Goal: Transaction & Acquisition: Purchase product/service

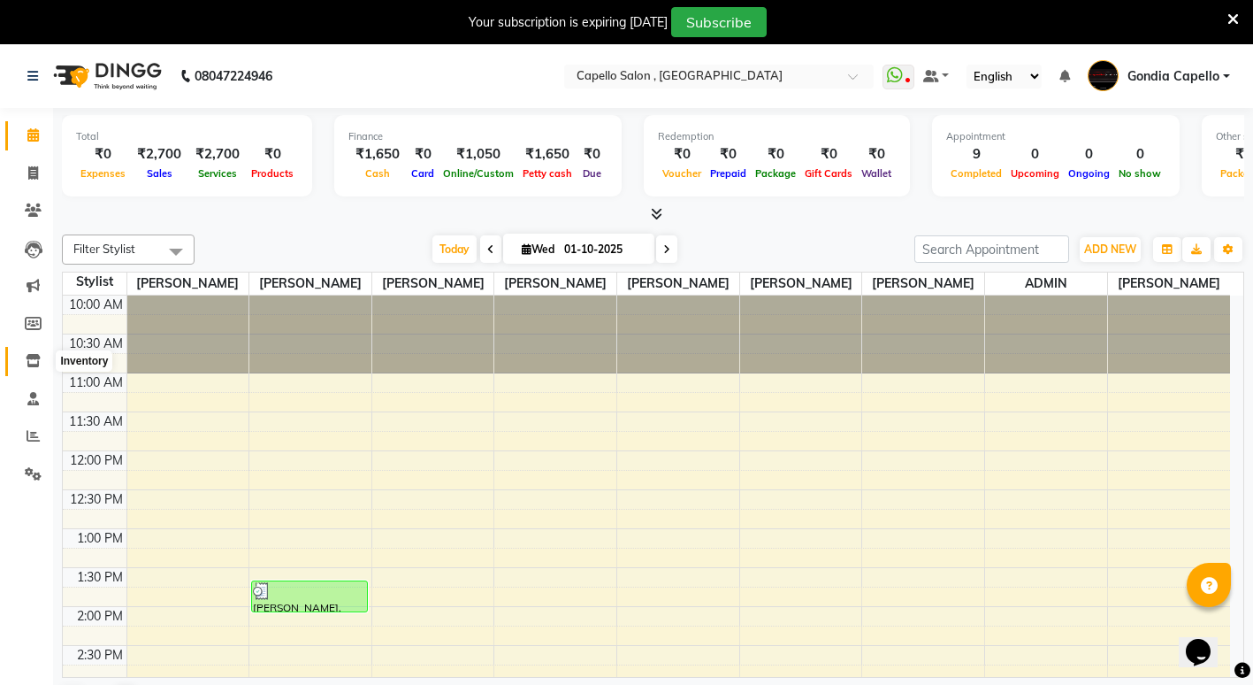
click at [30, 355] on icon at bounding box center [33, 360] width 15 height 13
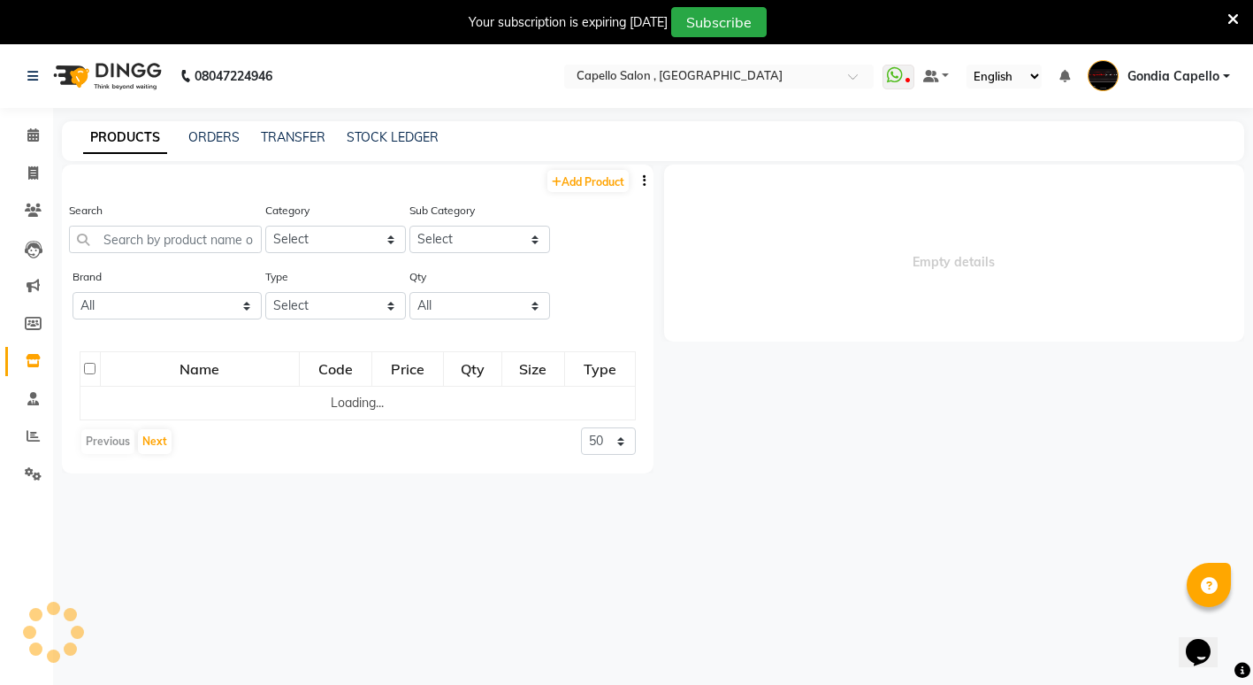
select select
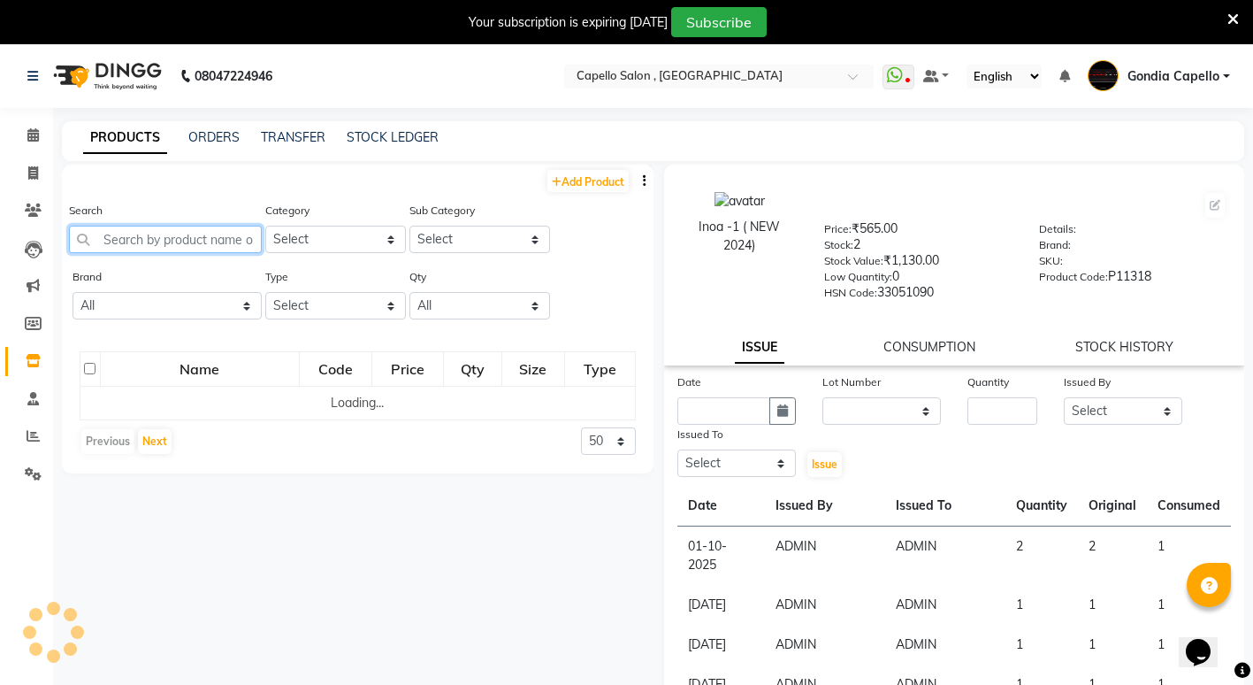
click at [176, 235] on input "text" at bounding box center [165, 239] width 193 height 27
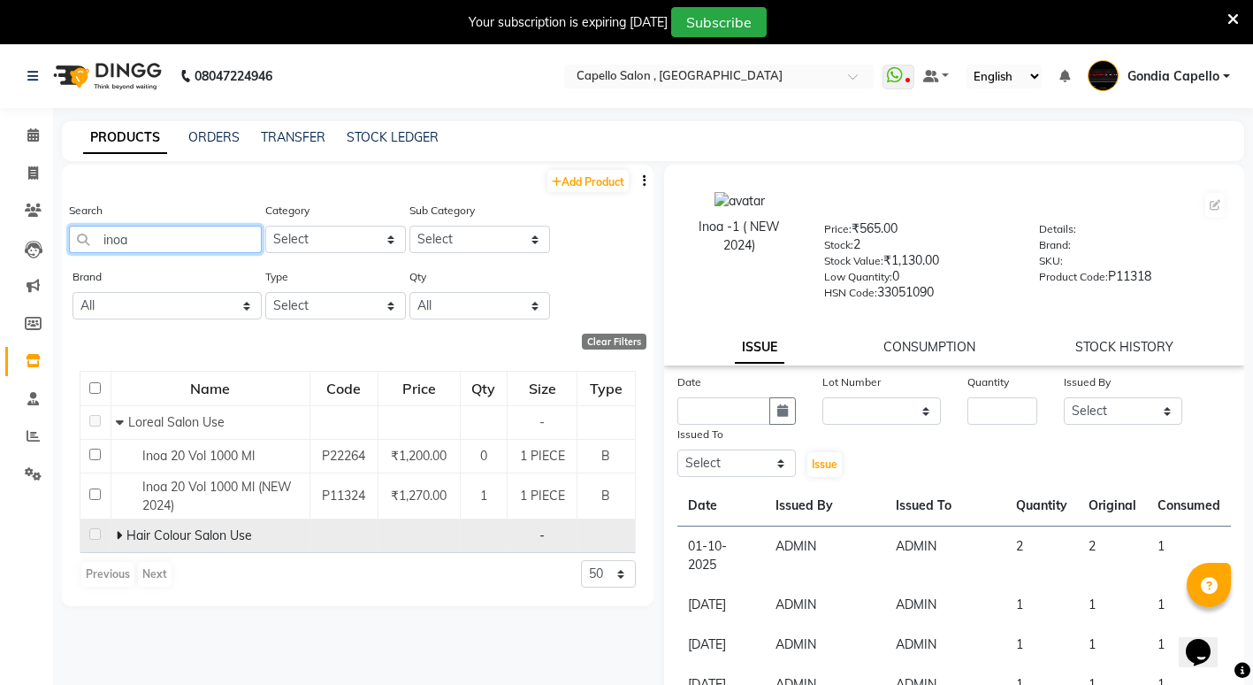
type input "inoa"
click at [120, 534] on icon at bounding box center [119, 535] width 6 height 12
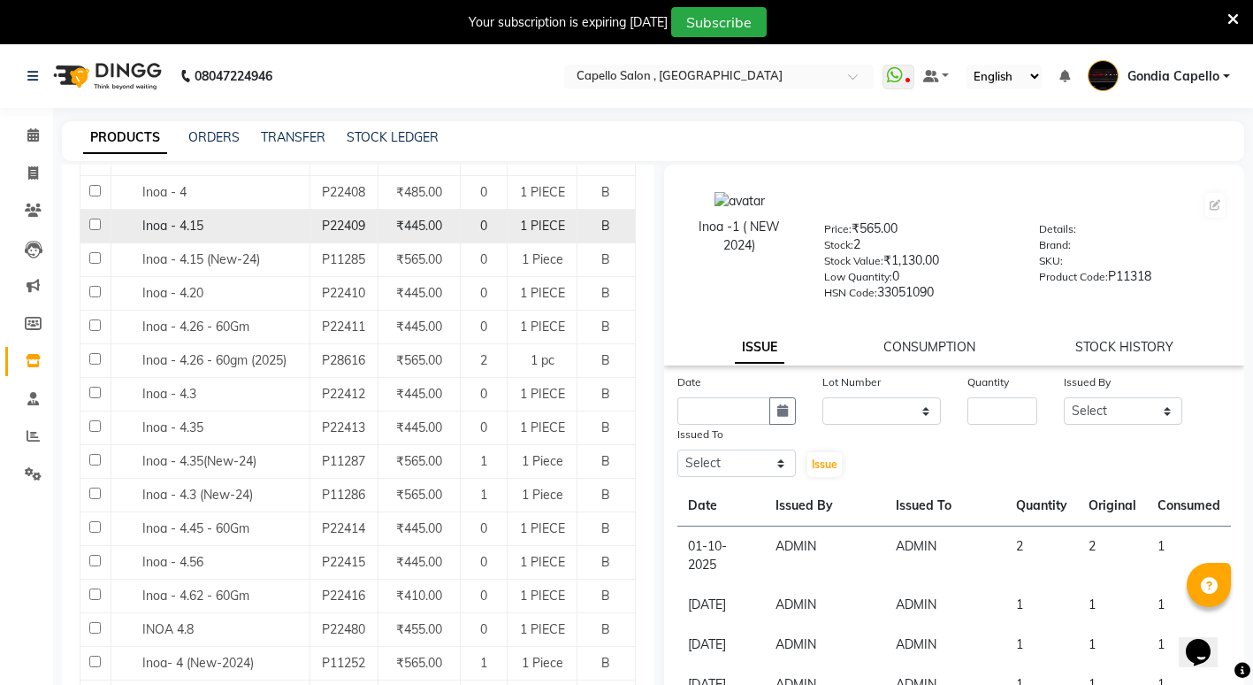
scroll to position [619, 0]
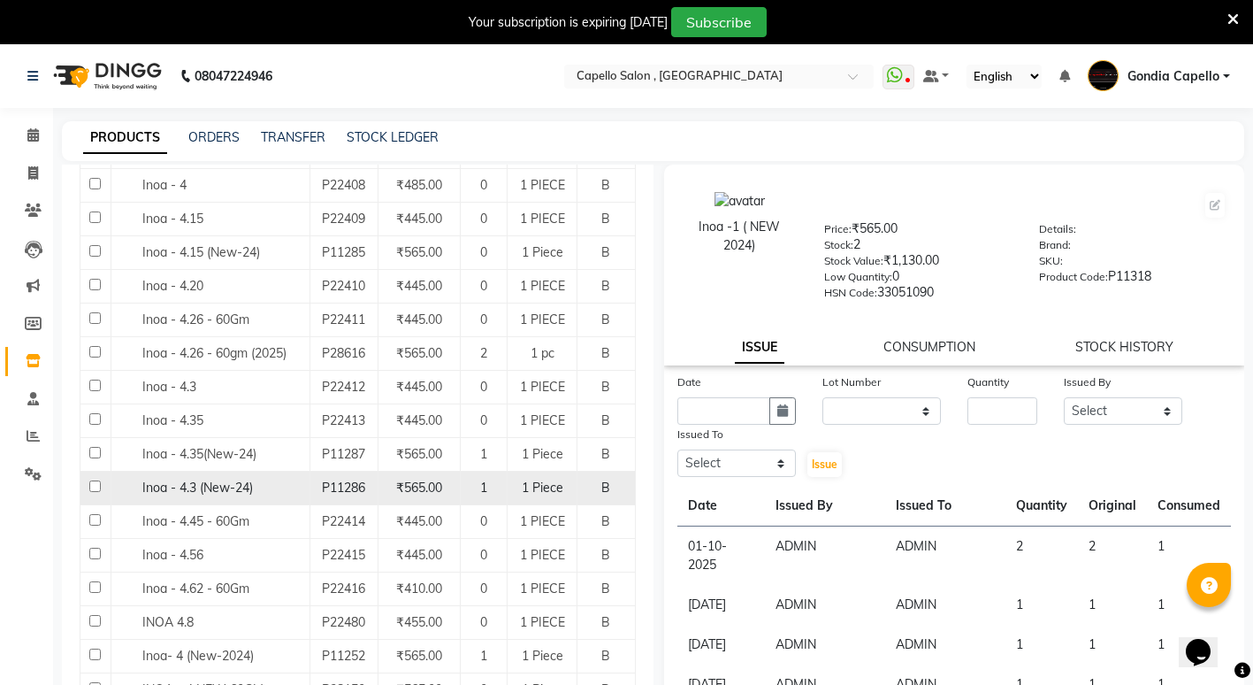
click at [96, 483] on input "checkbox" at bounding box center [94, 485] width 11 height 11
checkbox input "true"
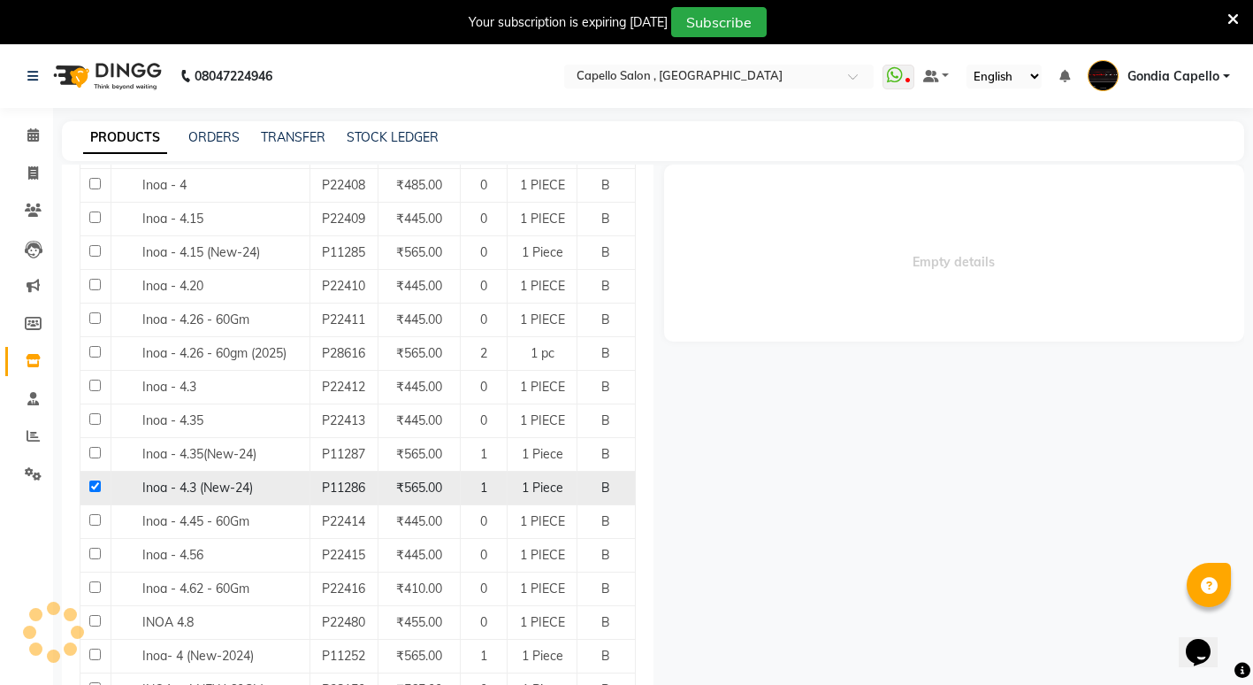
select select
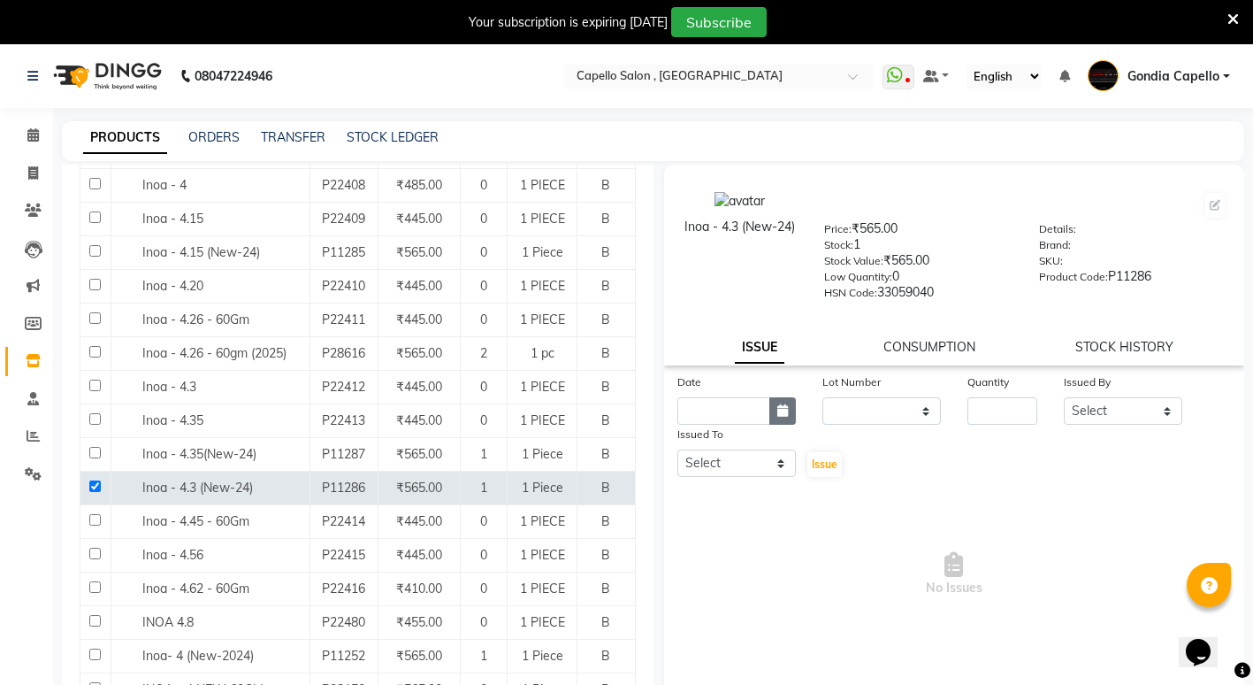
click at [788, 409] on button "button" at bounding box center [782, 410] width 27 height 27
select select "10"
select select "2025"
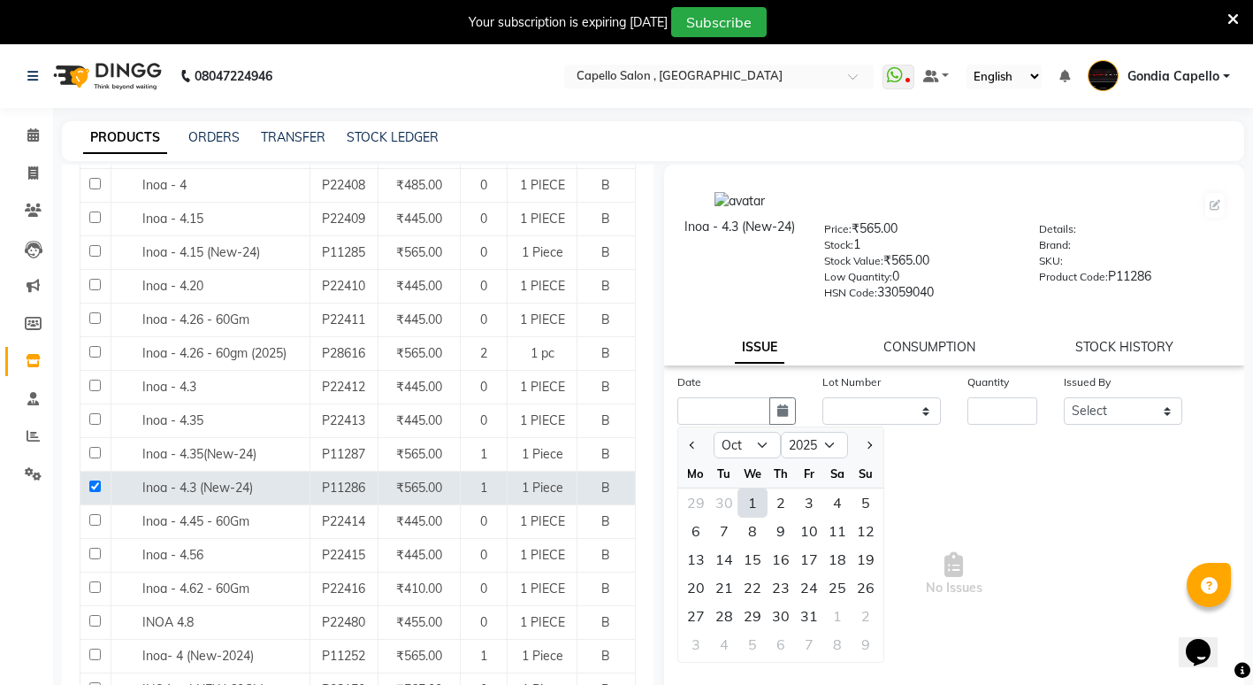
click at [757, 503] on div "1" at bounding box center [752, 502] width 28 height 28
type input "01-10-2025"
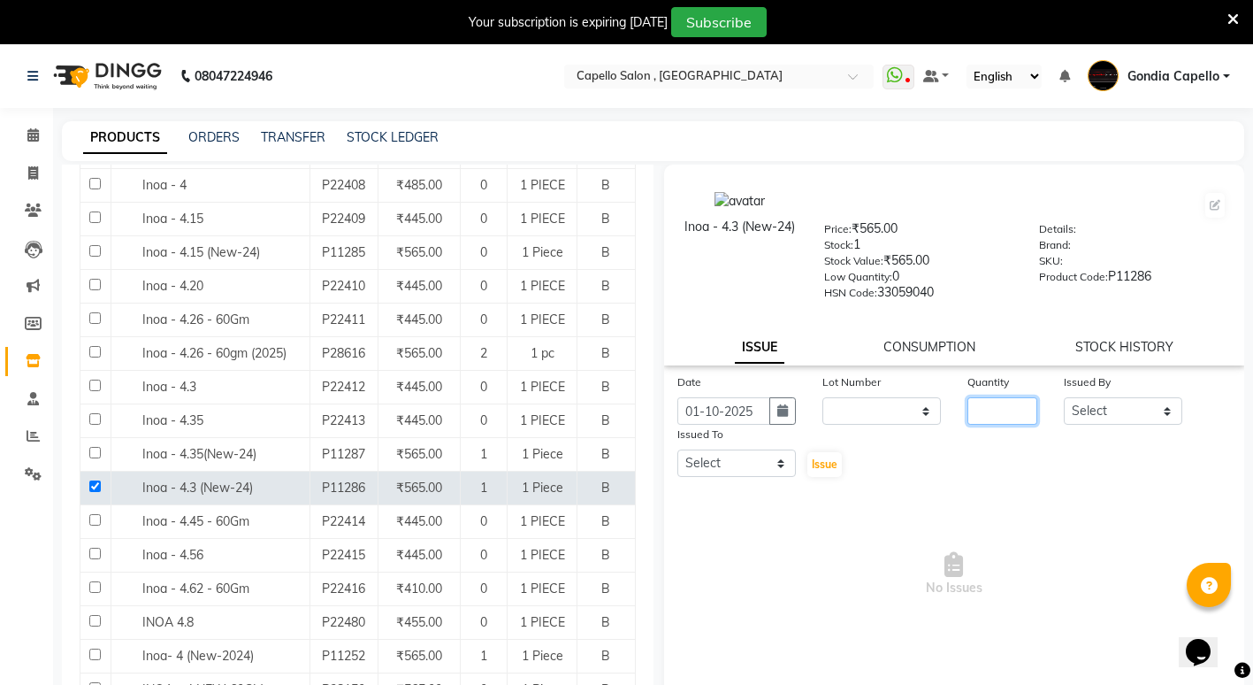
click at [974, 411] on input "number" at bounding box center [1003, 410] width 70 height 27
type input "1"
click at [1107, 408] on select "Select ADMIN [PERSON_NAME] [PERSON_NAME] [PERSON_NAME] Gondia Capello [PERSON_N…" at bounding box center [1123, 410] width 119 height 27
select select "14667"
click at [1064, 397] on select "Select ADMIN [PERSON_NAME] [PERSON_NAME] [PERSON_NAME] Gondia Capello [PERSON_N…" at bounding box center [1123, 410] width 119 height 27
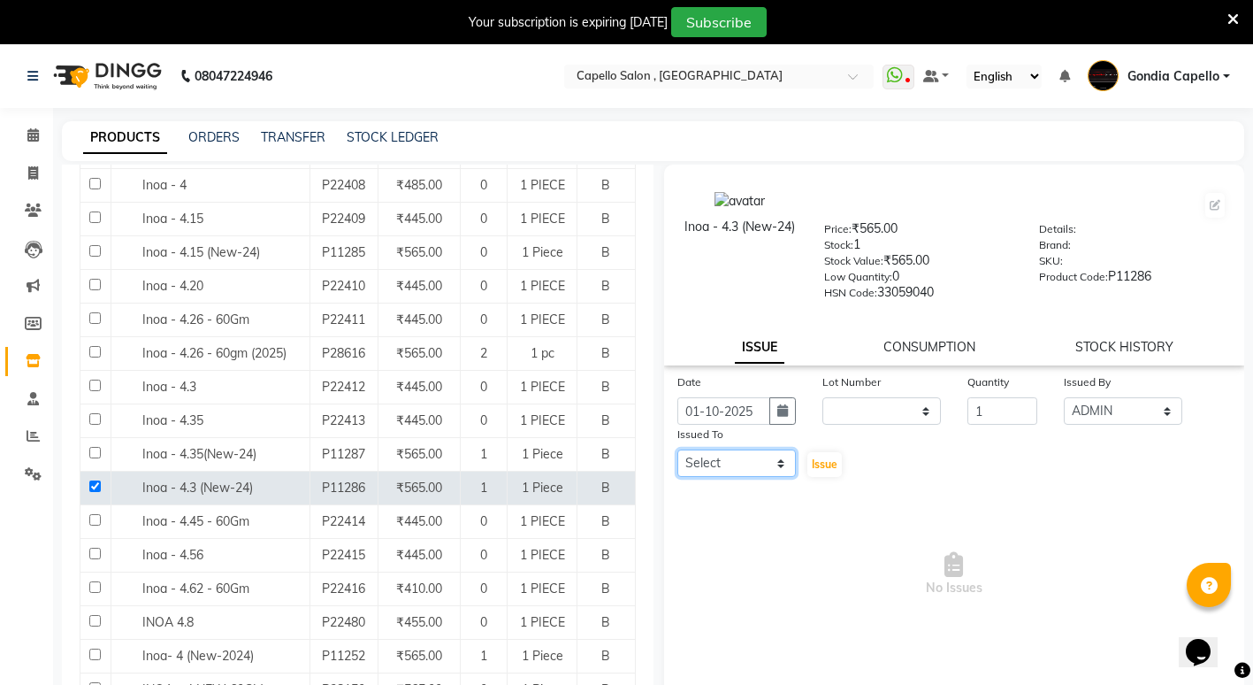
click at [775, 463] on select "Select ADMIN [PERSON_NAME] [PERSON_NAME] [PERSON_NAME] Gondia Capello [PERSON_N…" at bounding box center [736, 462] width 119 height 27
click at [677, 449] on select "Select ADMIN [PERSON_NAME] [PERSON_NAME] [PERSON_NAME] Gondia Capello [PERSON_N…" at bounding box center [736, 462] width 119 height 27
click at [752, 475] on select "Select ADMIN [PERSON_NAME] [PERSON_NAME] [PERSON_NAME] Gondia Capello [PERSON_N…" at bounding box center [736, 462] width 119 height 27
select select "14667"
click at [677, 449] on select "Select ADMIN [PERSON_NAME] [PERSON_NAME] [PERSON_NAME] Gondia Capello [PERSON_N…" at bounding box center [736, 462] width 119 height 27
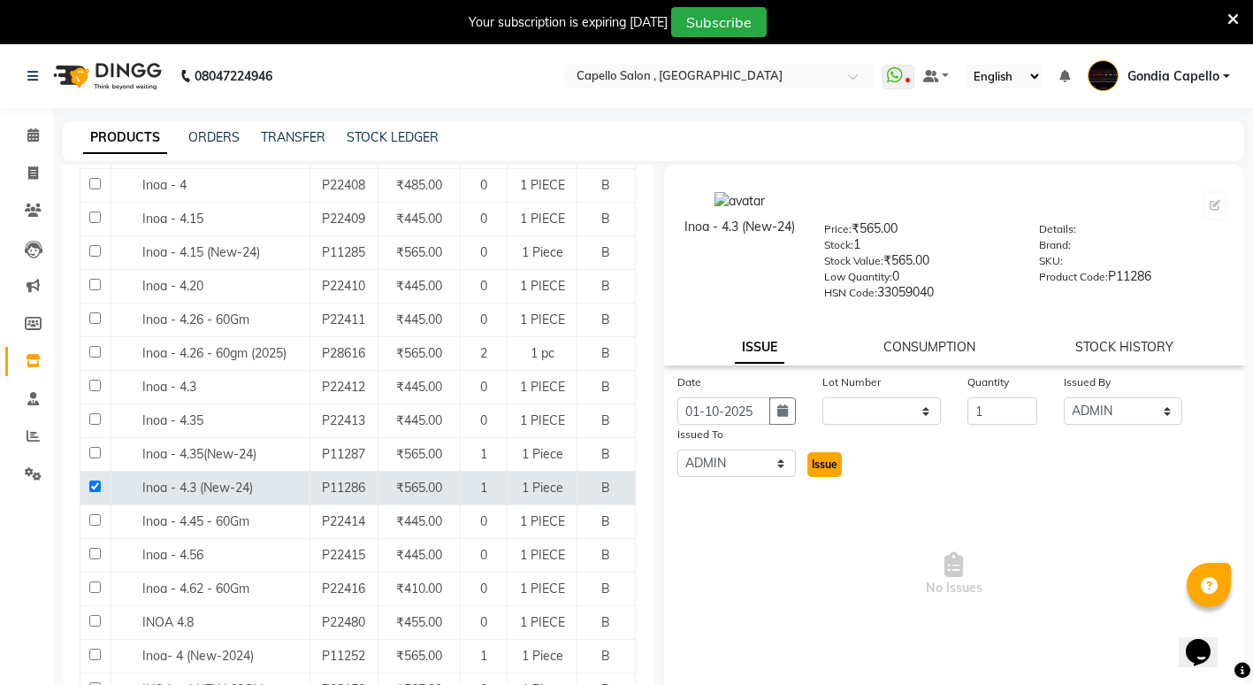
click at [830, 459] on span "Issue" at bounding box center [825, 463] width 26 height 13
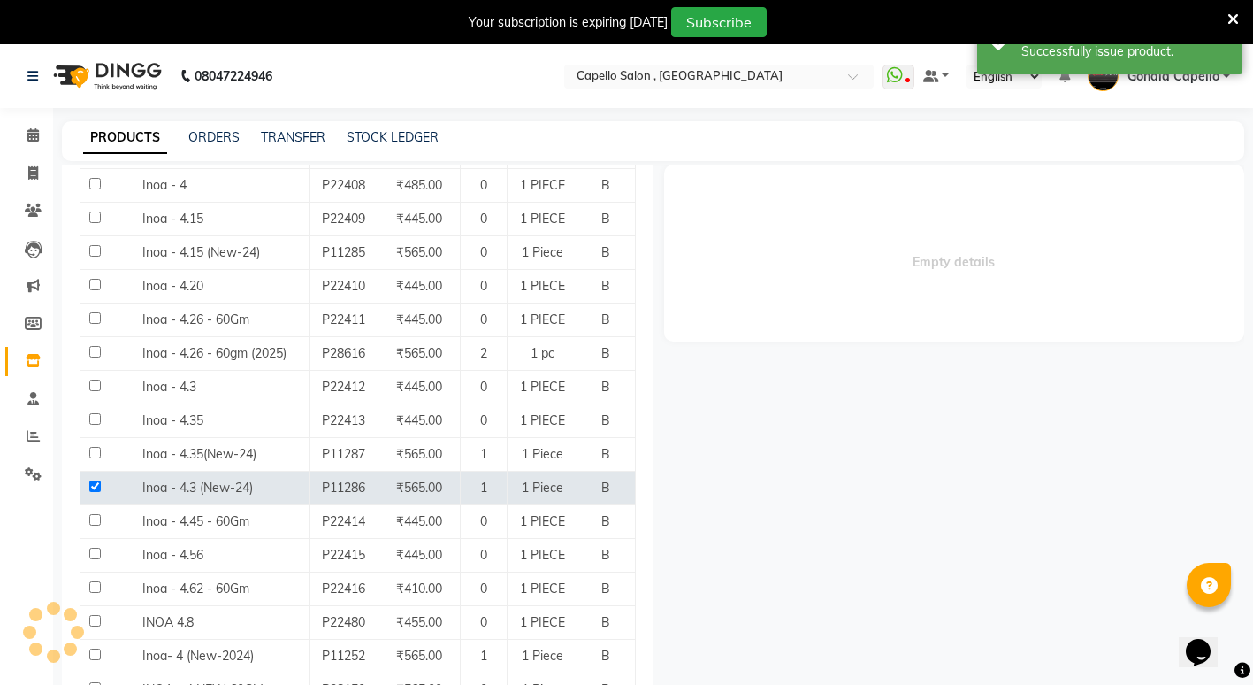
select select
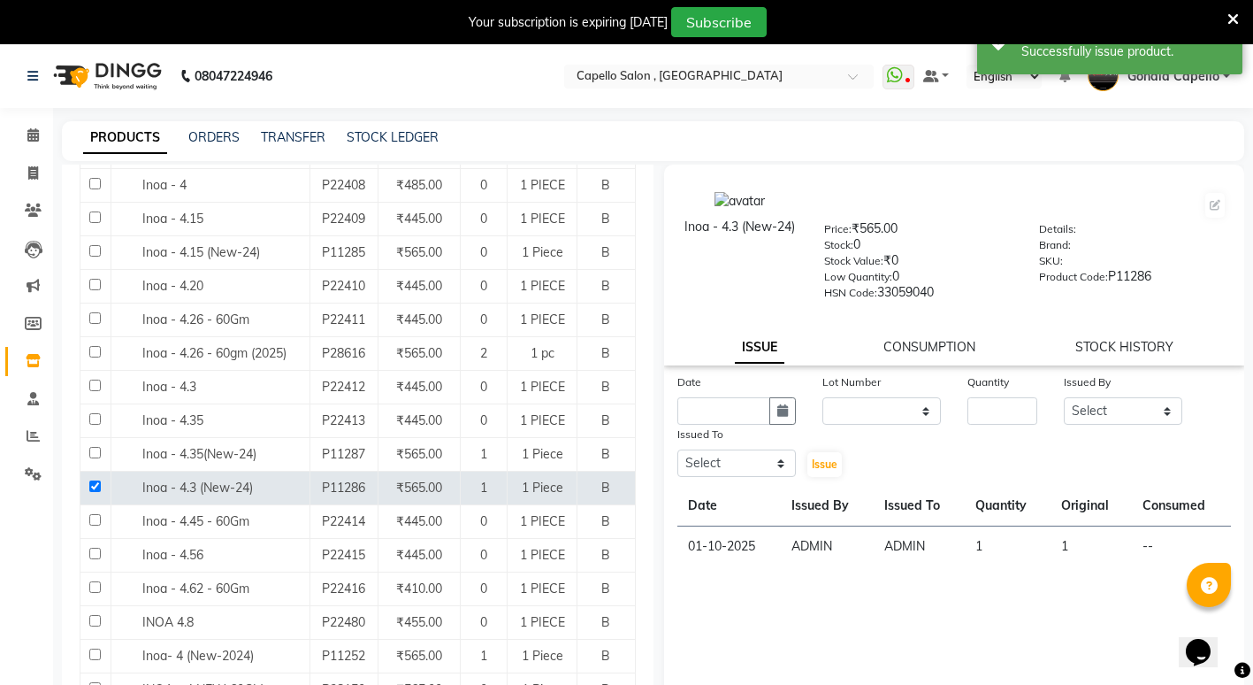
click at [919, 358] on div "Inoa - 4.3 (New-24) Price: ₹565.00 Stock: 0 Stock Value: ₹0 Low Quantity: 0 HSN…" at bounding box center [954, 264] width 581 height 201
click at [914, 337] on div "Inoa - 4.3 (New-24) Price: ₹565.00 Stock: 0 Stock Value: ₹0 Low Quantity: 0 HSN…" at bounding box center [954, 264] width 581 height 201
click at [916, 348] on link "CONSUMPTION" at bounding box center [930, 347] width 92 height 16
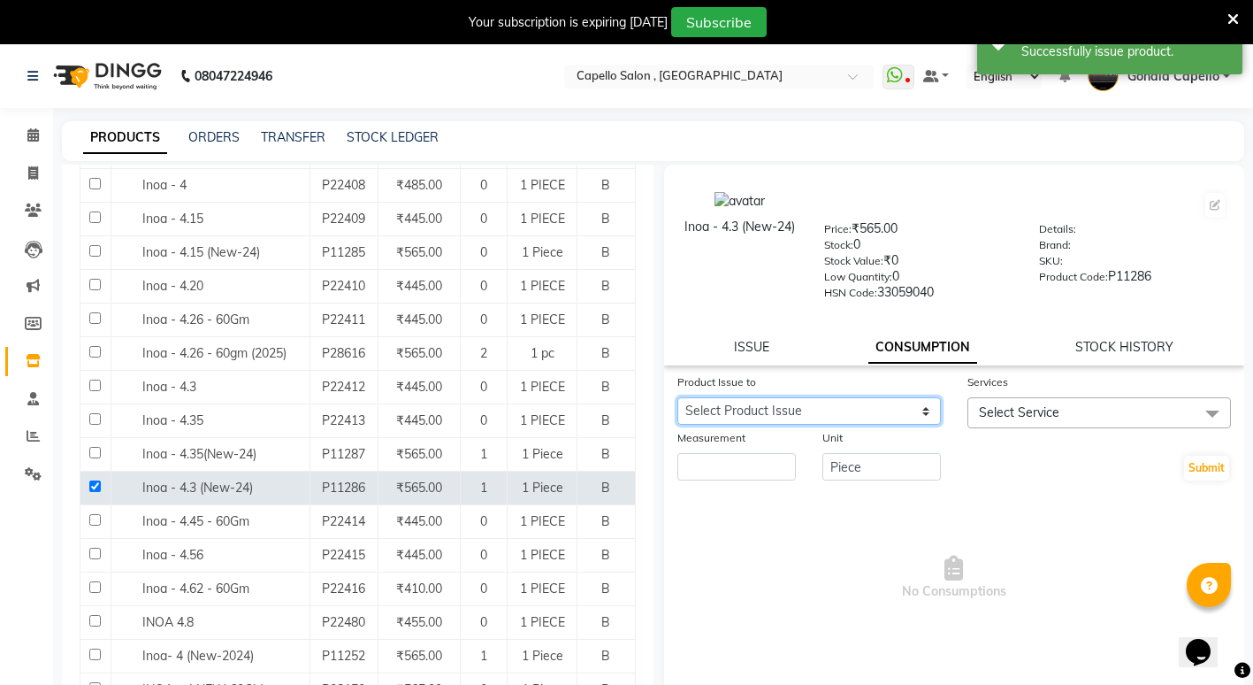
click at [857, 409] on select "Select Product Issue [DATE], Issued to: ADMIN, Balance: 1" at bounding box center [809, 410] width 264 height 27
select select "1278256"
click at [677, 397] on select "Select Product Issue [DATE], Issued to: ADMIN, Balance: 1" at bounding box center [809, 410] width 264 height 27
click at [1015, 419] on span "Select Service" at bounding box center [1100, 412] width 264 height 31
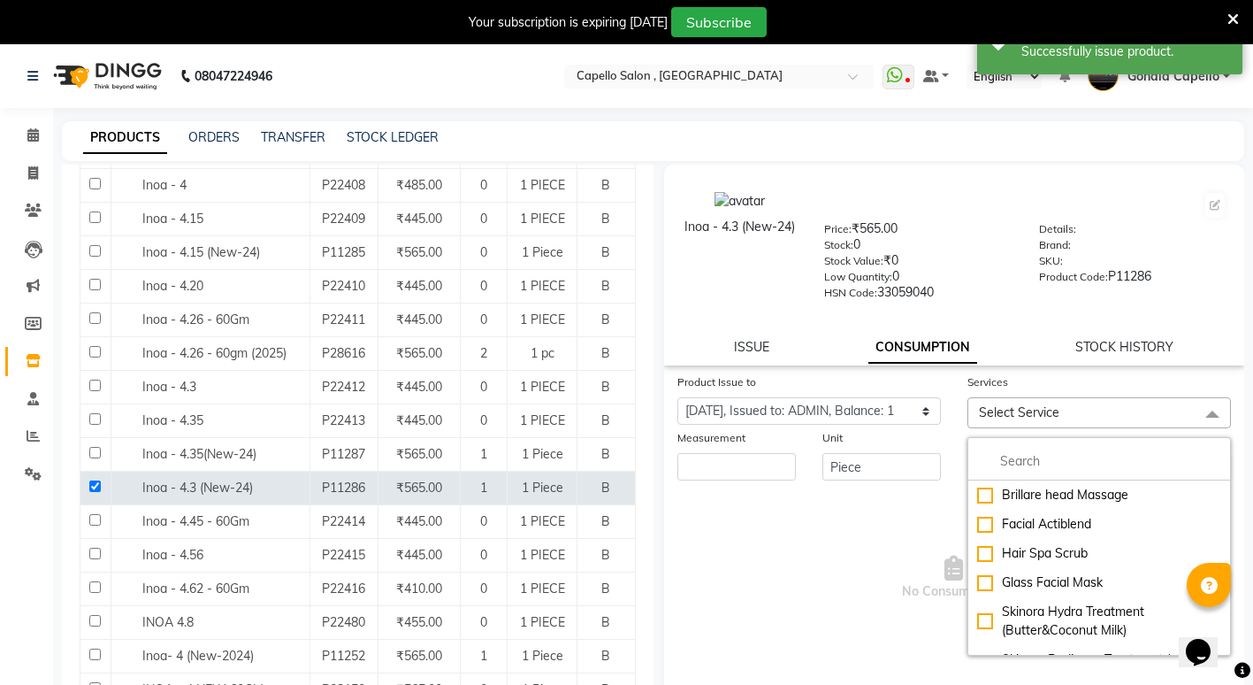
click at [1050, 397] on span "Select Service" at bounding box center [1100, 412] width 264 height 31
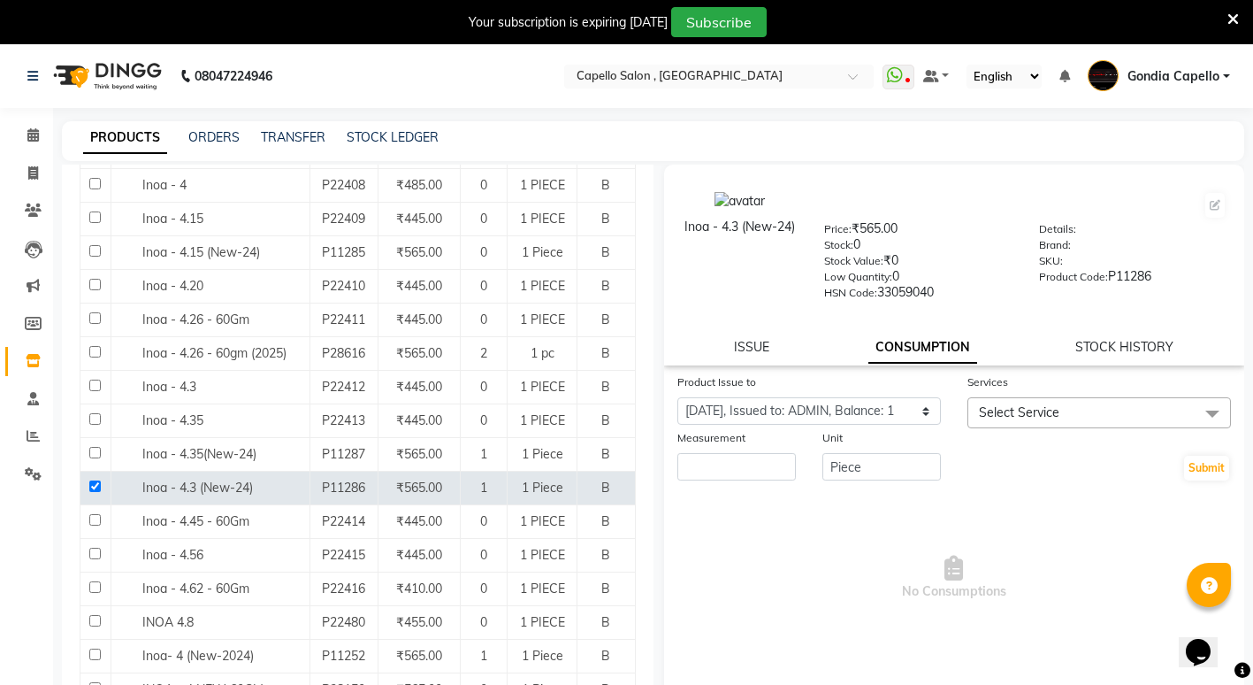
click at [984, 404] on span "Select Service" at bounding box center [1019, 412] width 80 height 16
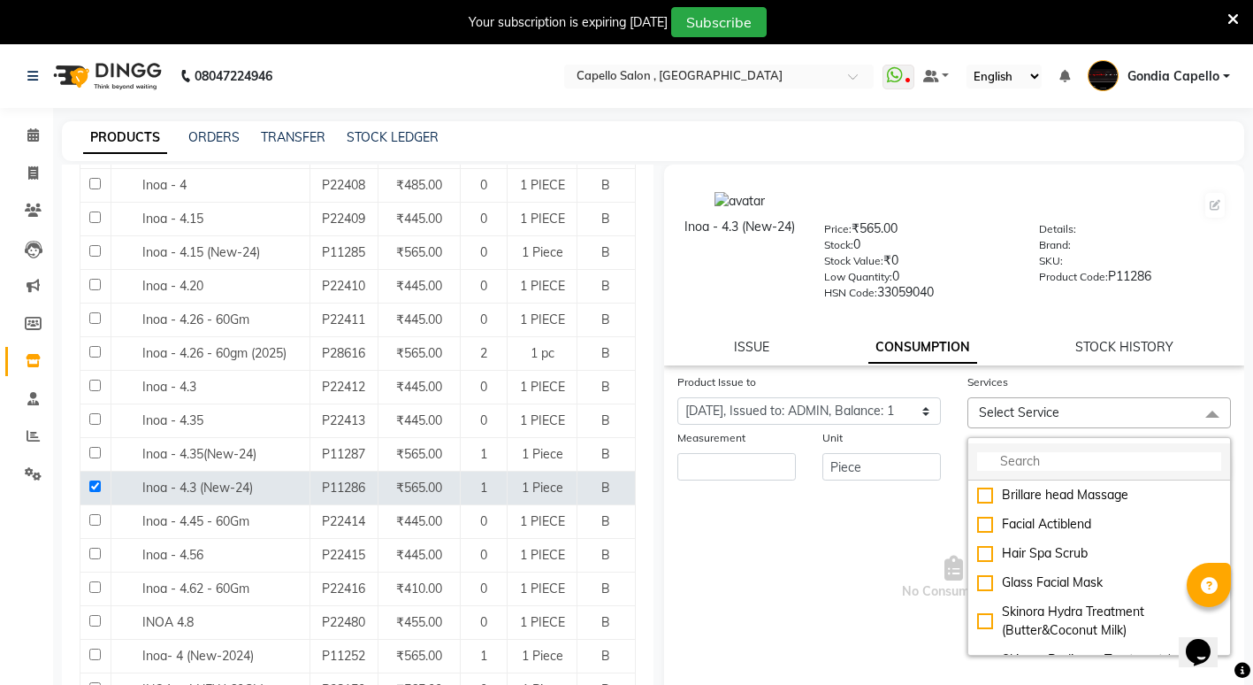
click at [1020, 444] on li at bounding box center [1099, 461] width 262 height 37
drag, startPoint x: 1037, startPoint y: 474, endPoint x: 1035, endPoint y: 461, distance: 13.4
click at [1036, 465] on li at bounding box center [1099, 461] width 262 height 37
click at [1053, 455] on input "multiselect-search" at bounding box center [1099, 461] width 244 height 19
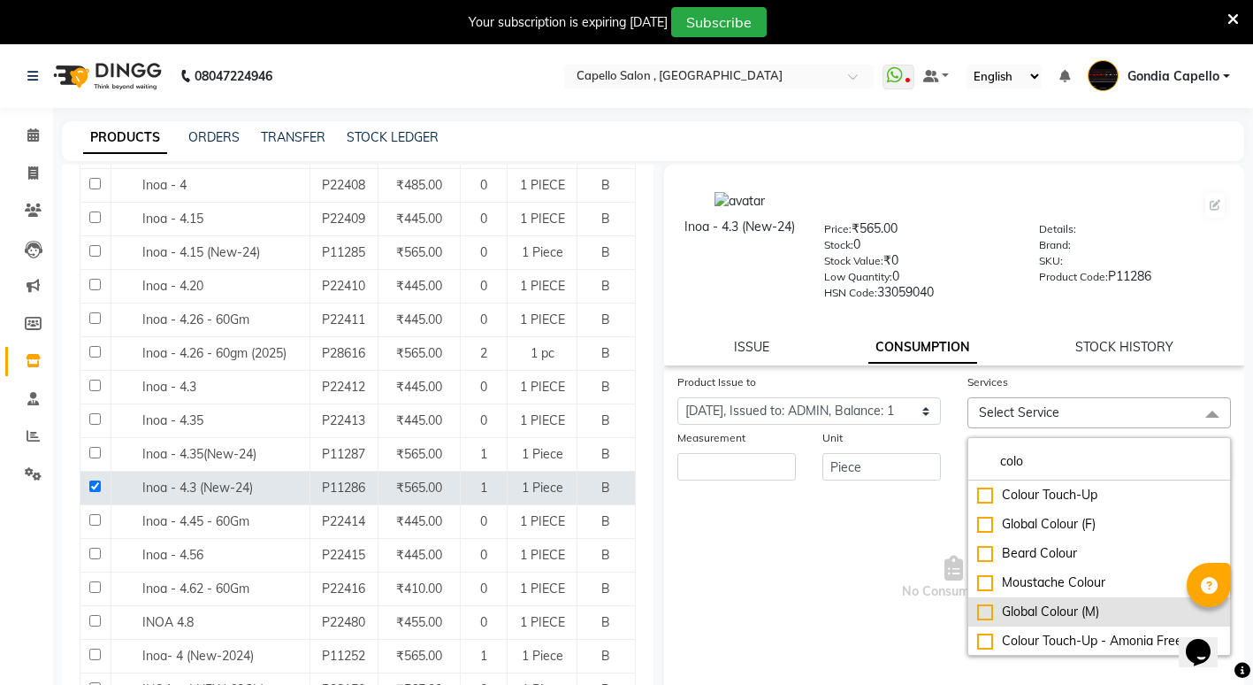
type input "colo"
click at [983, 603] on div "Global Colour (M)" at bounding box center [1099, 611] width 244 height 19
checkbox input "true"
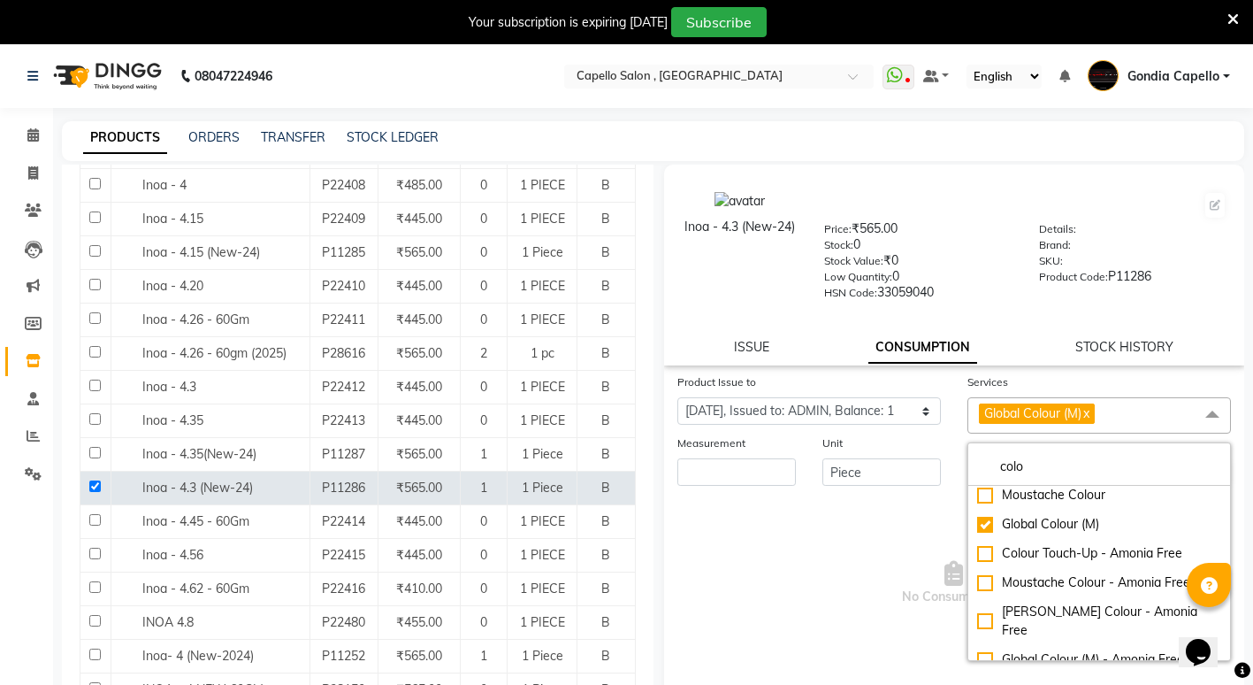
scroll to position [118, 0]
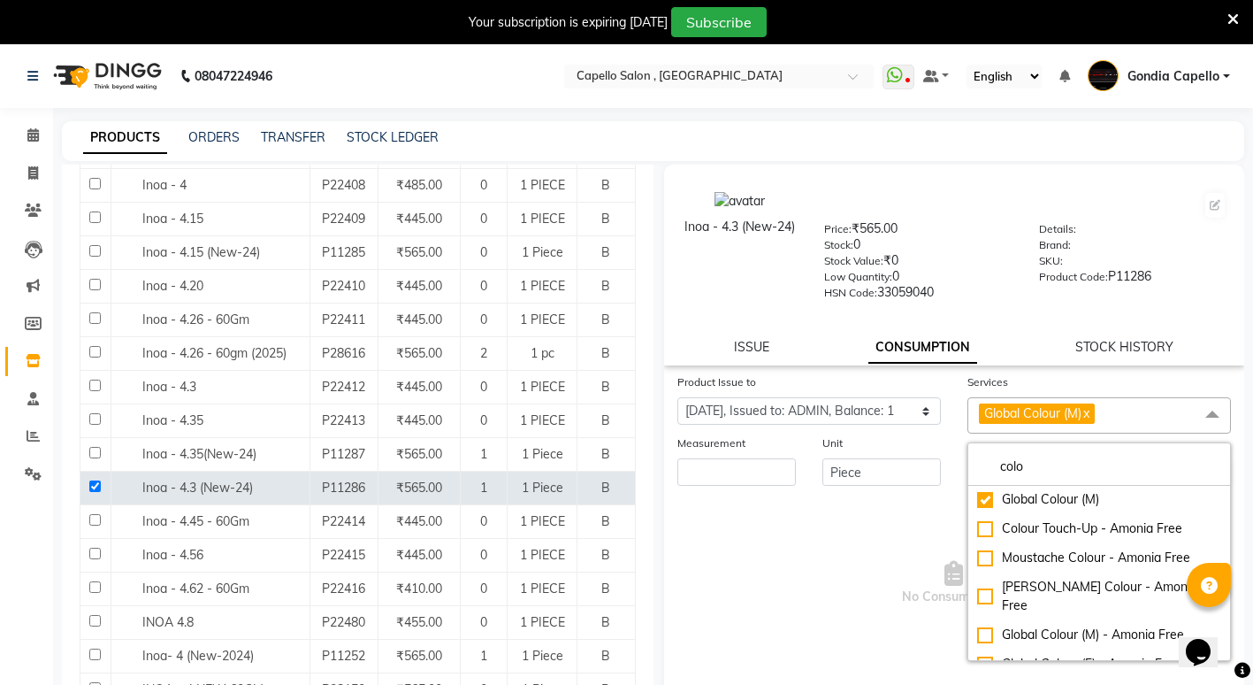
click at [740, 456] on div "Measurement" at bounding box center [736, 445] width 119 height 25
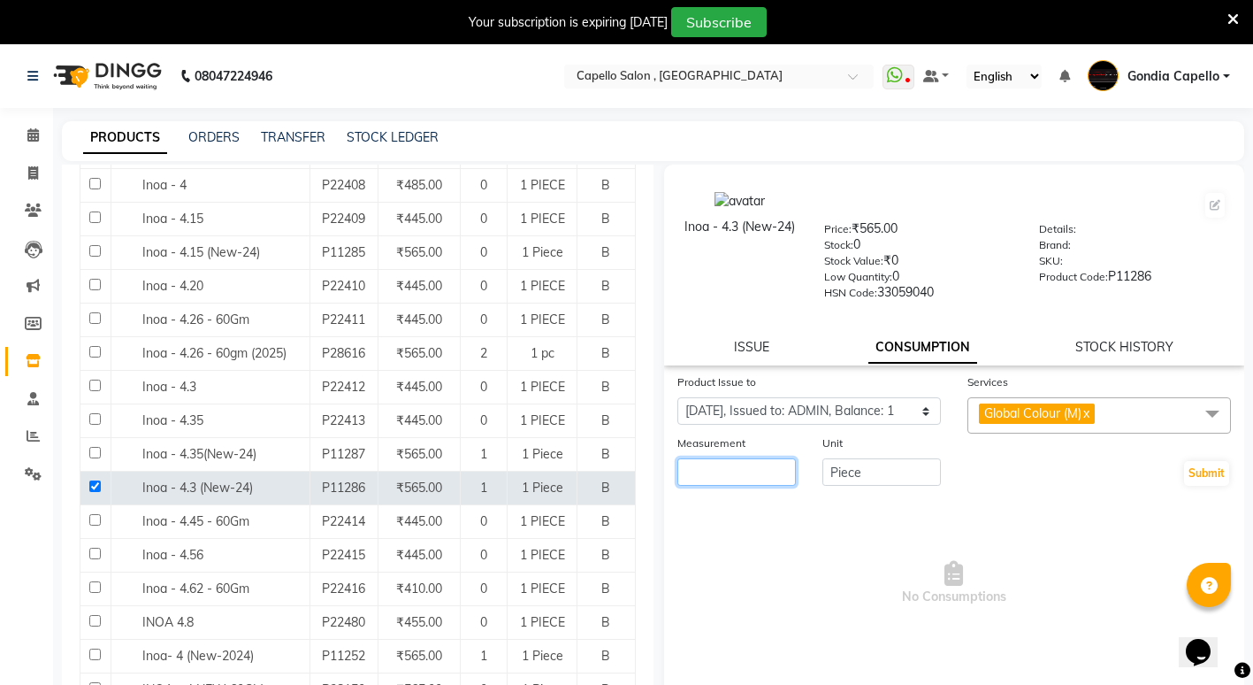
click at [784, 471] on input "number" at bounding box center [736, 471] width 119 height 27
type input "1"
click at [1191, 473] on button "Submit" at bounding box center [1206, 473] width 45 height 25
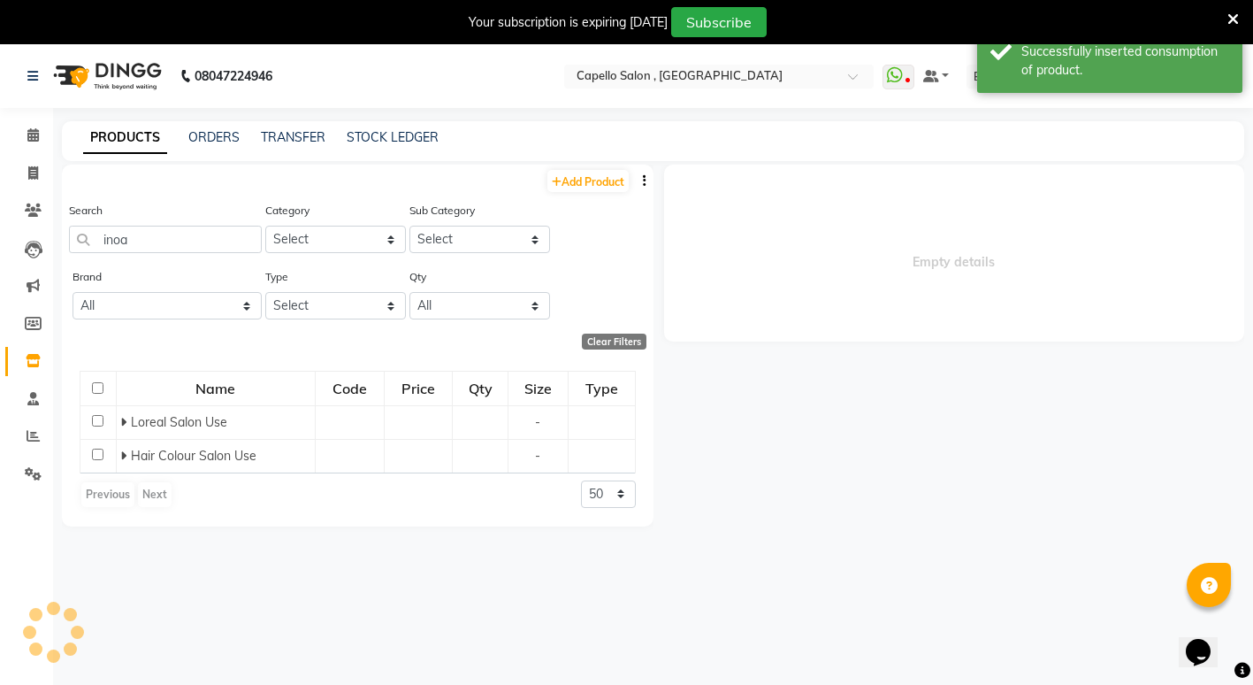
scroll to position [0, 0]
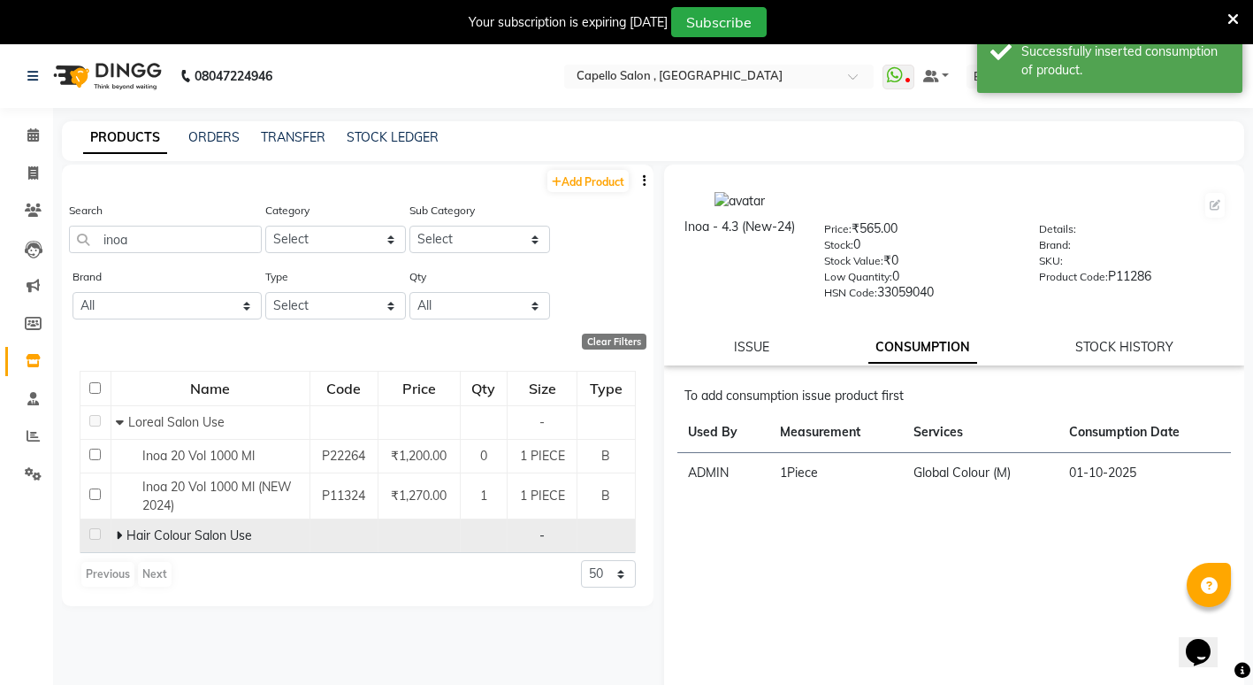
click at [123, 535] on span at bounding box center [121, 535] width 11 height 16
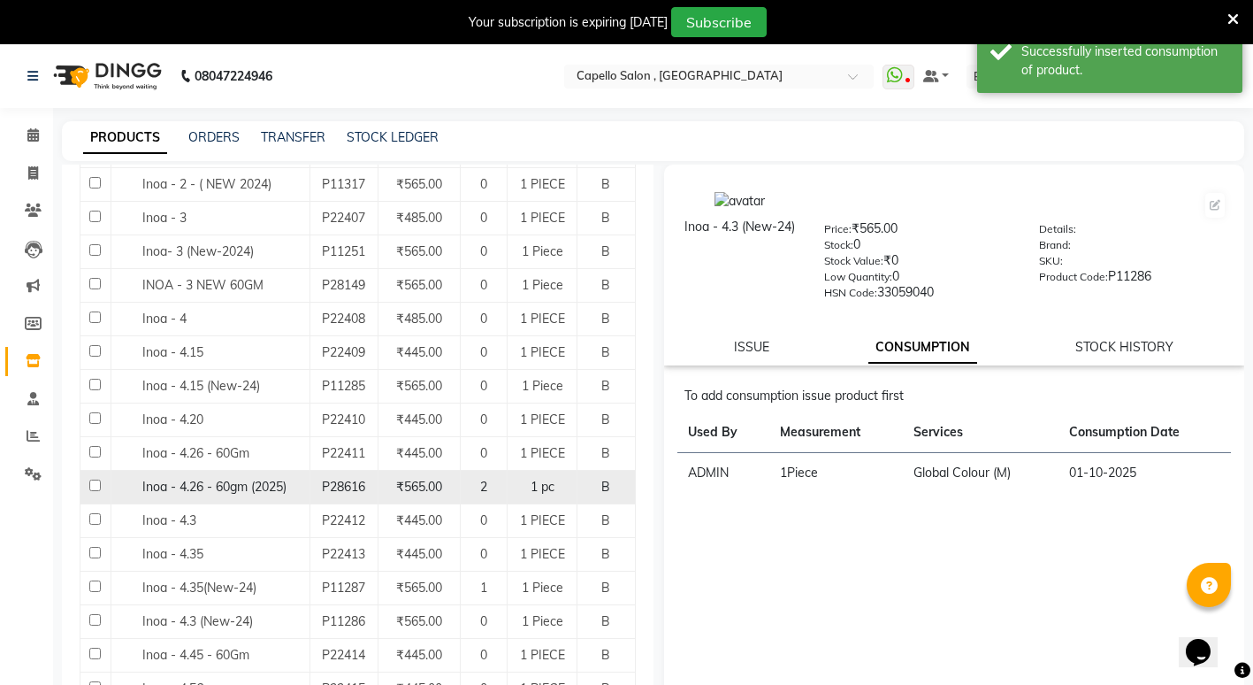
scroll to position [531, 0]
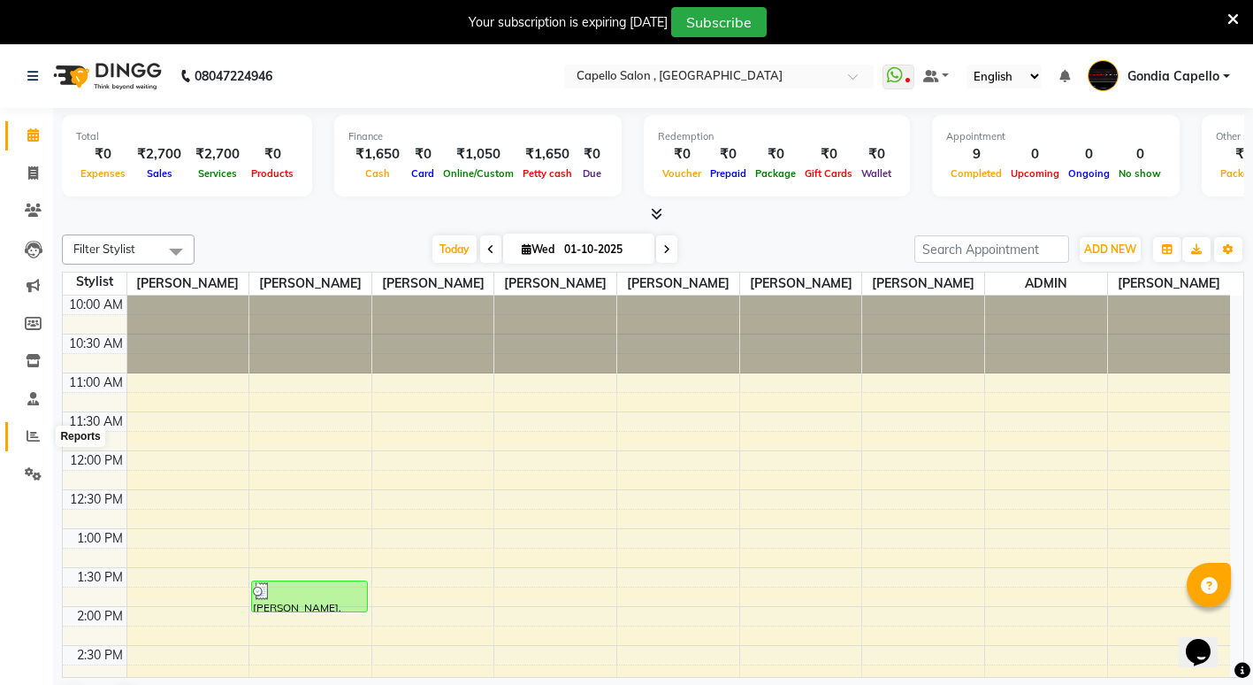
click at [33, 437] on icon at bounding box center [33, 435] width 13 height 13
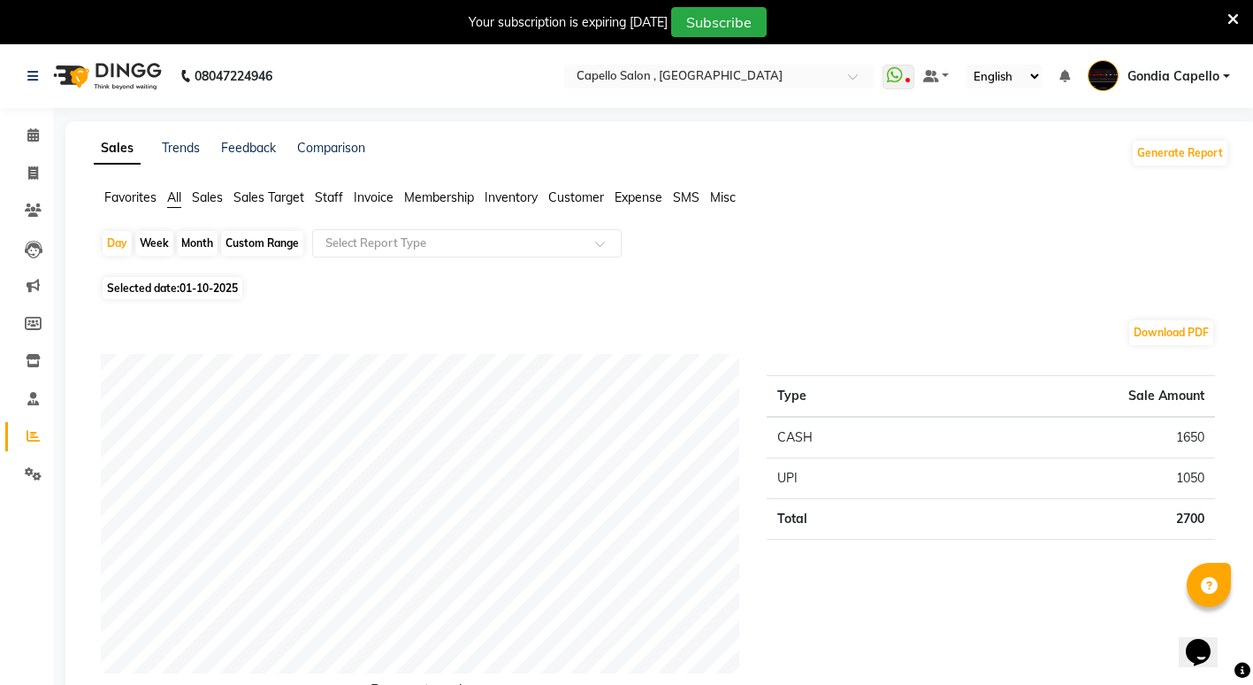
click at [189, 249] on div "Month" at bounding box center [197, 243] width 41 height 25
select select "10"
select select "2025"
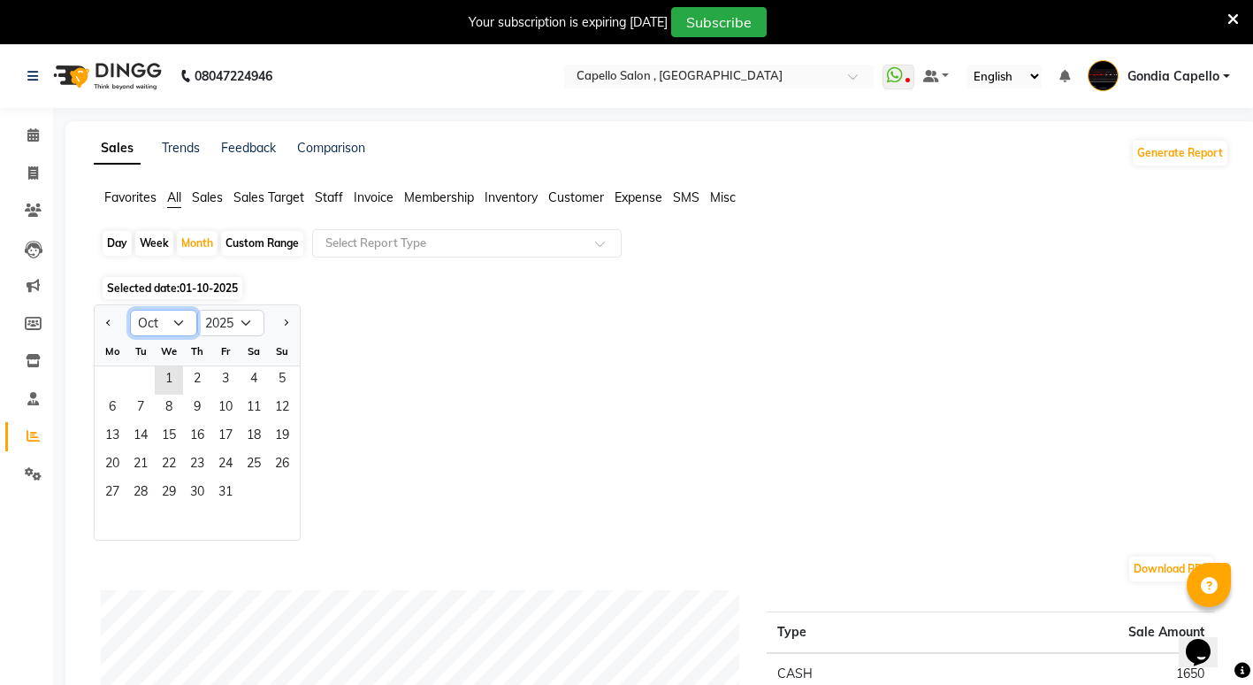
click at [166, 316] on select "Jan Feb Mar Apr May Jun Jul Aug Sep Oct Nov Dec" at bounding box center [163, 323] width 67 height 27
select select "9"
click at [130, 310] on select "Jan Feb Mar Apr May Jun Jul Aug Sep Oct Nov Dec" at bounding box center [163, 323] width 67 height 27
click at [108, 385] on span "1" at bounding box center [112, 380] width 28 height 28
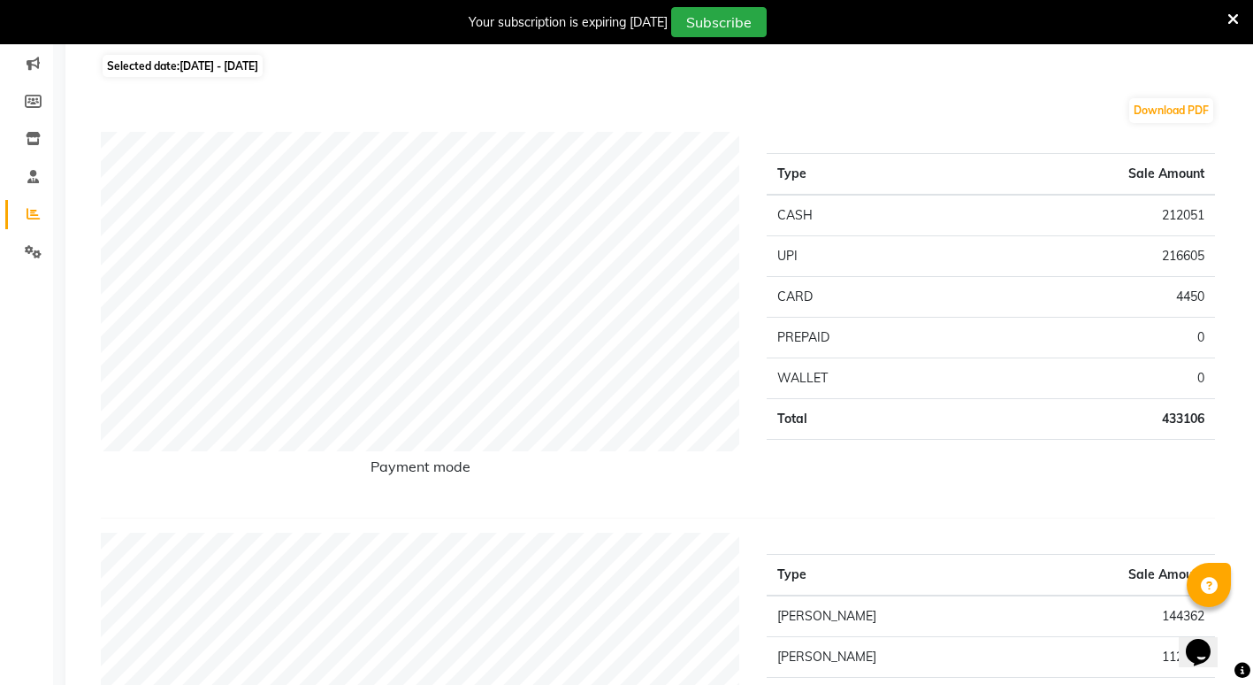
scroll to position [88, 0]
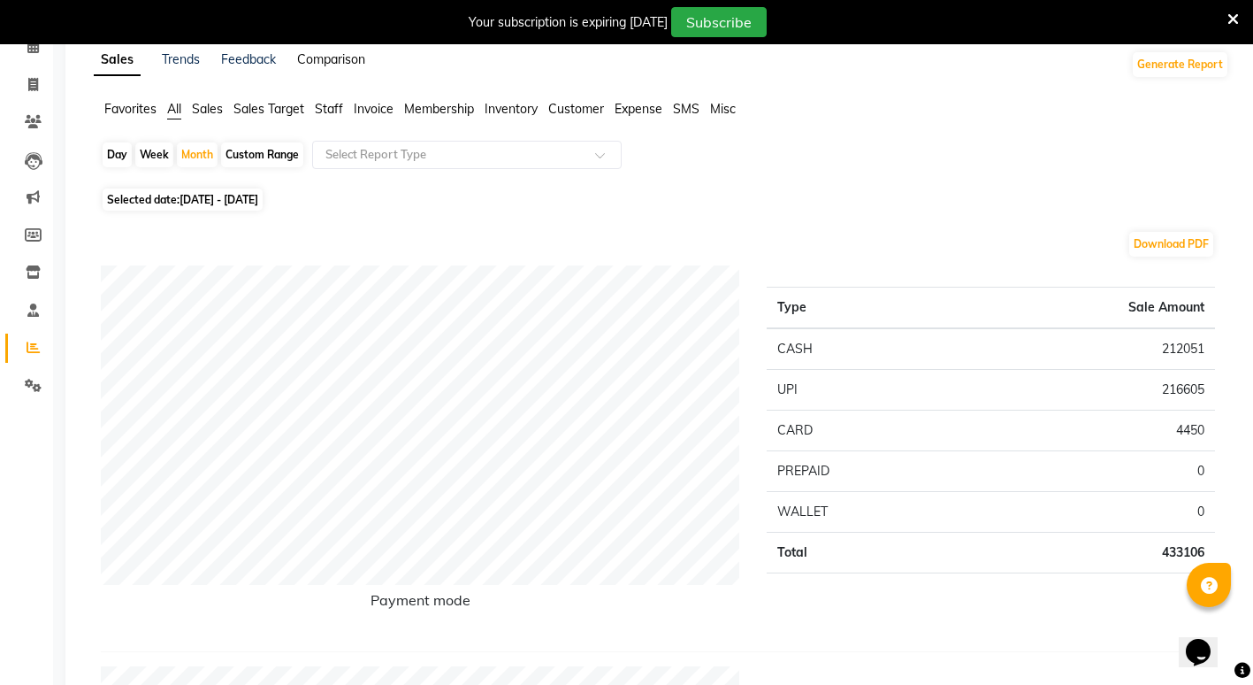
click at [328, 107] on span "Staff" at bounding box center [329, 109] width 28 height 16
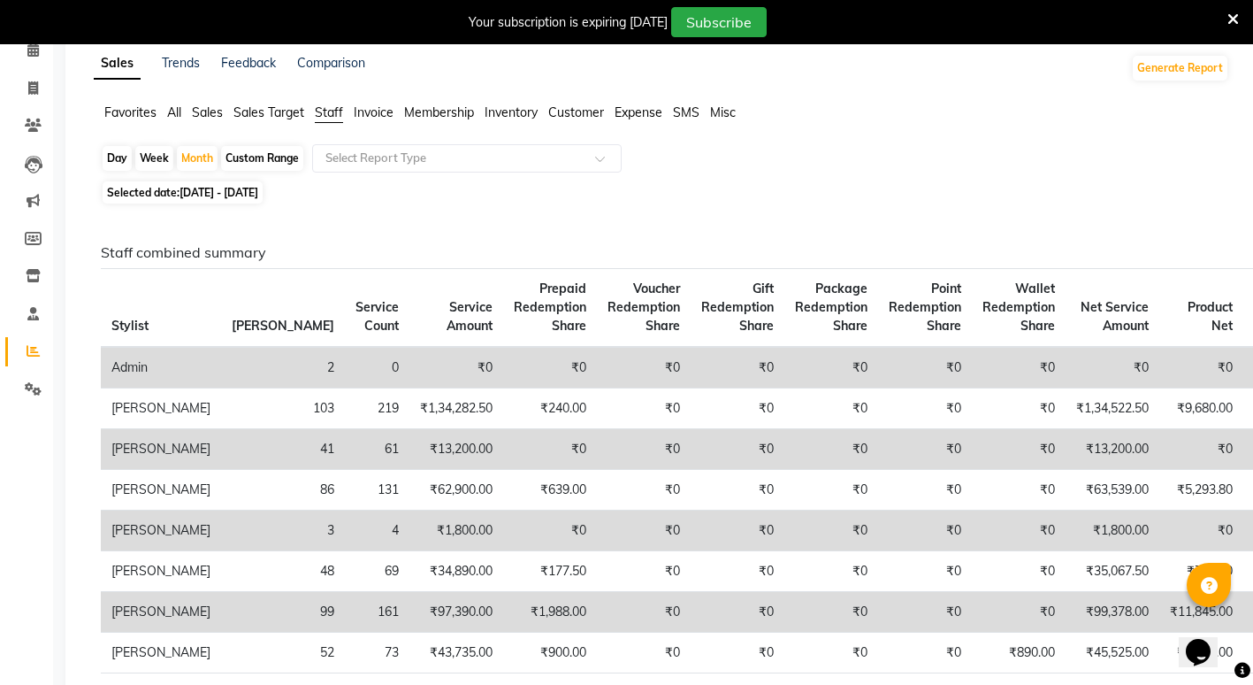
scroll to position [0, 0]
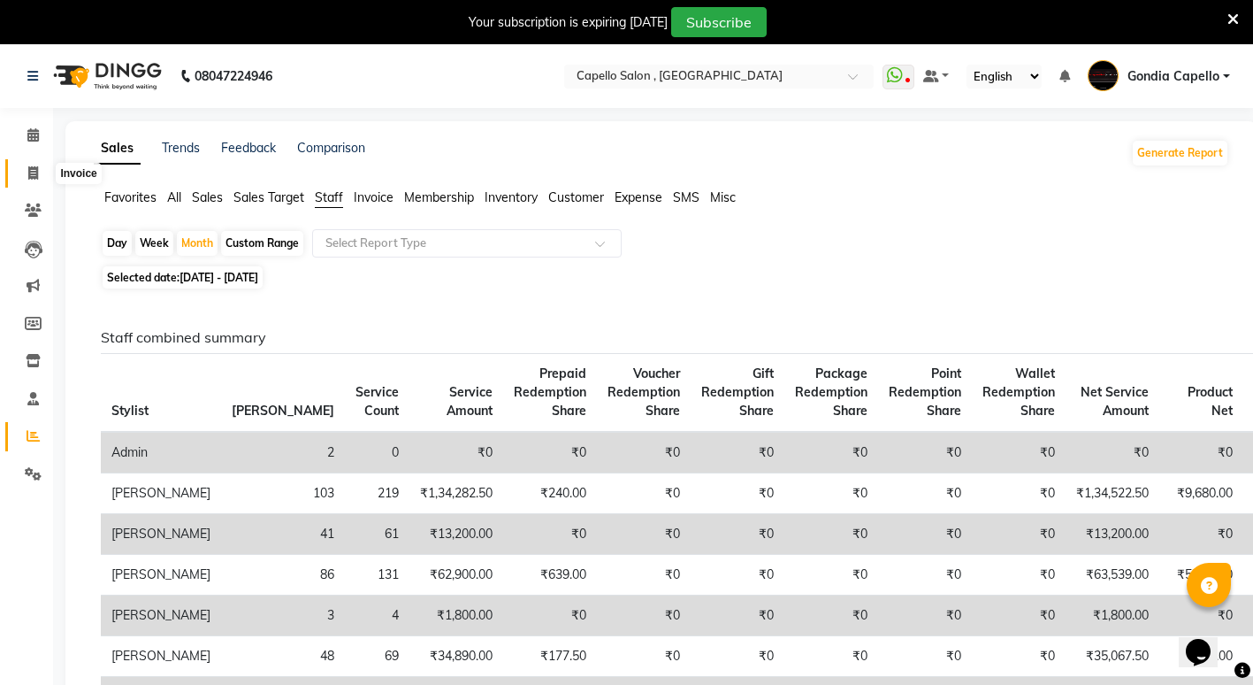
click at [33, 177] on icon at bounding box center [33, 172] width 10 height 13
select select "service"
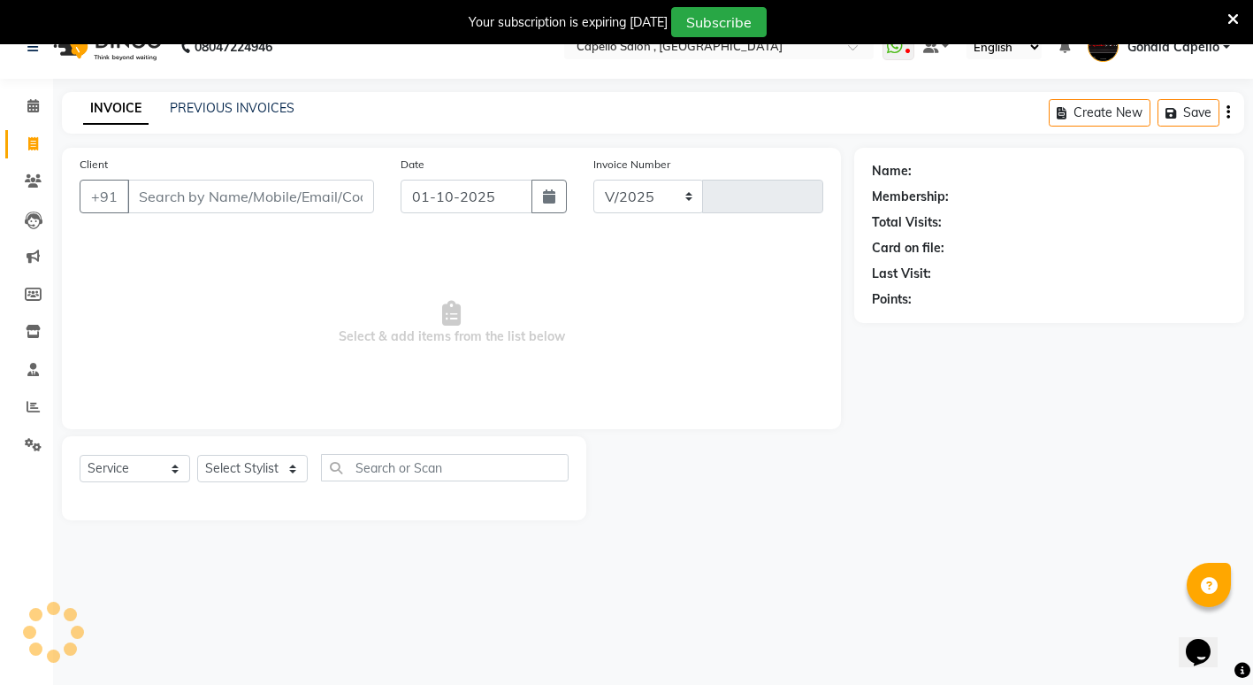
select select "853"
type input "2583"
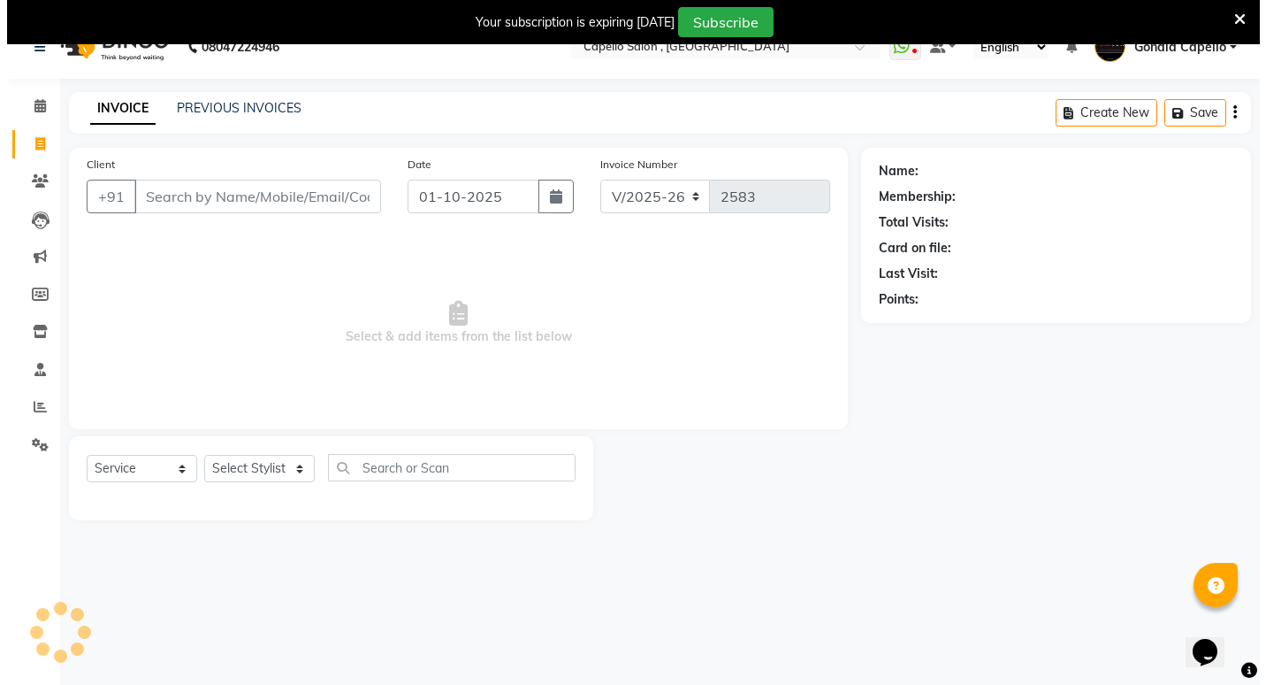
scroll to position [44, 0]
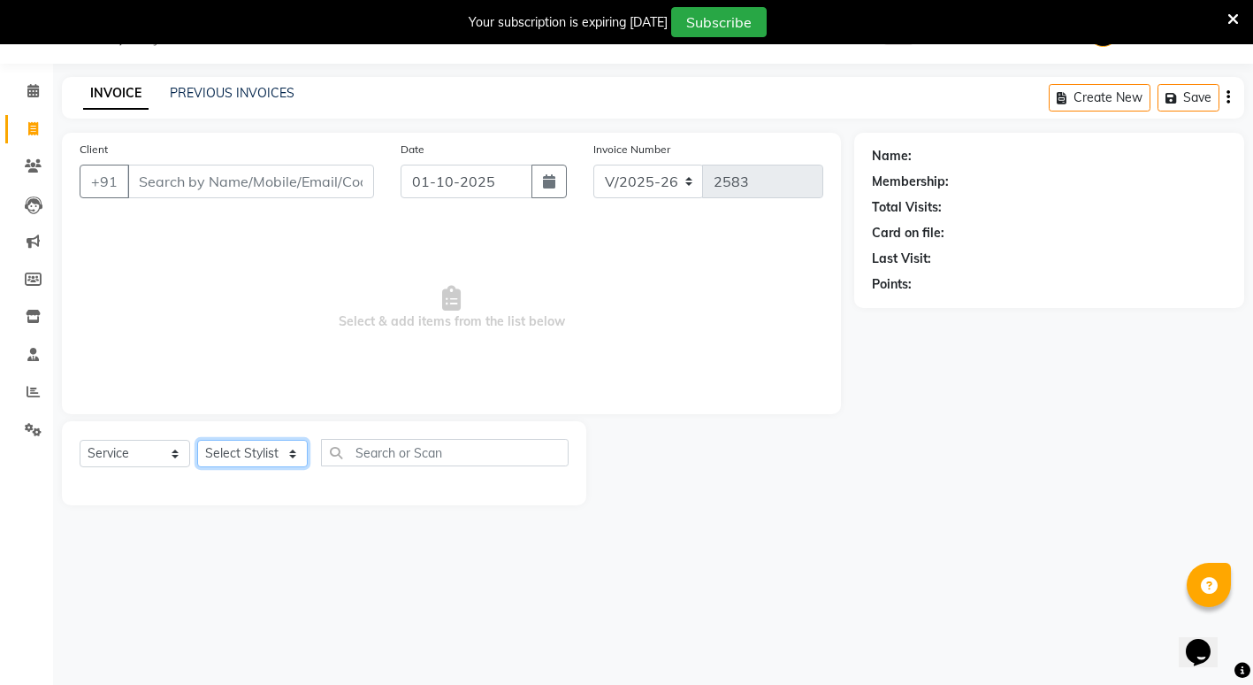
click at [264, 451] on select "Select Stylist ADMIN ANIKET BAGDE BHASKAR KAWDE GAURAV KHOBRAGADE Gondia Capell…" at bounding box center [252, 453] width 111 height 27
select select "66896"
click at [197, 440] on select "Select Stylist ADMIN ANIKET BAGDE BHASKAR KAWDE GAURAV KHOBRAGADE Gondia Capell…" at bounding box center [252, 453] width 111 height 27
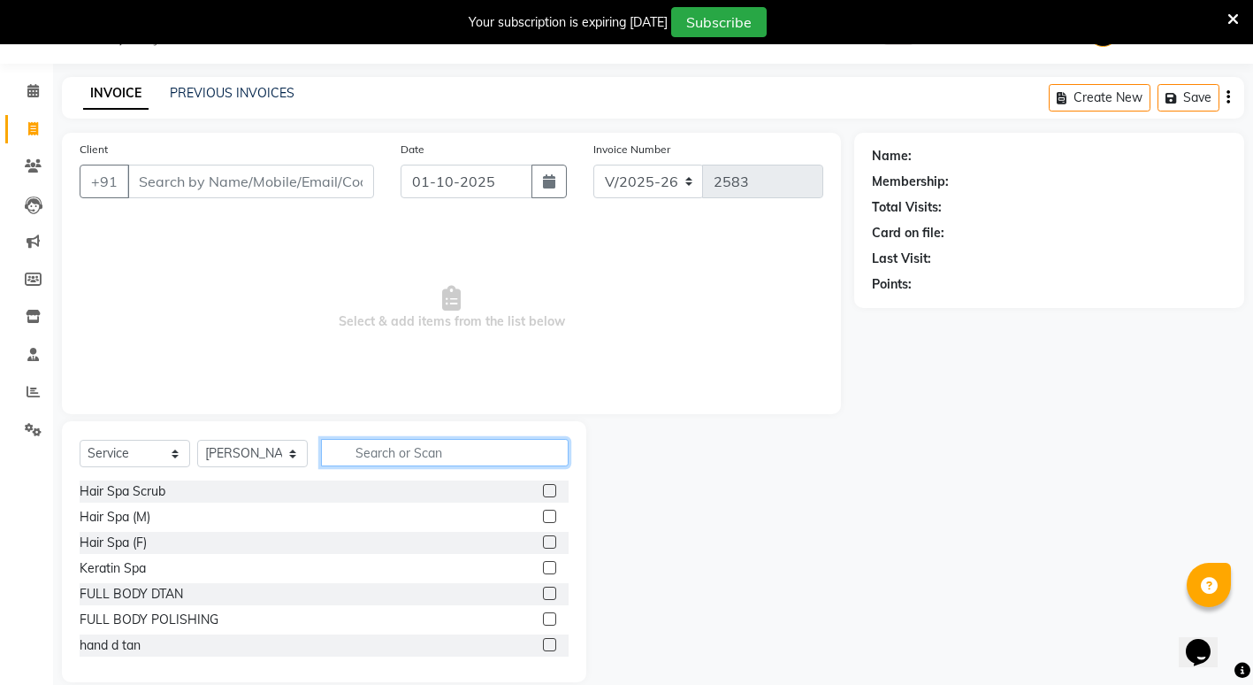
click at [398, 456] on input "text" at bounding box center [445, 452] width 248 height 27
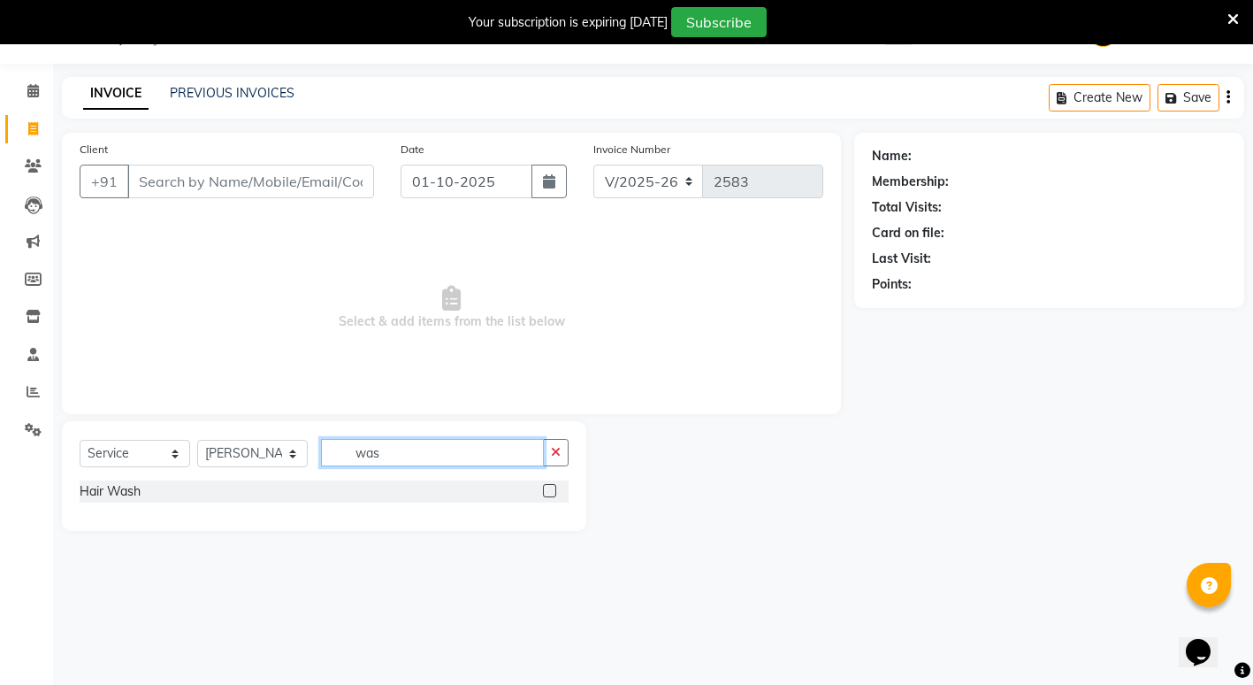
type input "was"
click at [552, 496] on label at bounding box center [549, 490] width 13 height 13
click at [552, 496] on input "checkbox" at bounding box center [548, 491] width 11 height 11
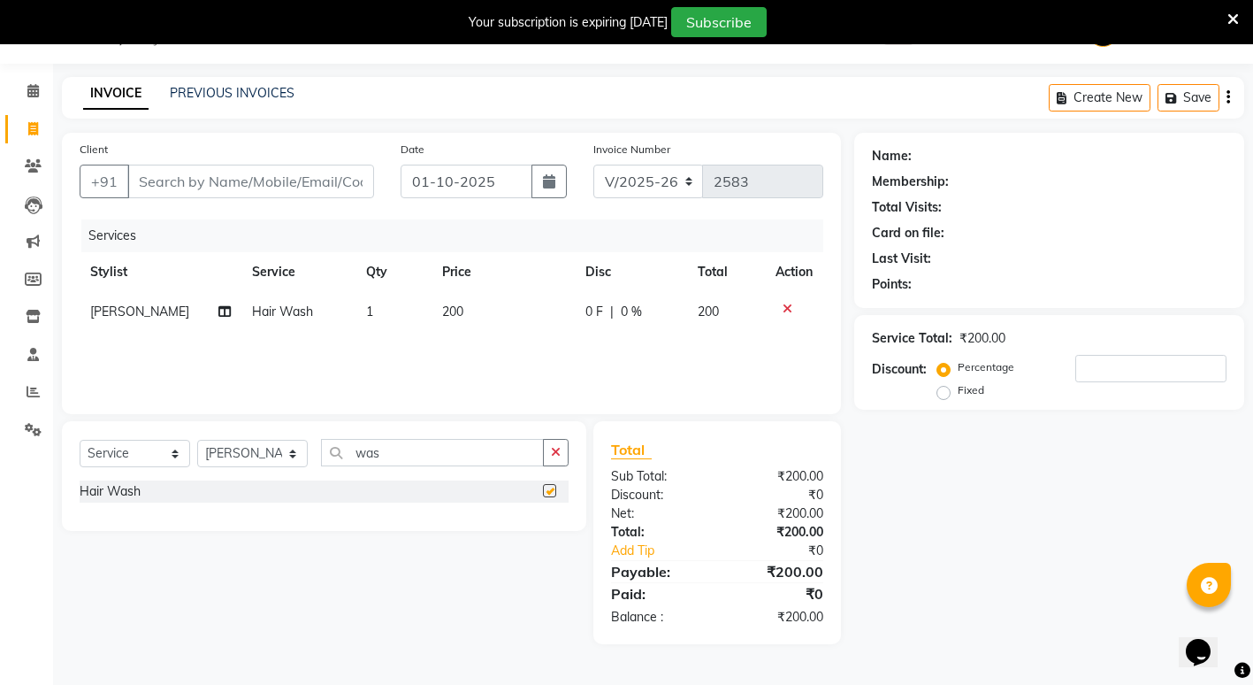
checkbox input "false"
click at [273, 177] on input "Client" at bounding box center [250, 181] width 247 height 34
type input "7"
type input "0"
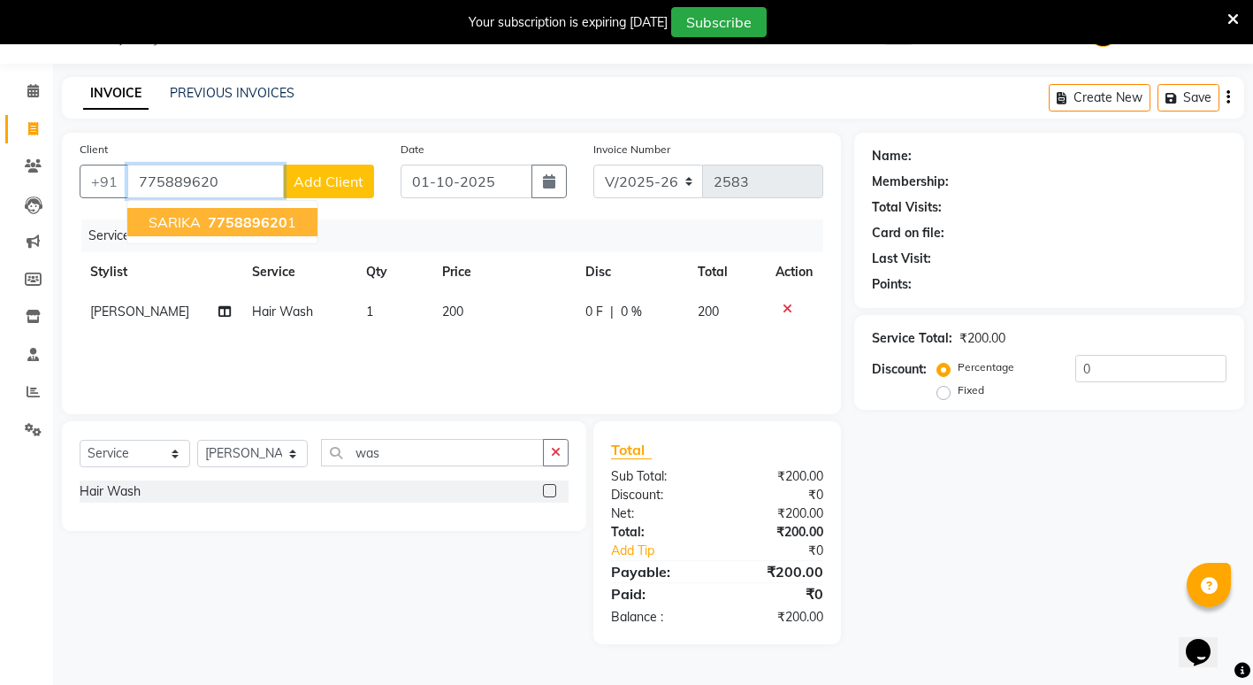
type input "775889620"
click at [365, 187] on button "Add Client" at bounding box center [328, 181] width 91 height 34
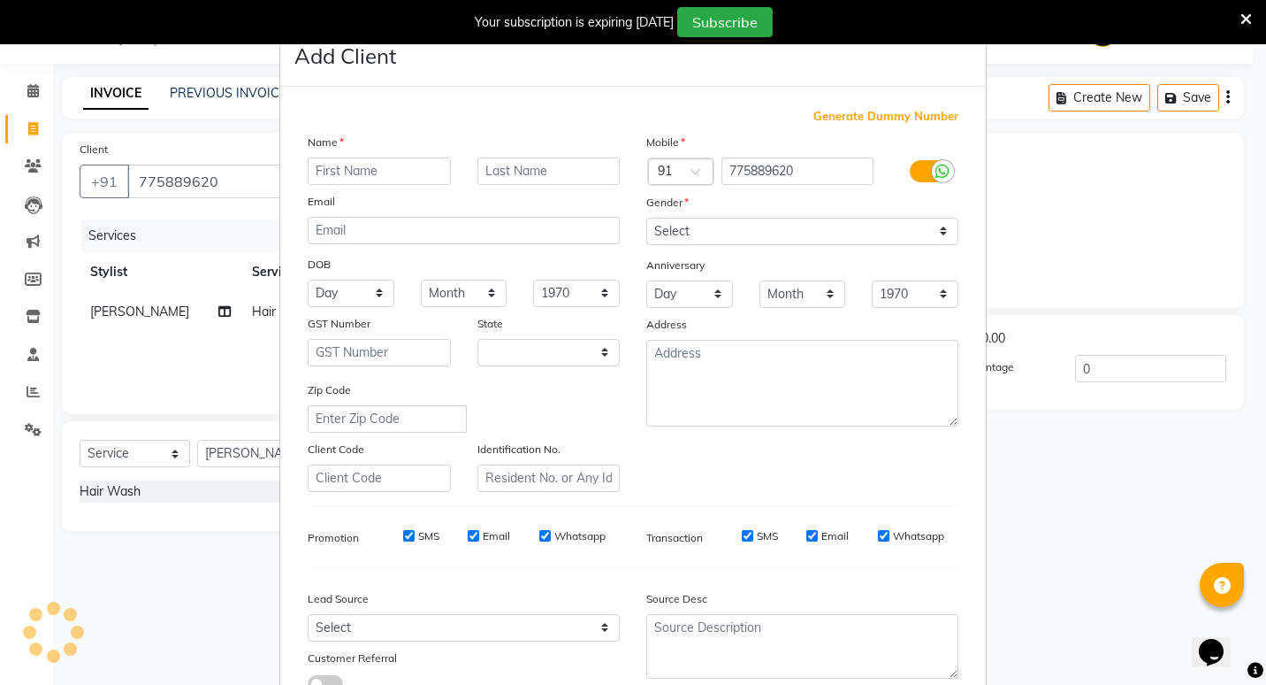
select select "22"
type input "sarika"
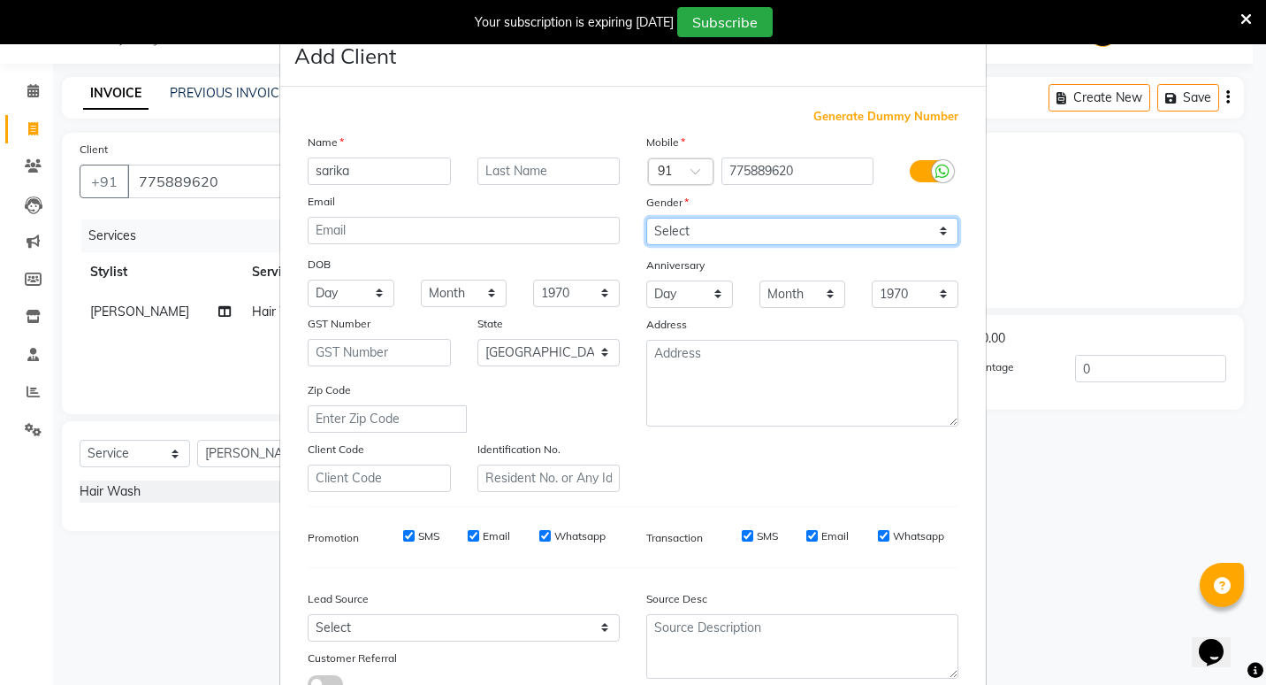
click at [875, 240] on select "Select Male Female Other Prefer Not To Say" at bounding box center [802, 231] width 312 height 27
select select "female"
click at [646, 218] on select "Select Male Female Other Prefer Not To Say" at bounding box center [802, 231] width 312 height 27
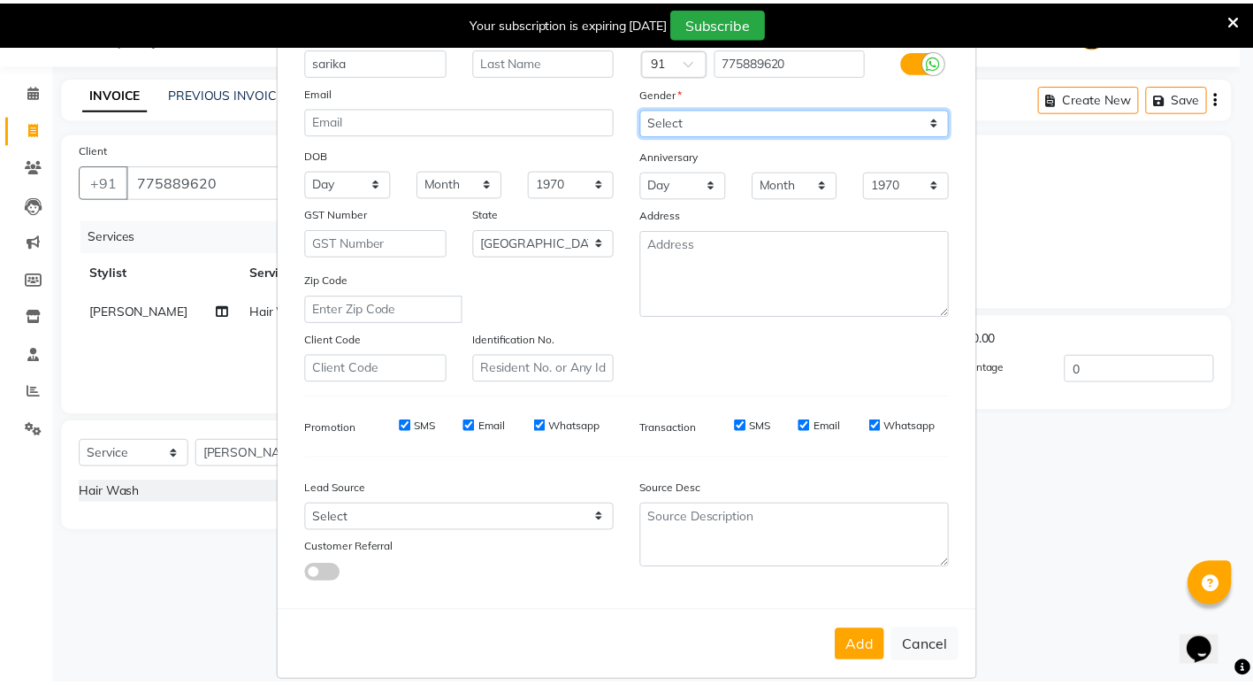
scroll to position [132, 0]
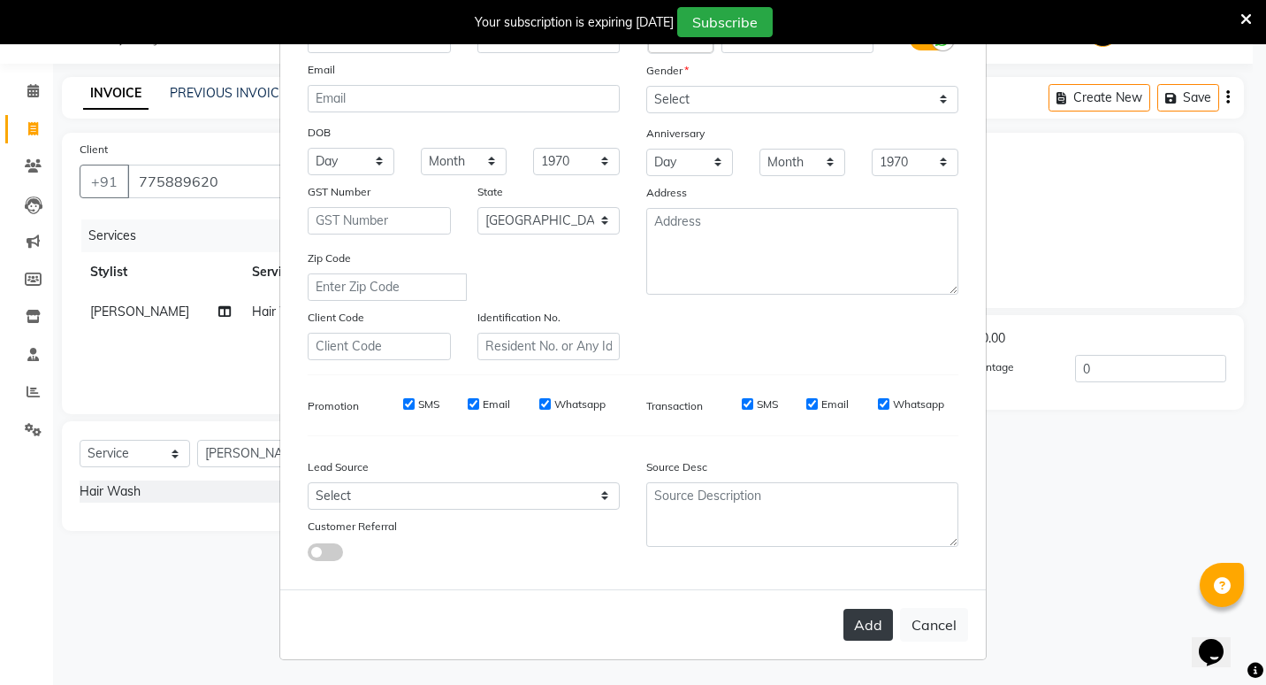
click at [846, 622] on button "Add" at bounding box center [869, 624] width 50 height 32
select select
select select "null"
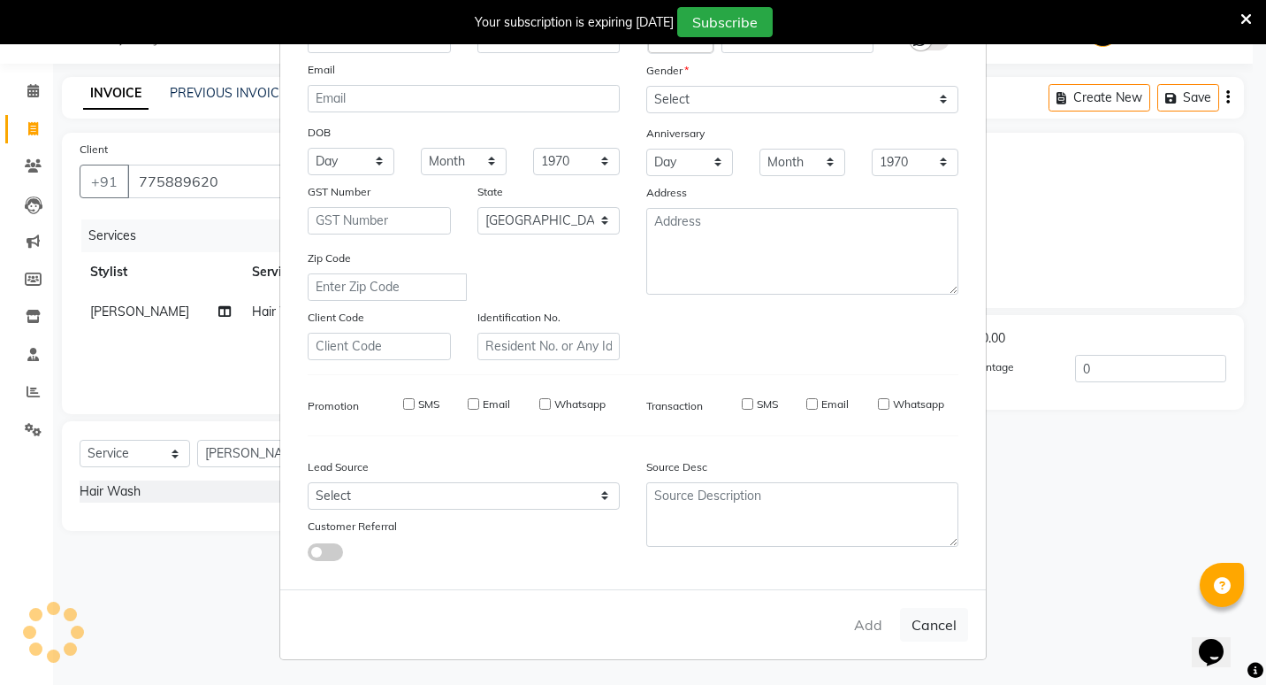
select select
checkbox input "false"
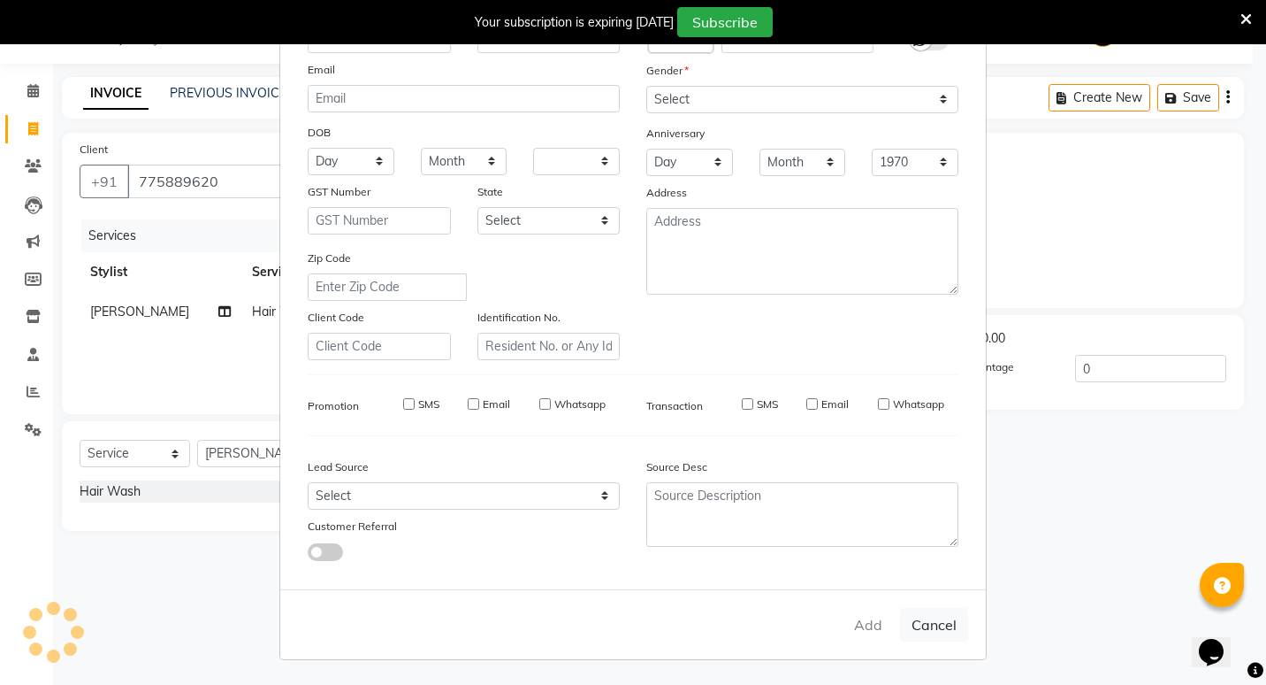
checkbox input "false"
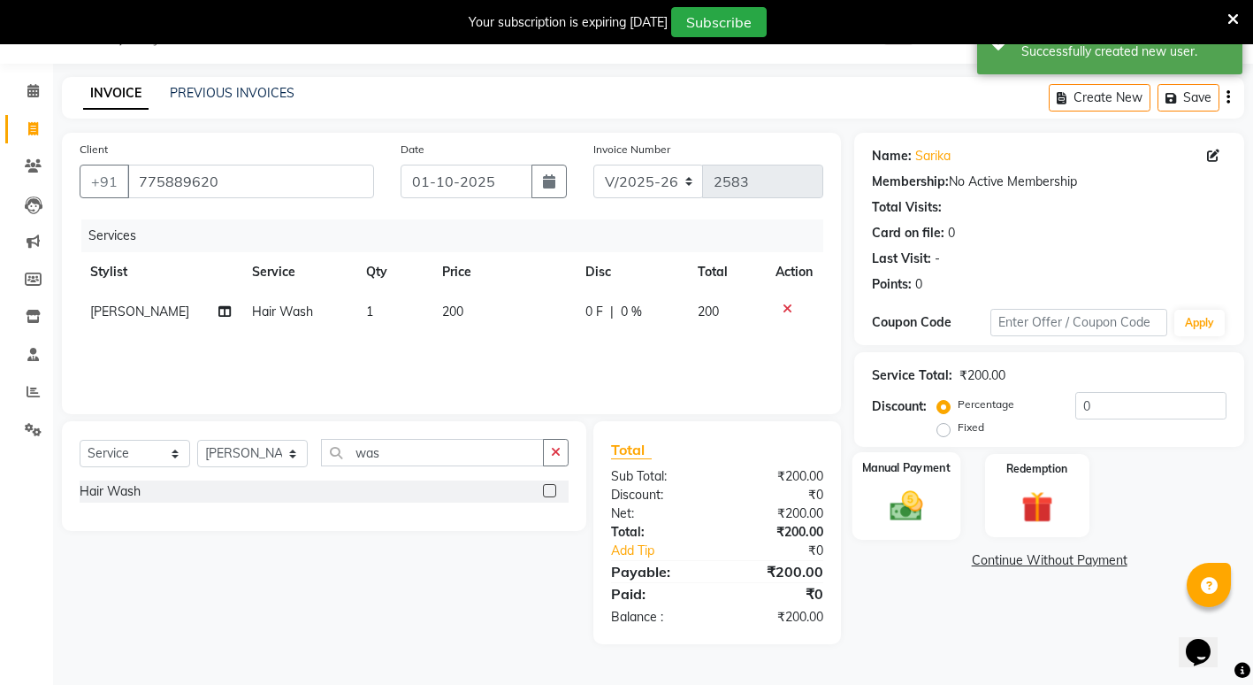
click at [935, 504] on div "Manual Payment" at bounding box center [907, 495] width 108 height 87
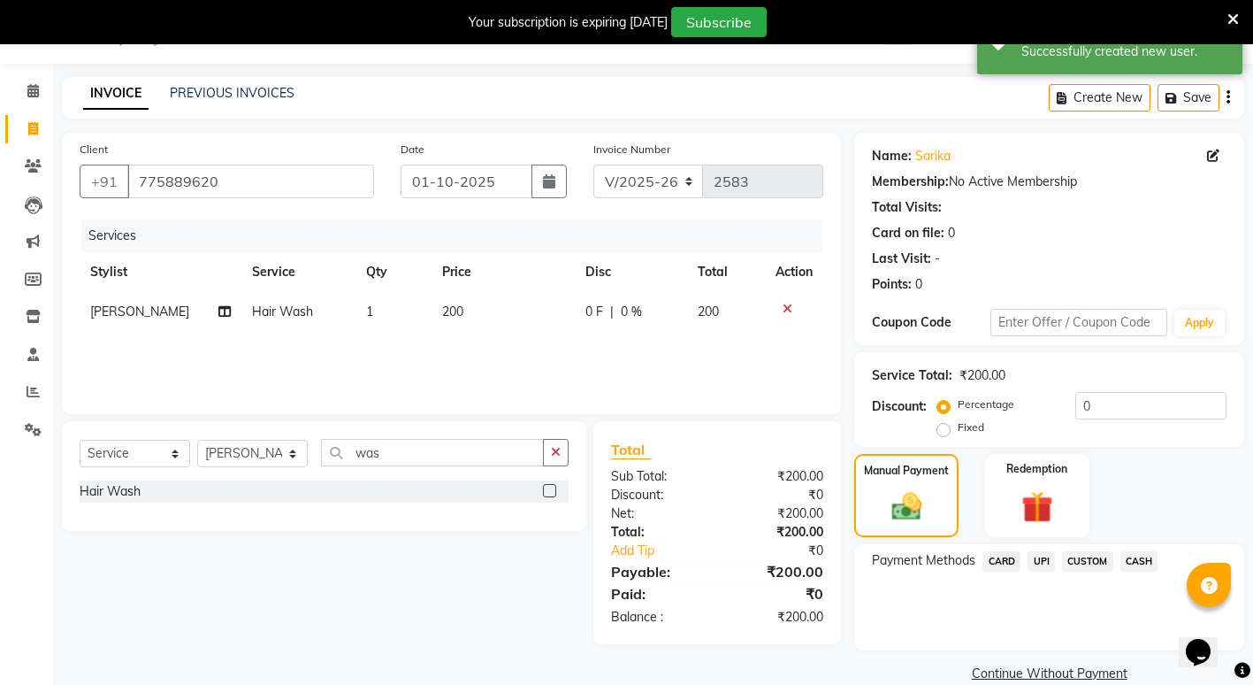
click at [1039, 564] on span "UPI" at bounding box center [1041, 561] width 27 height 20
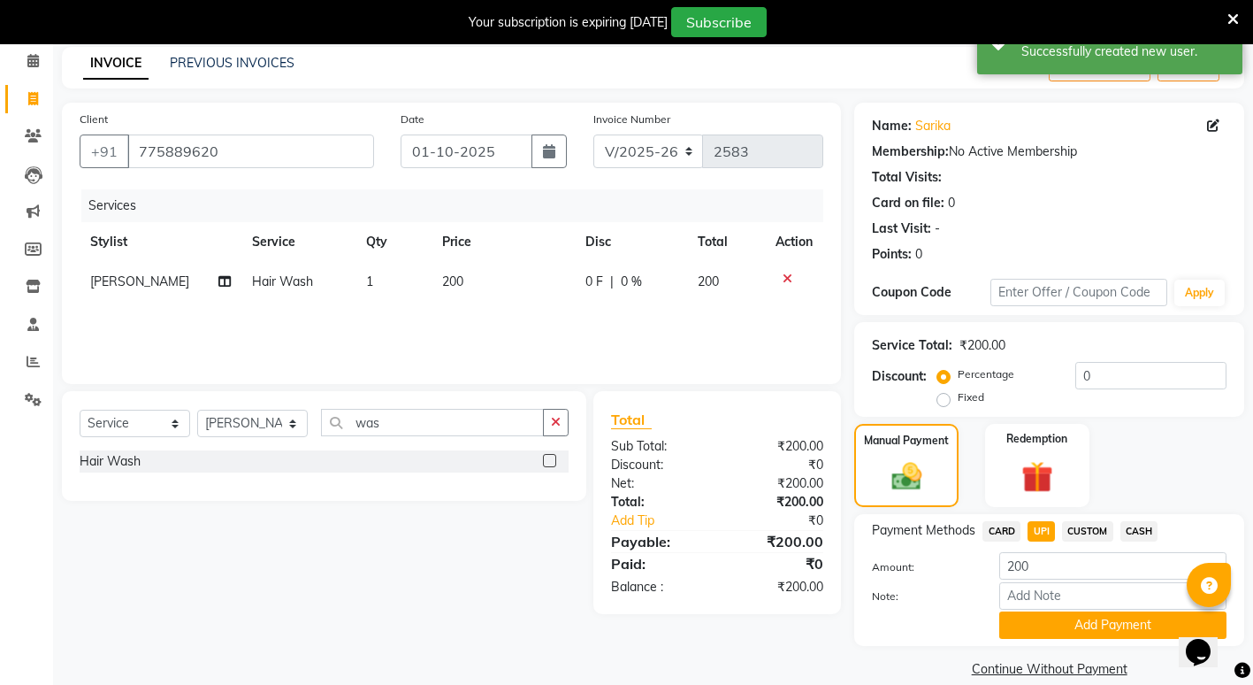
scroll to position [98, 0]
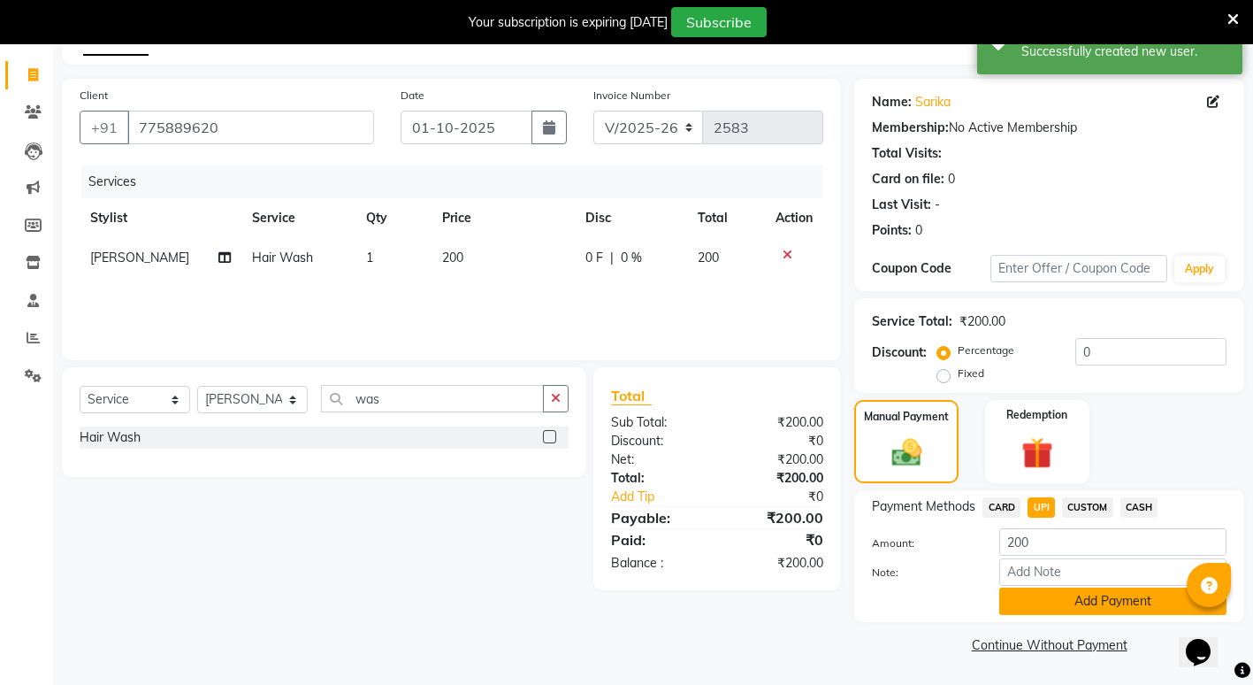
click at [1069, 599] on button "Add Payment" at bounding box center [1112, 600] width 227 height 27
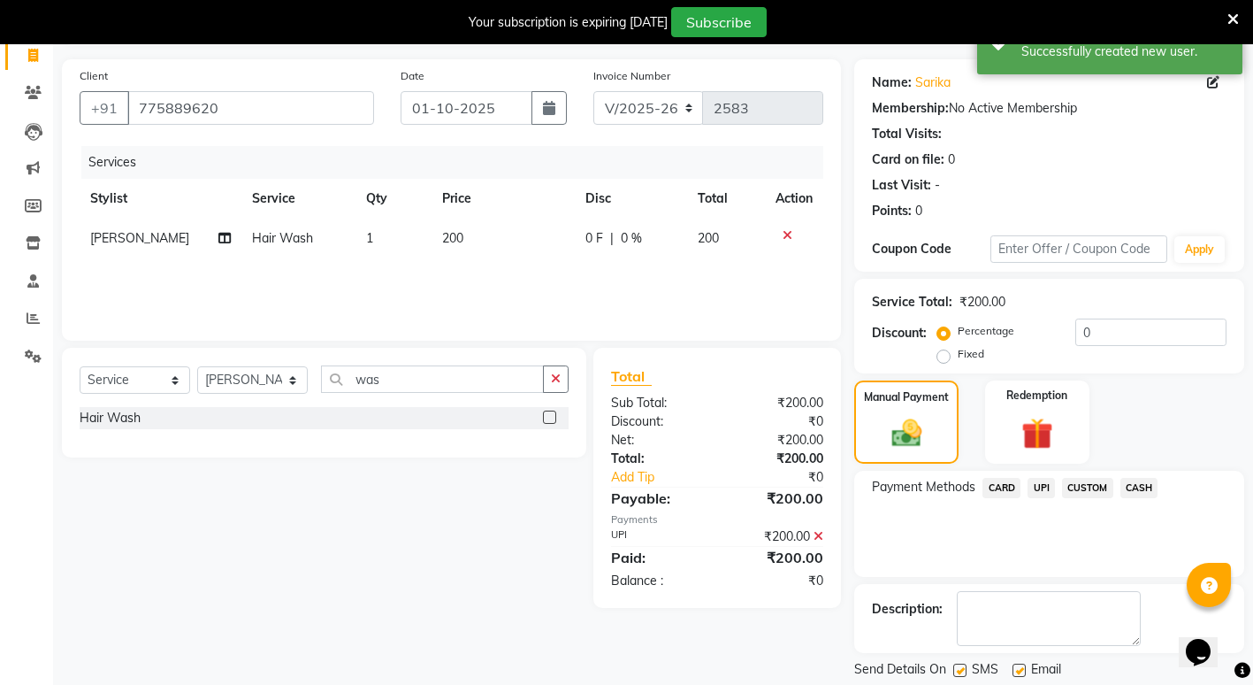
scroll to position [172, 0]
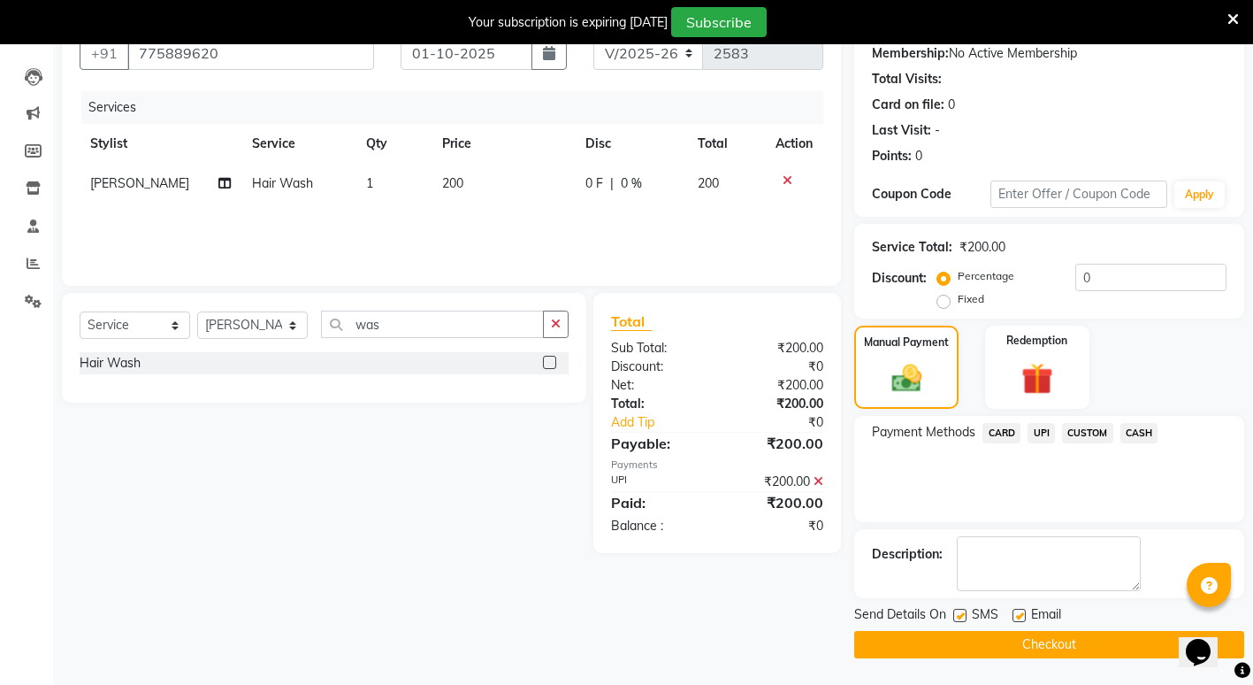
click at [1017, 644] on button "Checkout" at bounding box center [1049, 644] width 390 height 27
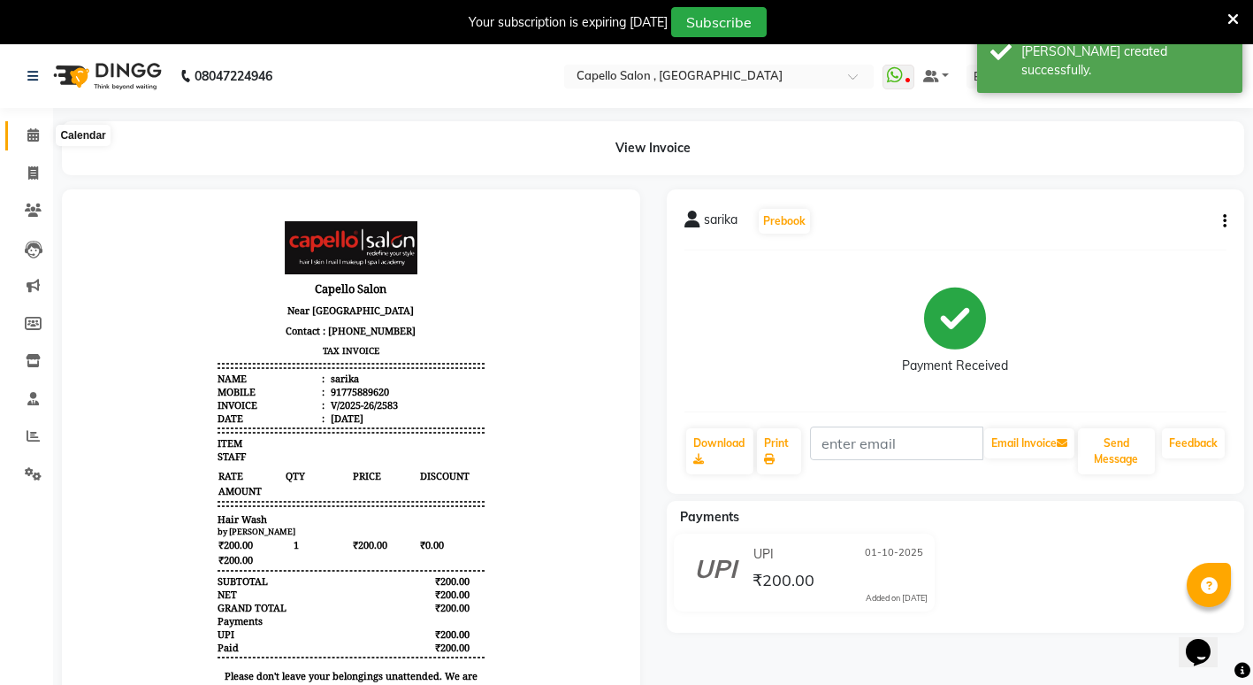
click at [27, 141] on icon at bounding box center [32, 134] width 11 height 13
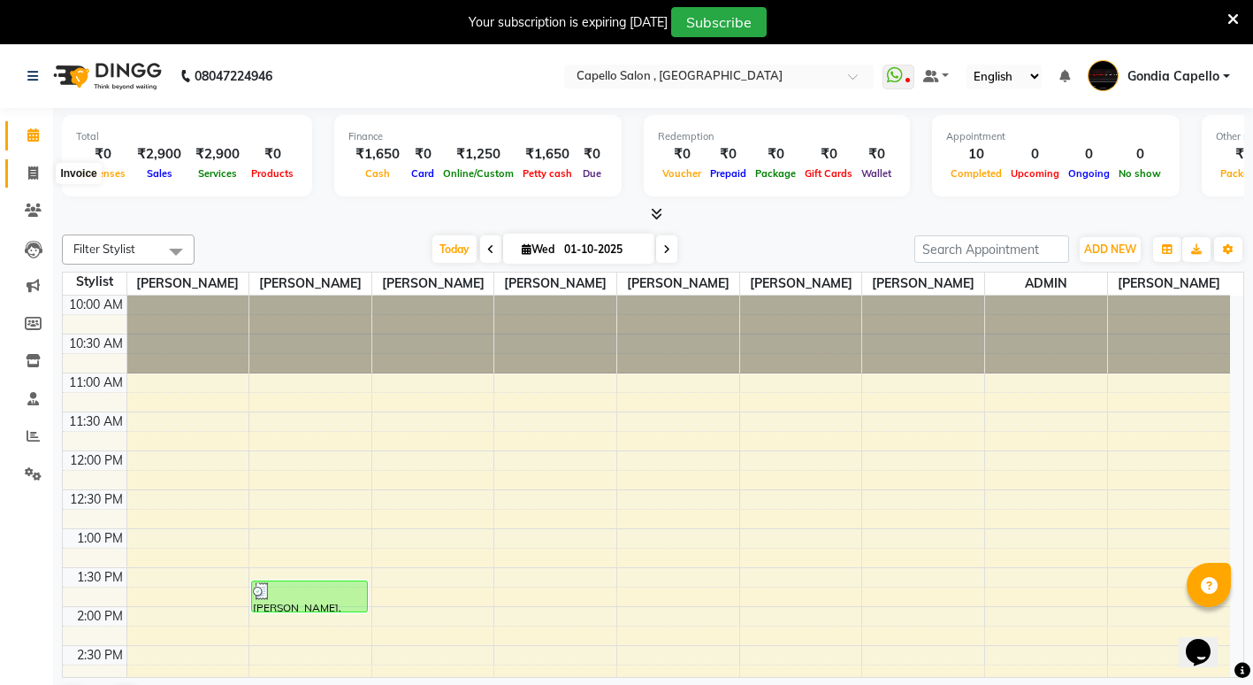
click at [35, 164] on span at bounding box center [33, 174] width 31 height 20
select select "service"
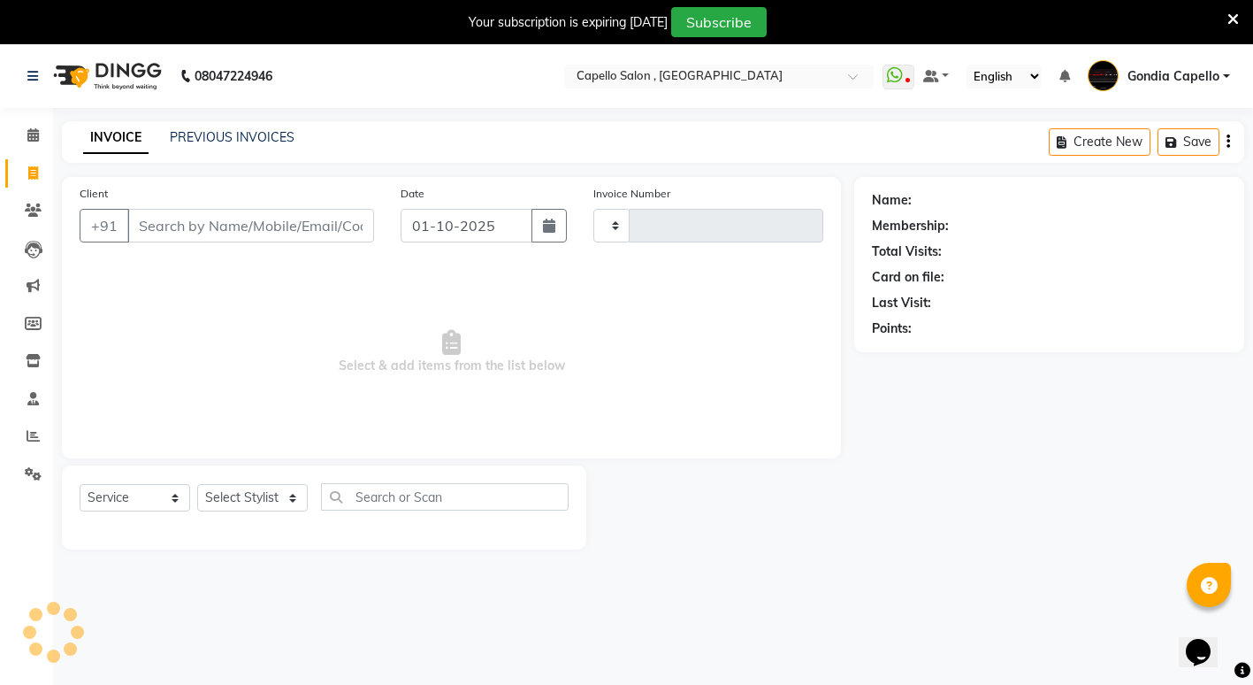
type input "2584"
select select "853"
click at [233, 220] on input "Client" at bounding box center [250, 226] width 247 height 34
click at [266, 492] on select "Select Stylist ADMIN ANIKET BAGDE BHASKAR KAWDE GAURAV KHOBRAGADE Gondia Capell…" at bounding box center [252, 497] width 111 height 27
select select "14375"
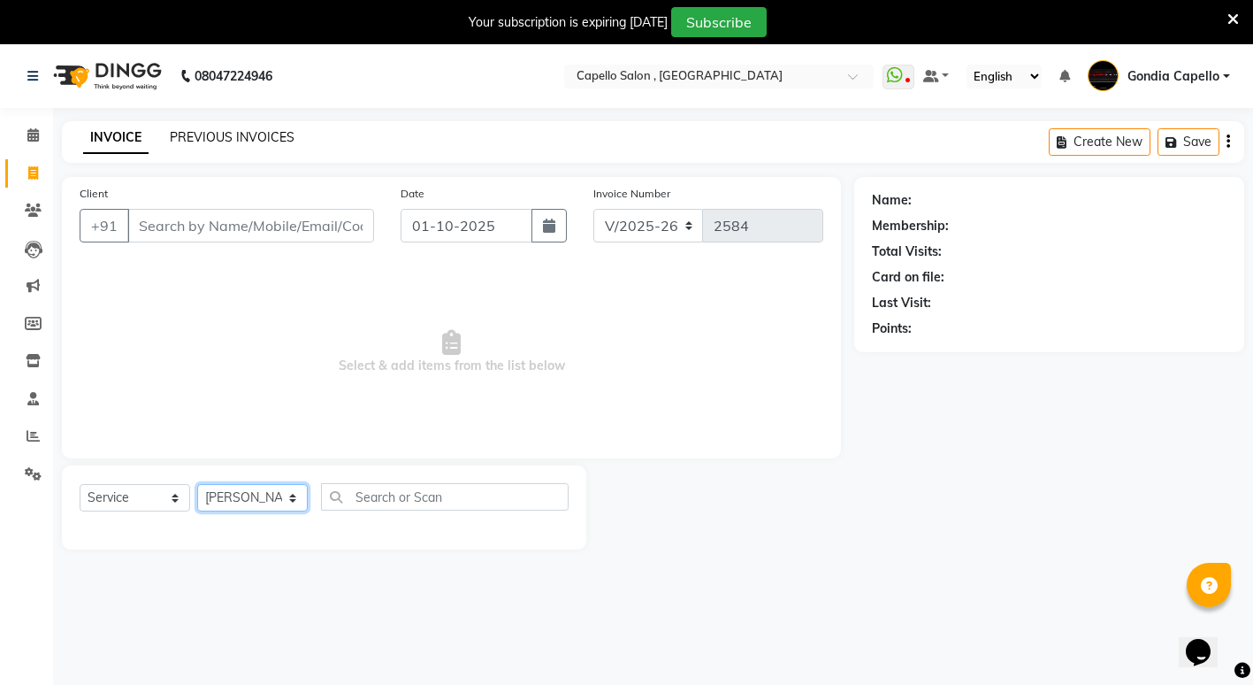
click at [197, 484] on select "Select Stylist ADMIN ANIKET BAGDE BHASKAR KAWDE GAURAV KHOBRAGADE Gondia Capell…" at bounding box center [252, 497] width 111 height 27
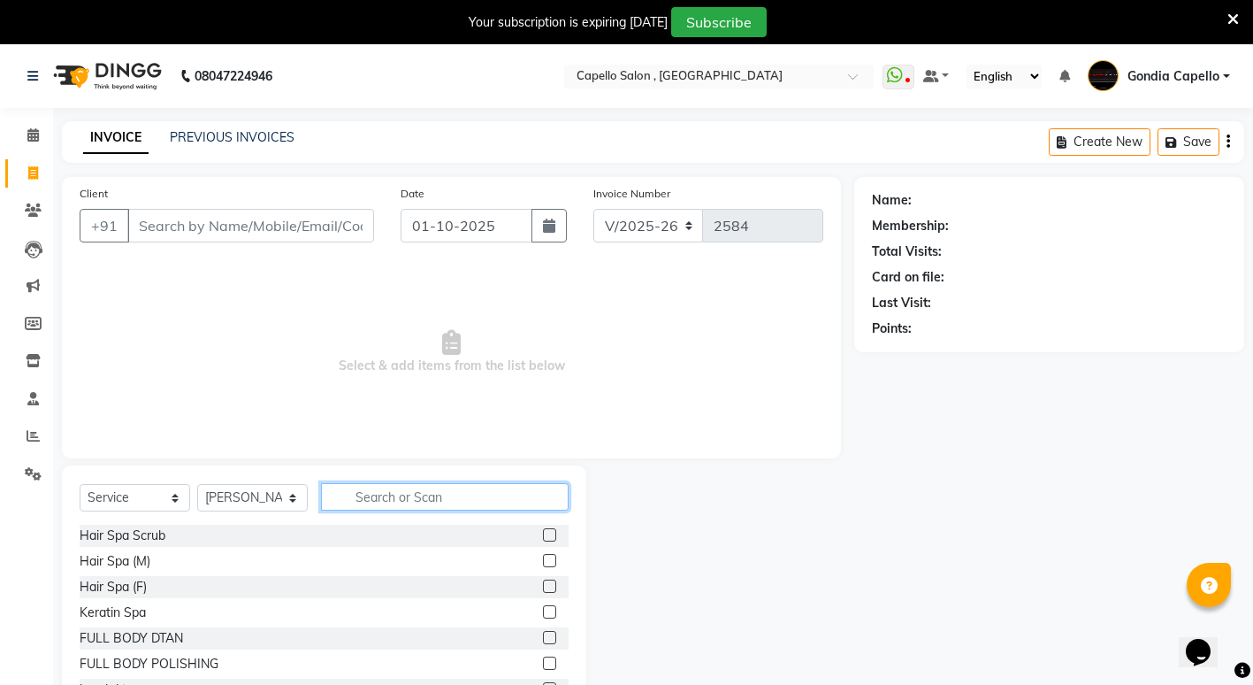
click at [418, 500] on input "text" at bounding box center [445, 496] width 248 height 27
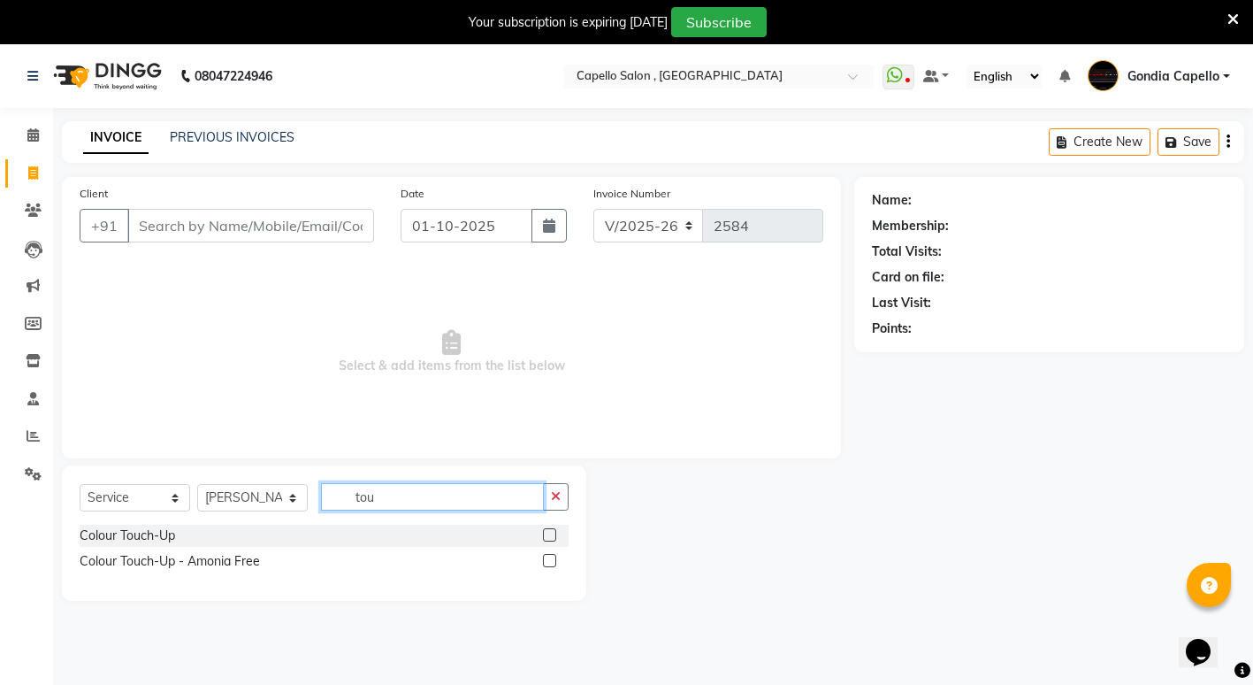
type input "tou"
click at [547, 539] on label at bounding box center [549, 534] width 13 height 13
click at [547, 539] on input "checkbox" at bounding box center [548, 535] width 11 height 11
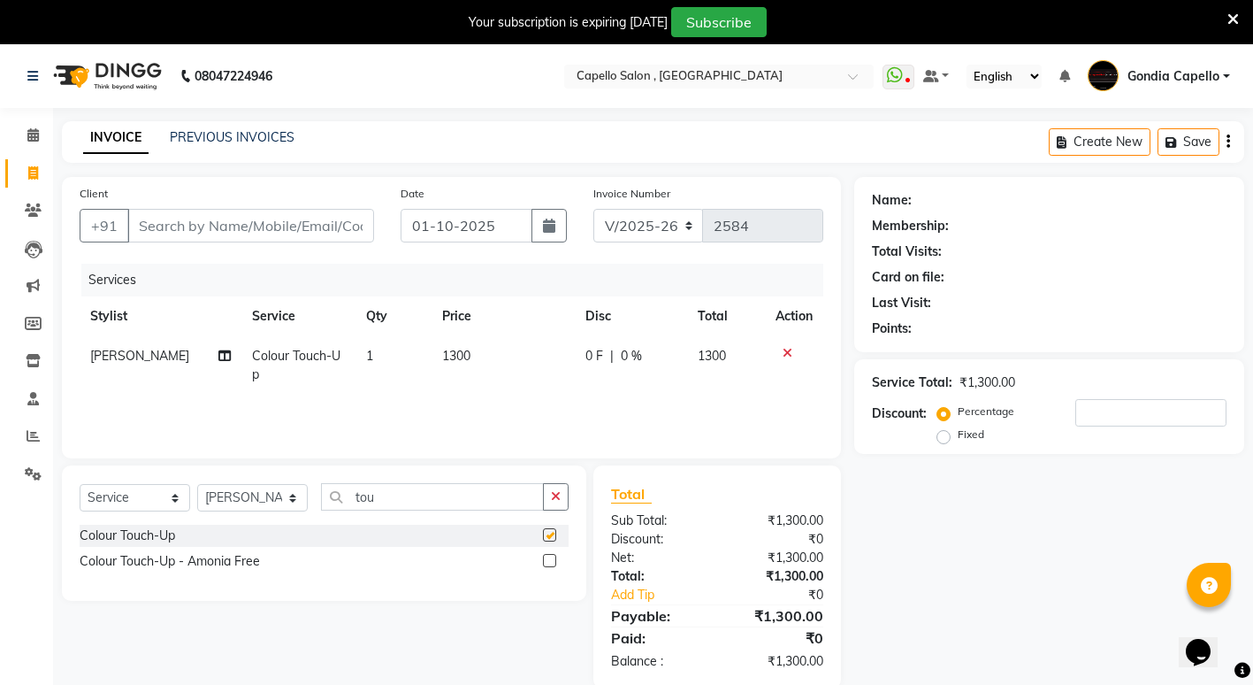
checkbox input "false"
click at [180, 230] on input "Client" at bounding box center [250, 226] width 247 height 34
type input "8"
type input "0"
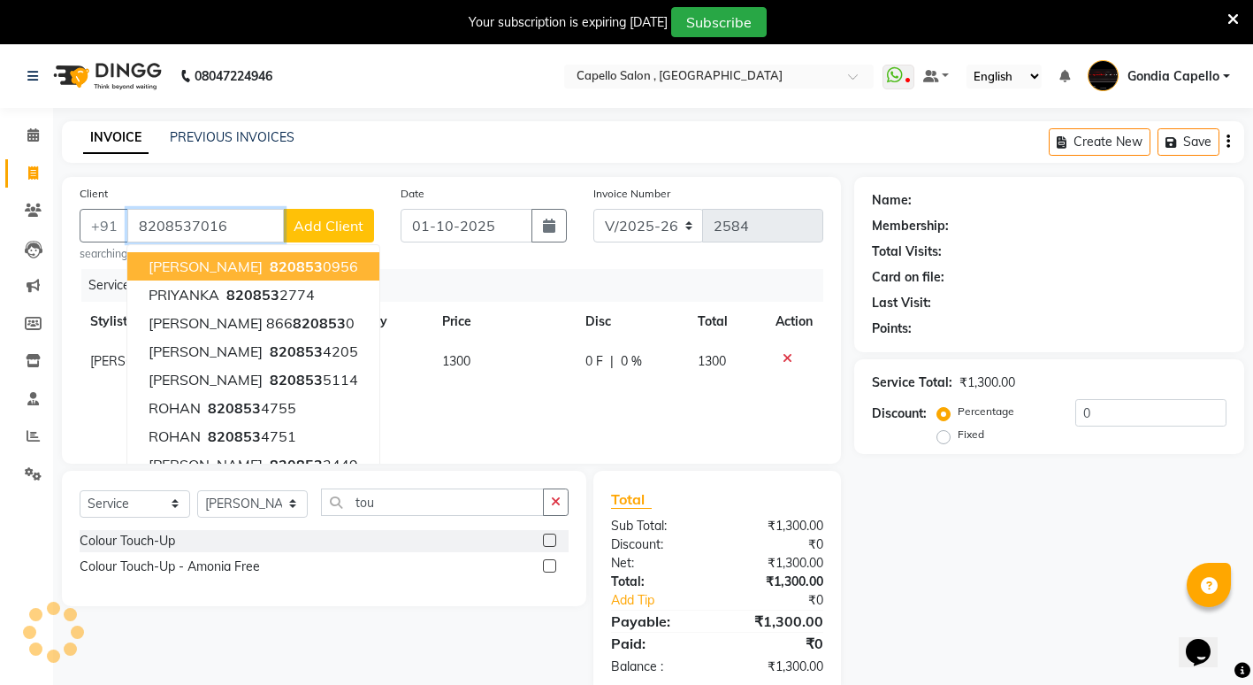
type input "8208537016"
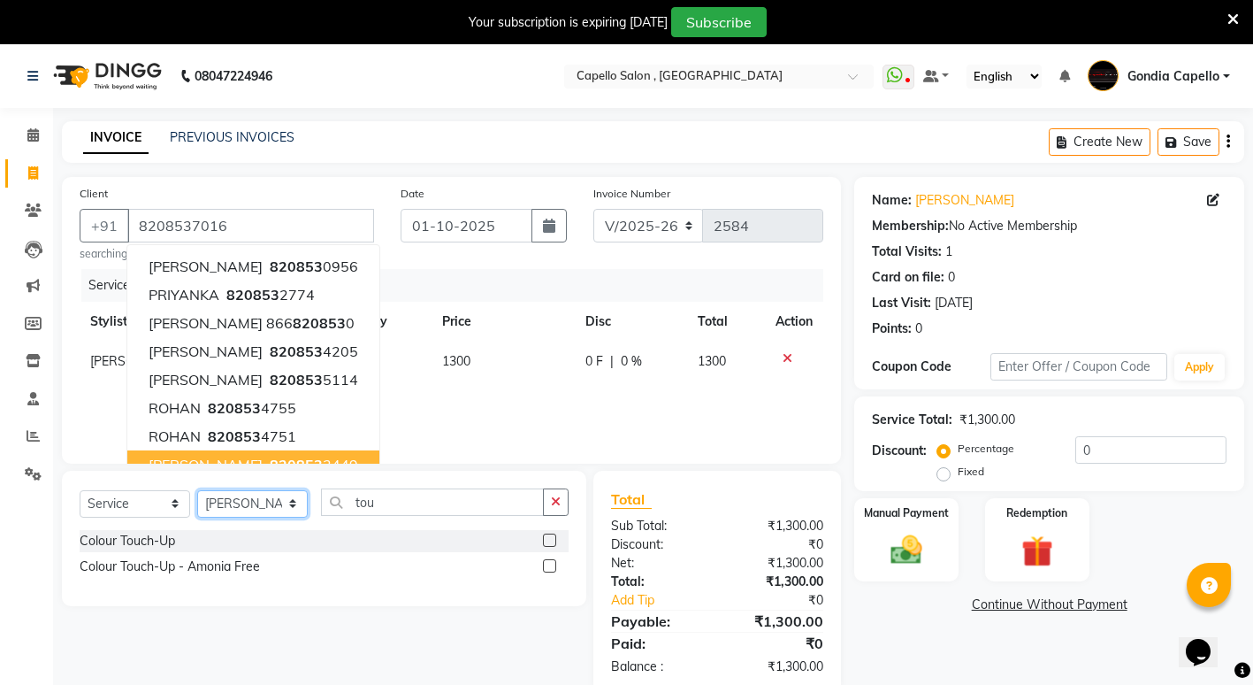
click at [293, 506] on select "Select Stylist ADMIN ANIKET BAGDE BHASKAR KAWDE GAURAV KHOBRAGADE Gondia Capell…" at bounding box center [252, 503] width 111 height 27
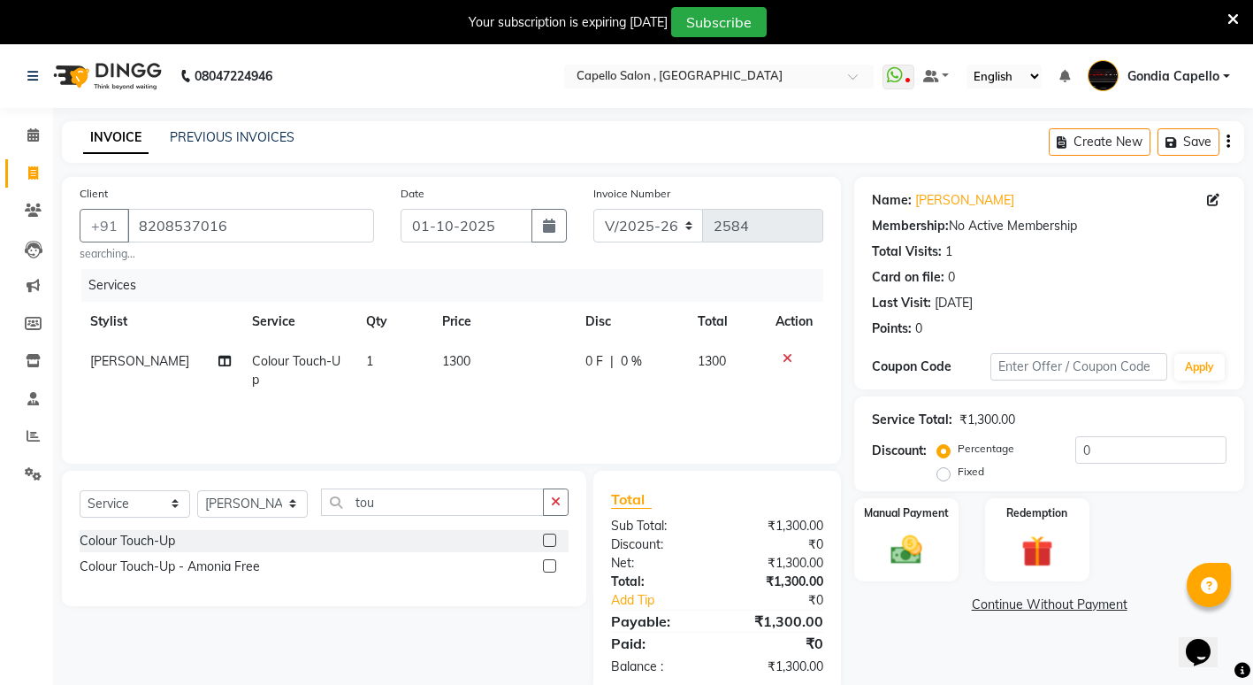
click at [899, 645] on div "Name: Prachi Paney Membership: No Active Membership Total Visits: 1 Card on fil…" at bounding box center [1055, 435] width 403 height 516
click at [173, 504] on select "Select Service Product Membership Package Voucher Prepaid Gift Card" at bounding box center [135, 503] width 111 height 27
select select "product"
click at [80, 490] on select "Select Service Product Membership Package Voucher Prepaid Gift Card" at bounding box center [135, 503] width 111 height 27
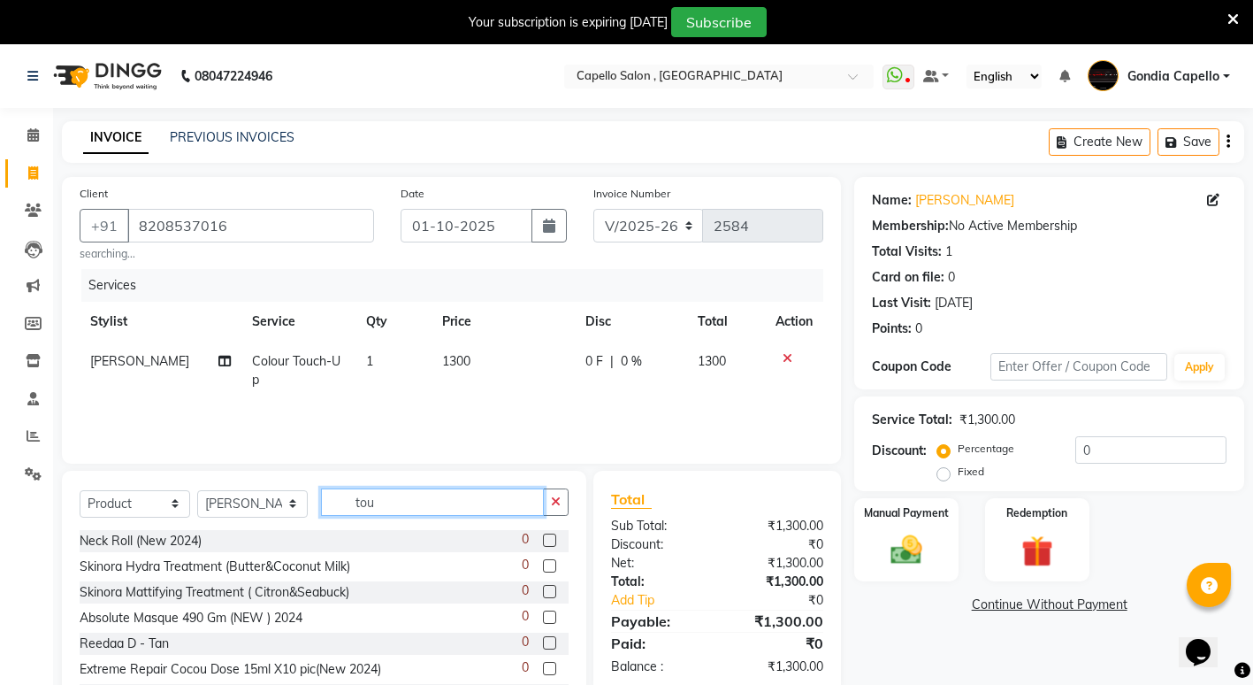
click at [394, 497] on input "tou" at bounding box center [432, 501] width 223 height 27
type input "t"
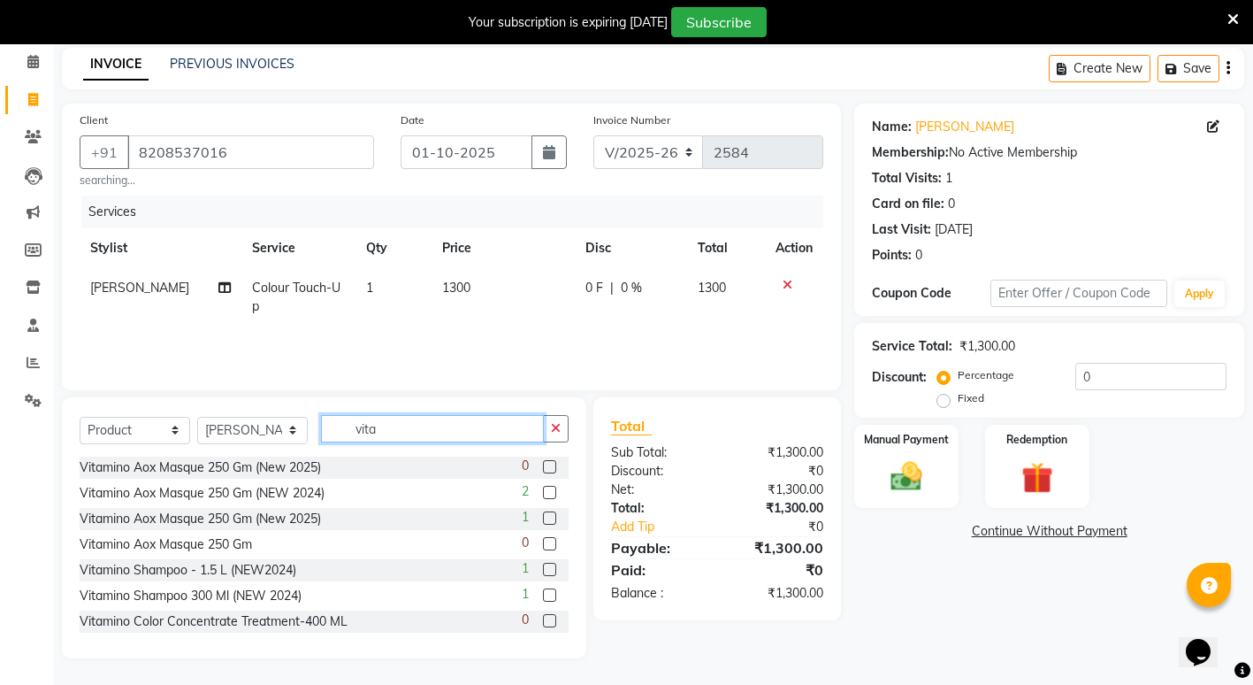
type input "vita"
click at [543, 597] on label at bounding box center [549, 594] width 13 height 13
click at [543, 597] on input "checkbox" at bounding box center [548, 595] width 11 height 11
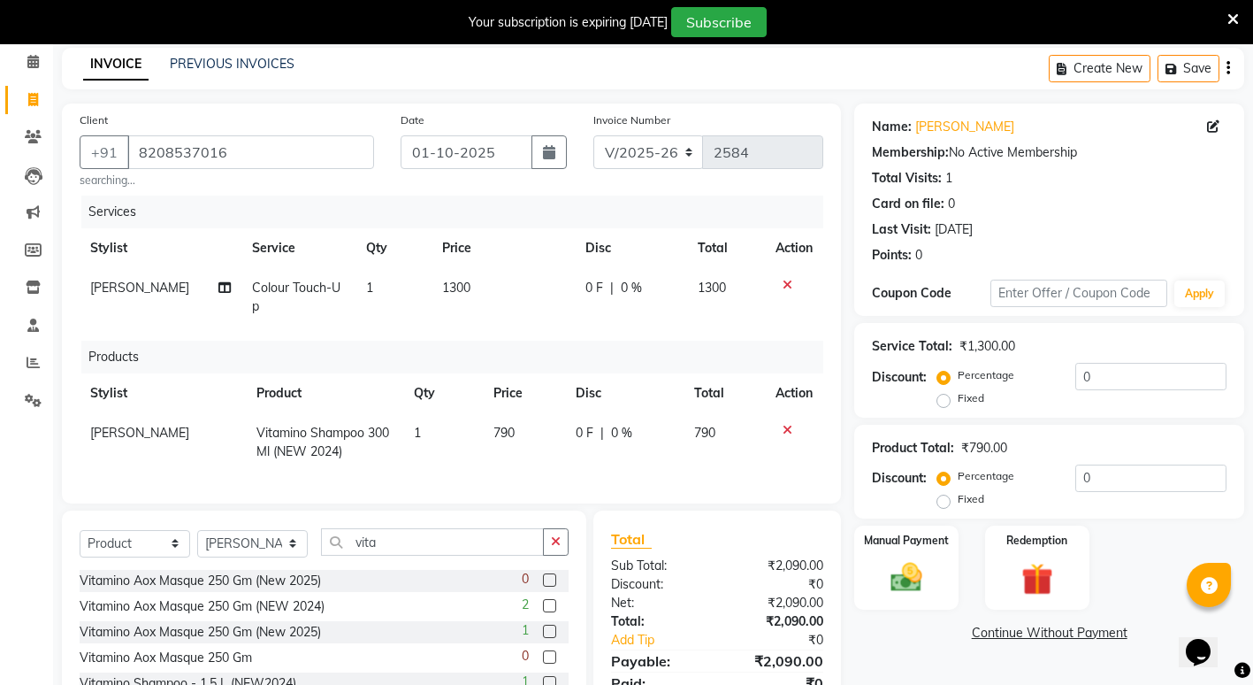
checkbox input "false"
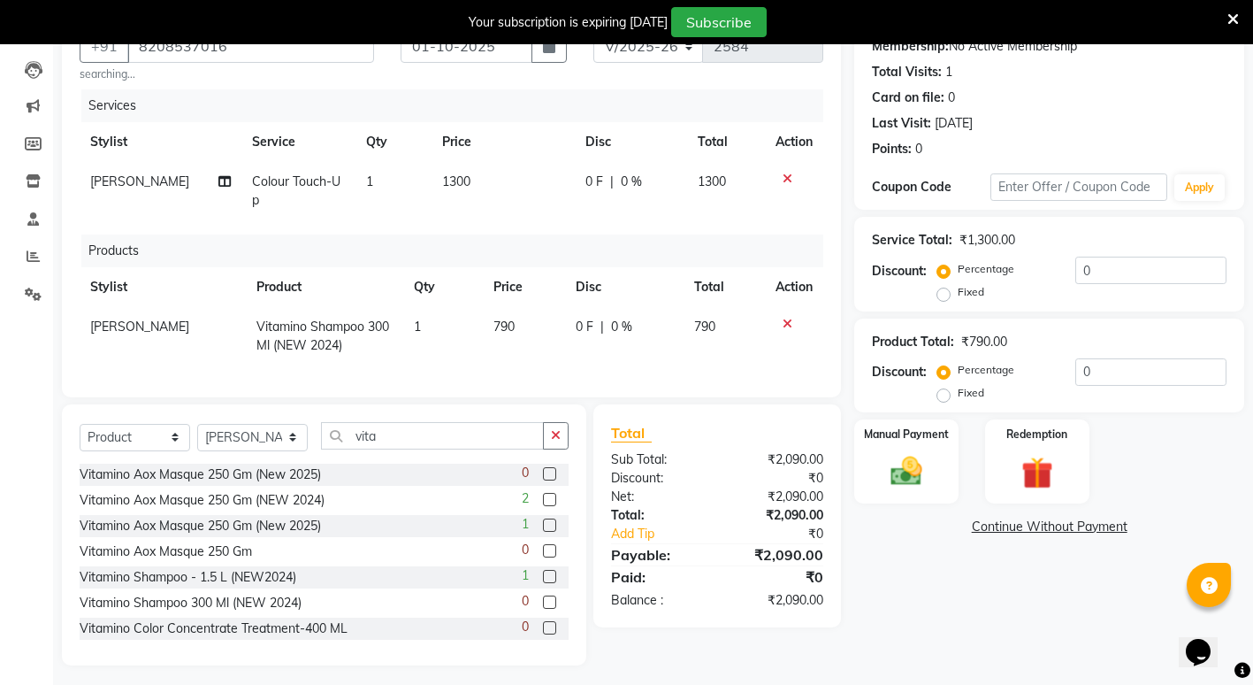
scroll to position [200, 0]
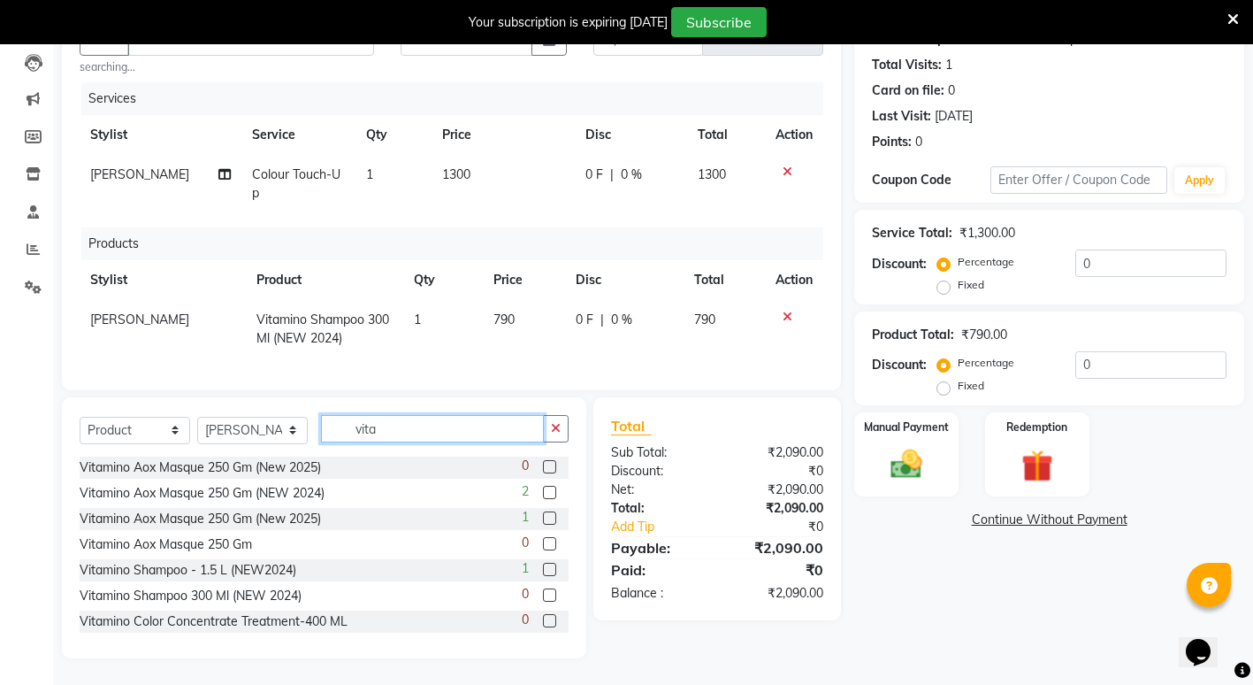
click at [439, 425] on input "vita" at bounding box center [432, 428] width 223 height 27
type input "v"
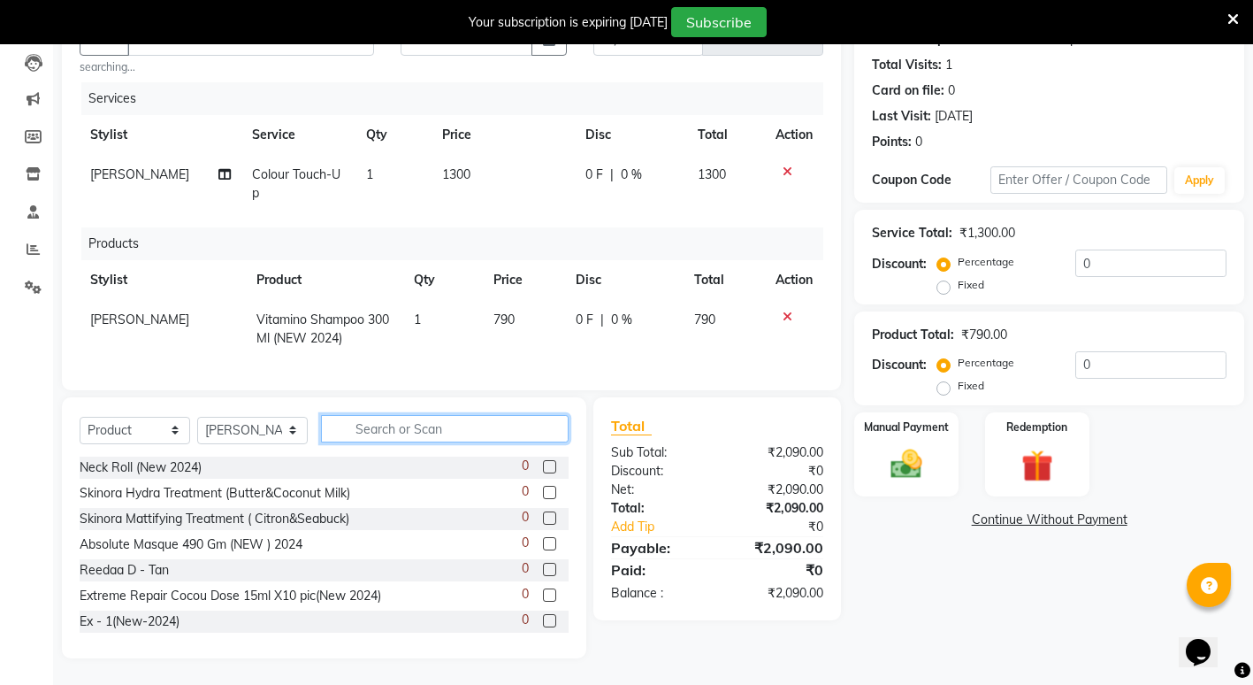
type input "v"
type input "c"
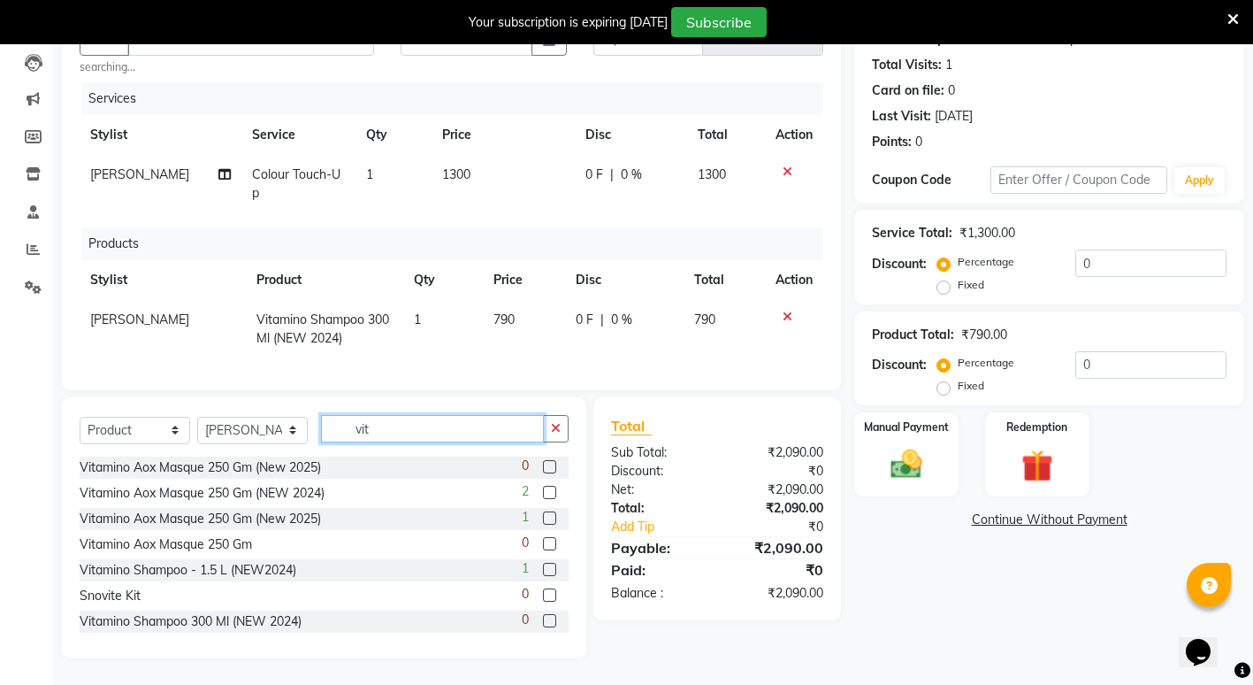
type input "vita"
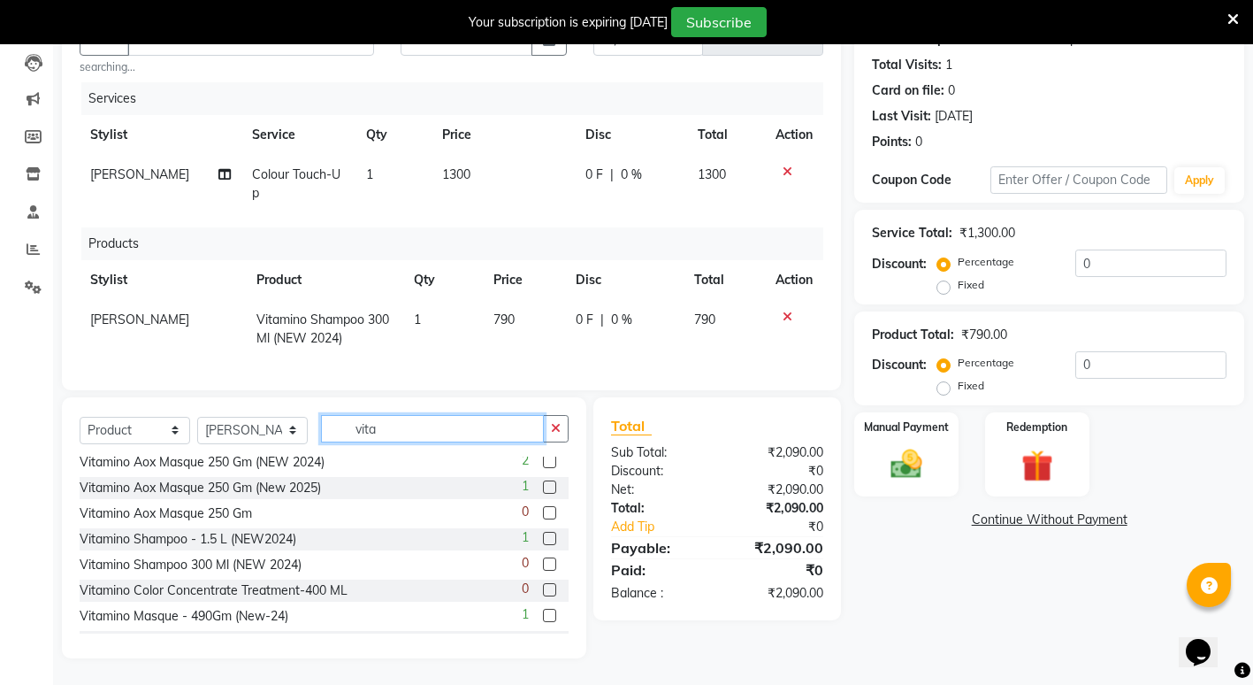
scroll to position [0, 0]
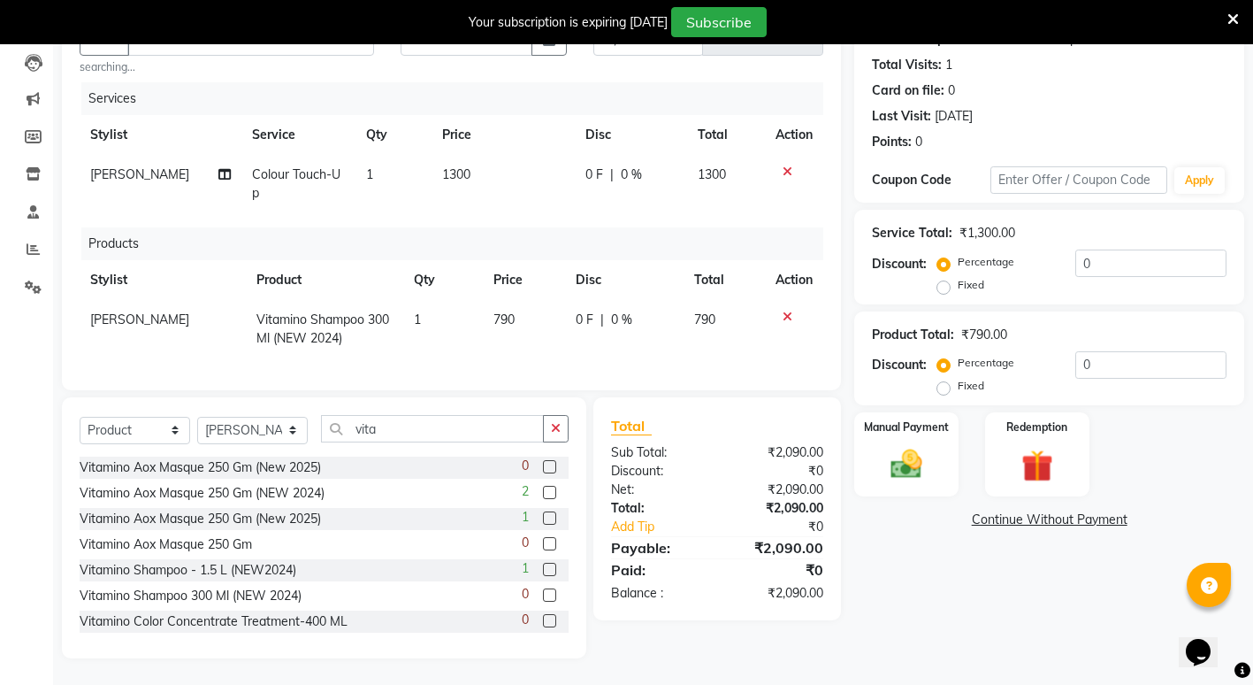
click at [543, 493] on label at bounding box center [549, 492] width 13 height 13
click at [543, 493] on input "checkbox" at bounding box center [548, 492] width 11 height 11
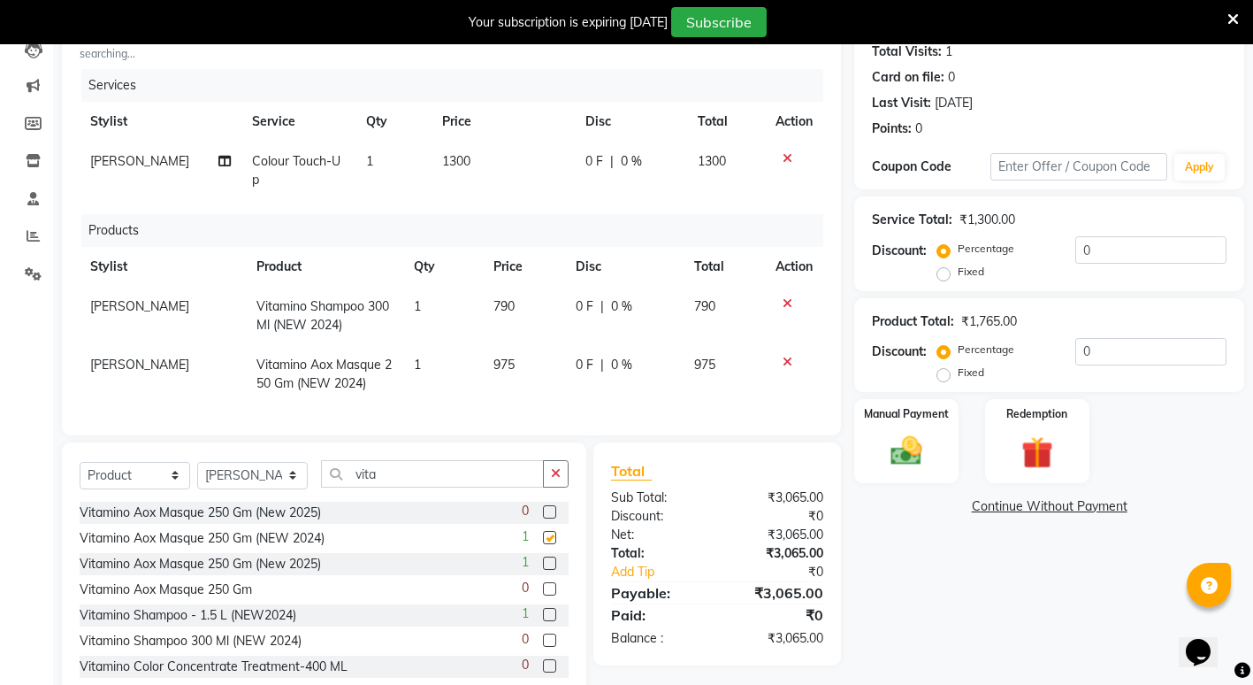
checkbox input "false"
click at [479, 155] on td "1300" at bounding box center [503, 171] width 143 height 58
select select "14375"
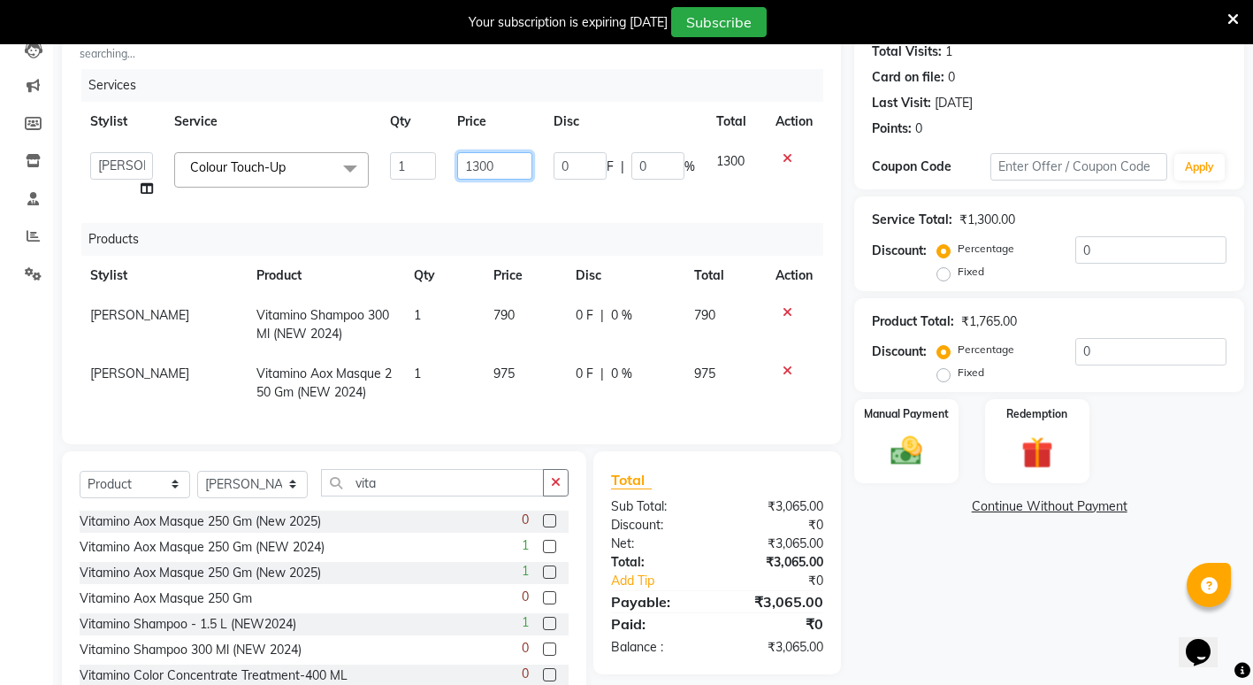
click at [509, 169] on input "1300" at bounding box center [494, 165] width 75 height 27
type input "1"
type input "4000"
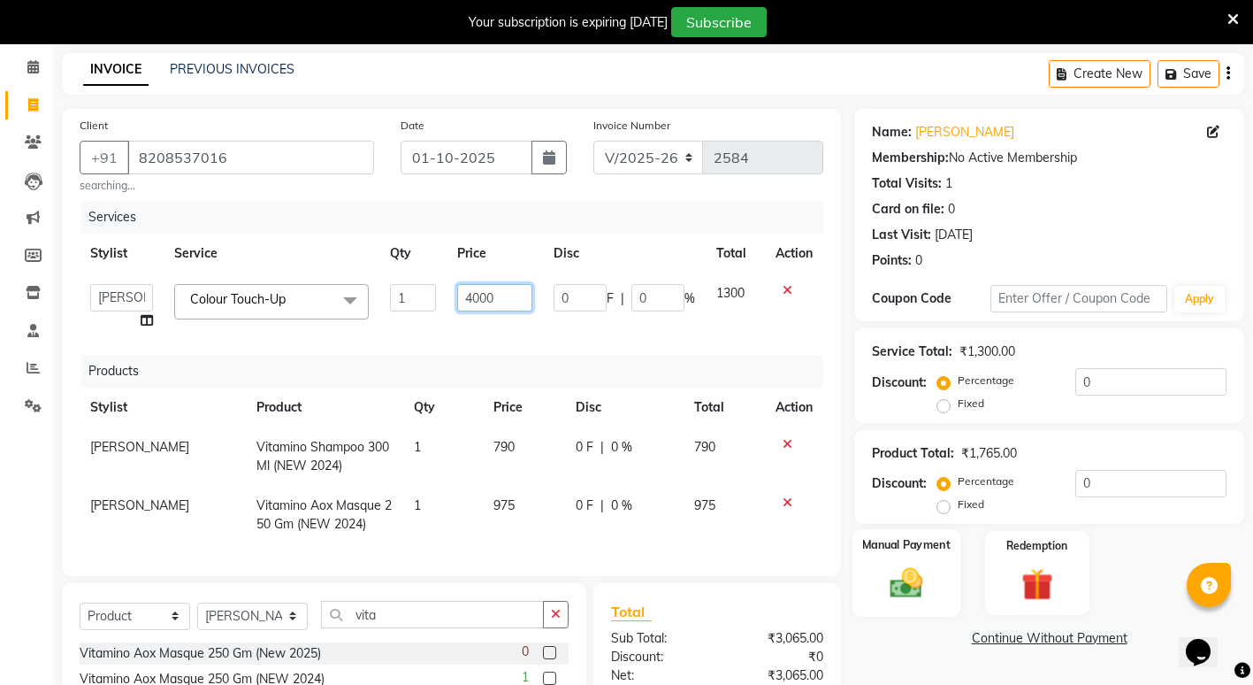
scroll to position [111, 0]
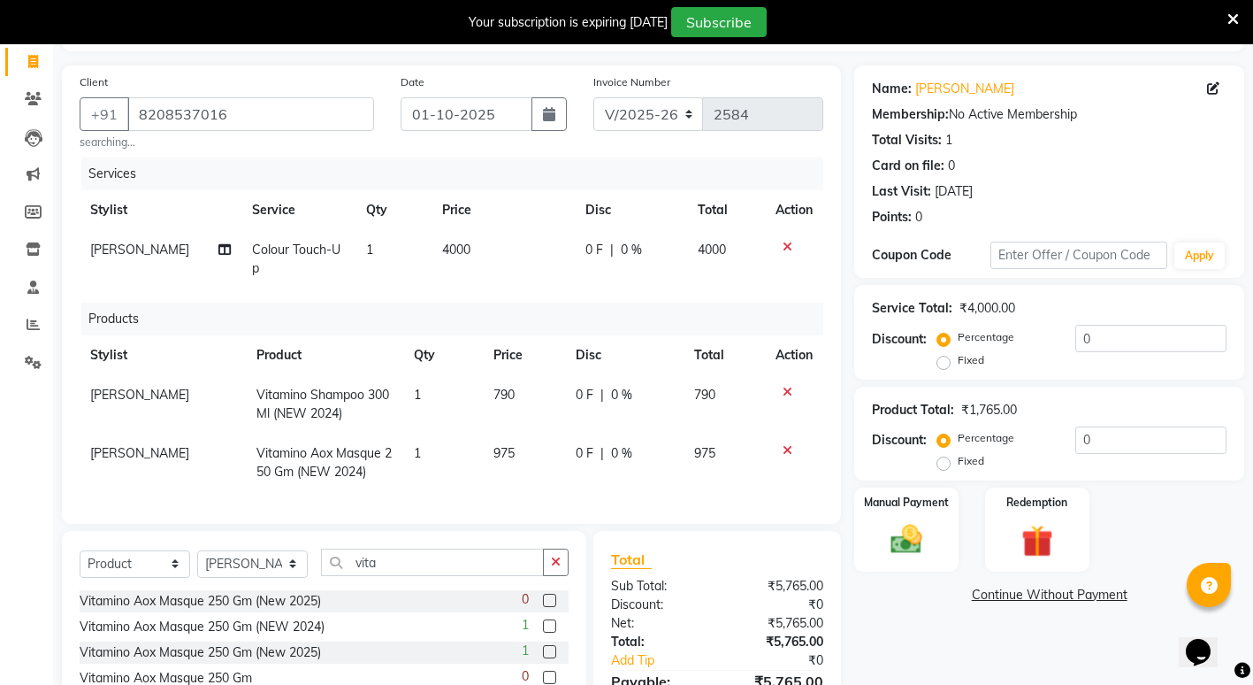
click at [897, 631] on div "Name: Prachi Paney Membership: No Active Membership Total Visits: 1 Card on fil…" at bounding box center [1055, 428] width 403 height 726
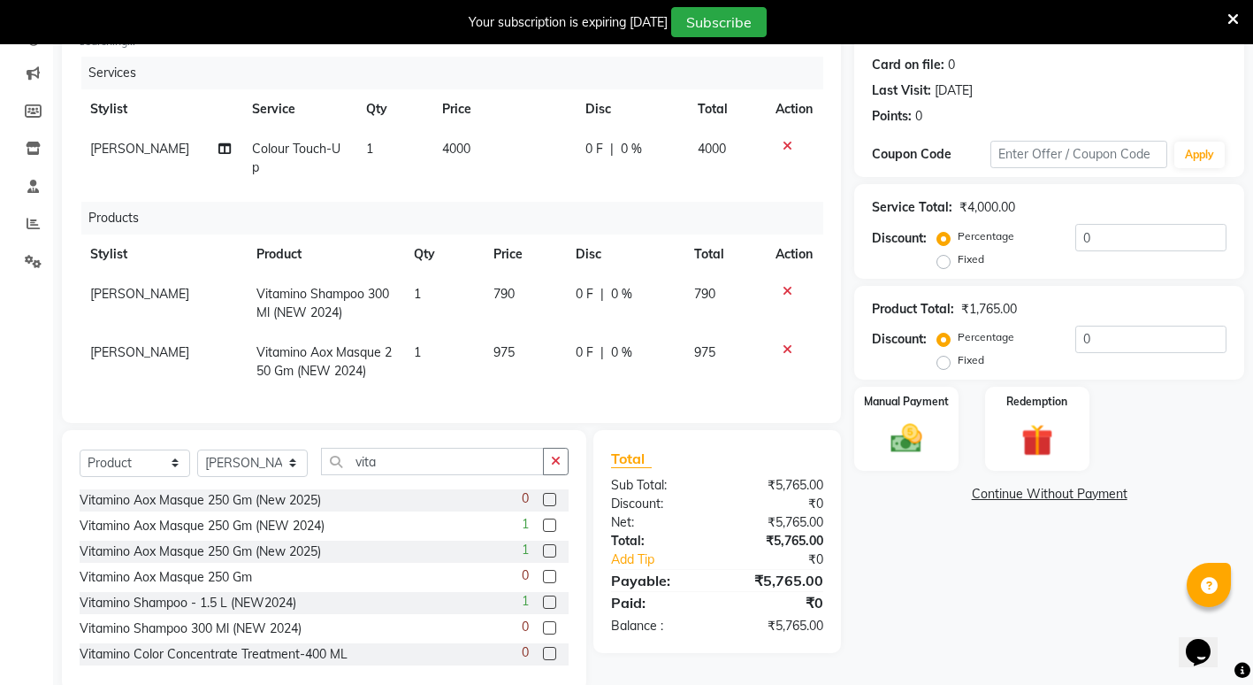
scroll to position [170, 0]
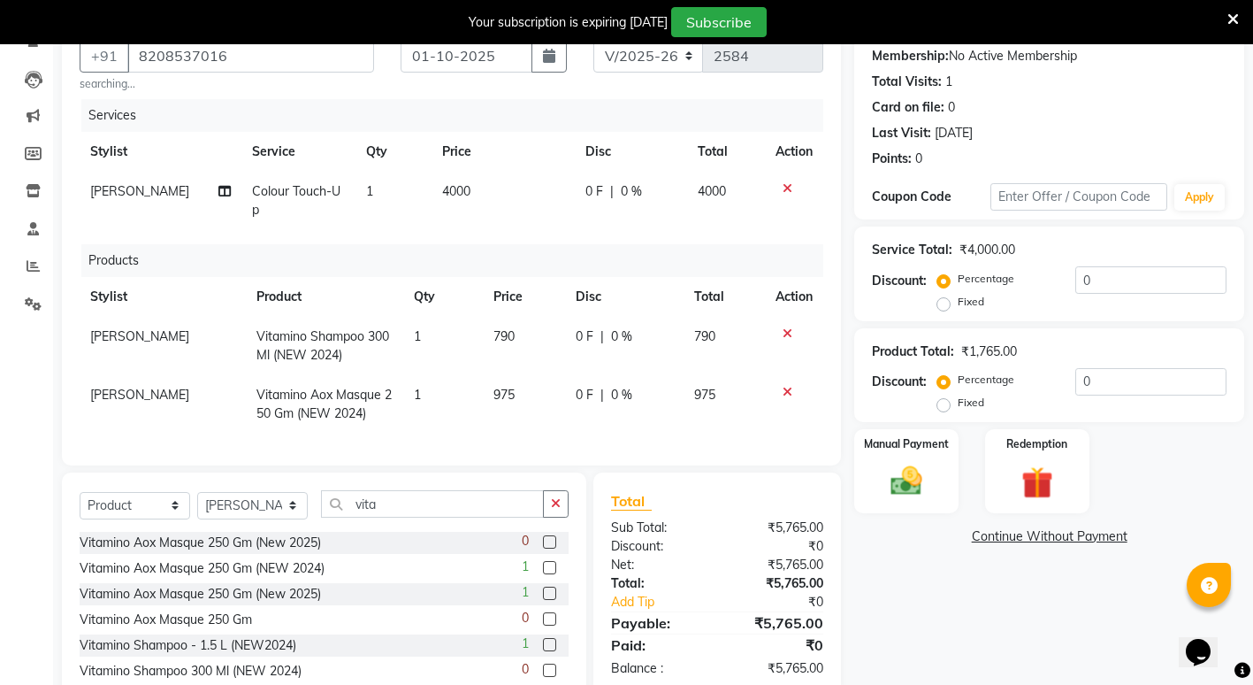
click at [467, 192] on td "4000" at bounding box center [503, 201] width 143 height 58
select select "14375"
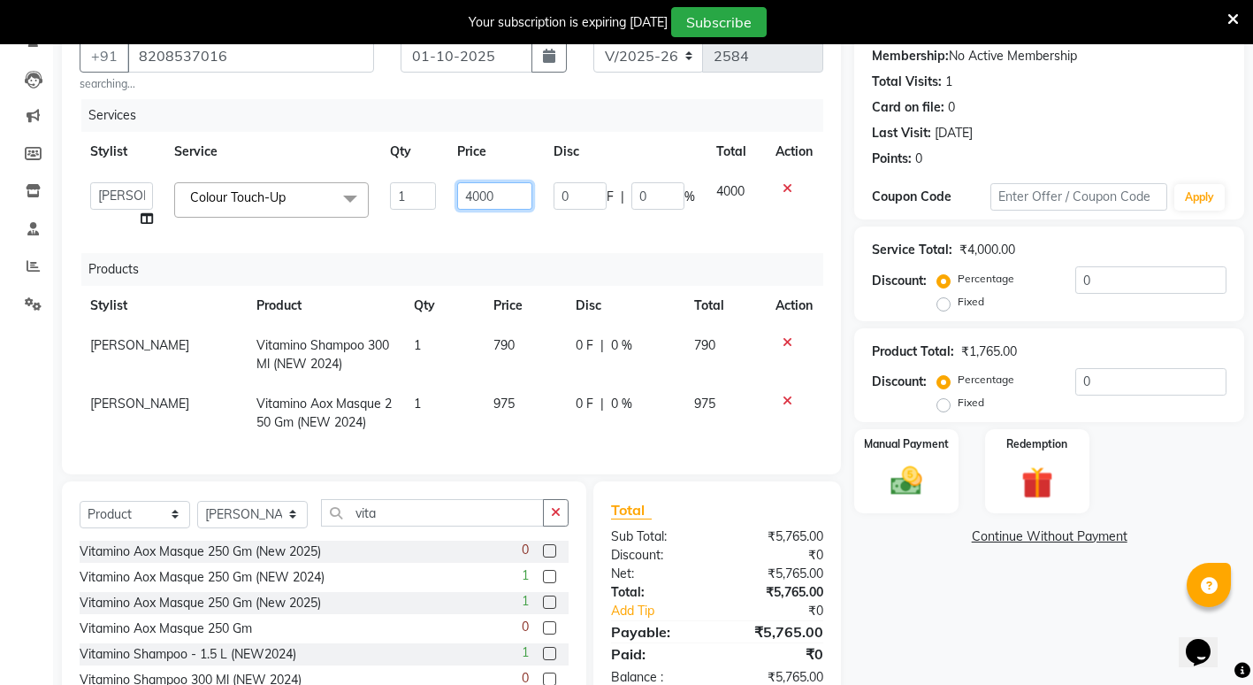
click at [495, 195] on input "4000" at bounding box center [494, 195] width 75 height 27
type input "4"
type input "3900"
click at [926, 603] on div "Name: Prachi Paney Membership: No Active Membership Total Visits: 1 Card on fil…" at bounding box center [1055, 374] width 403 height 735
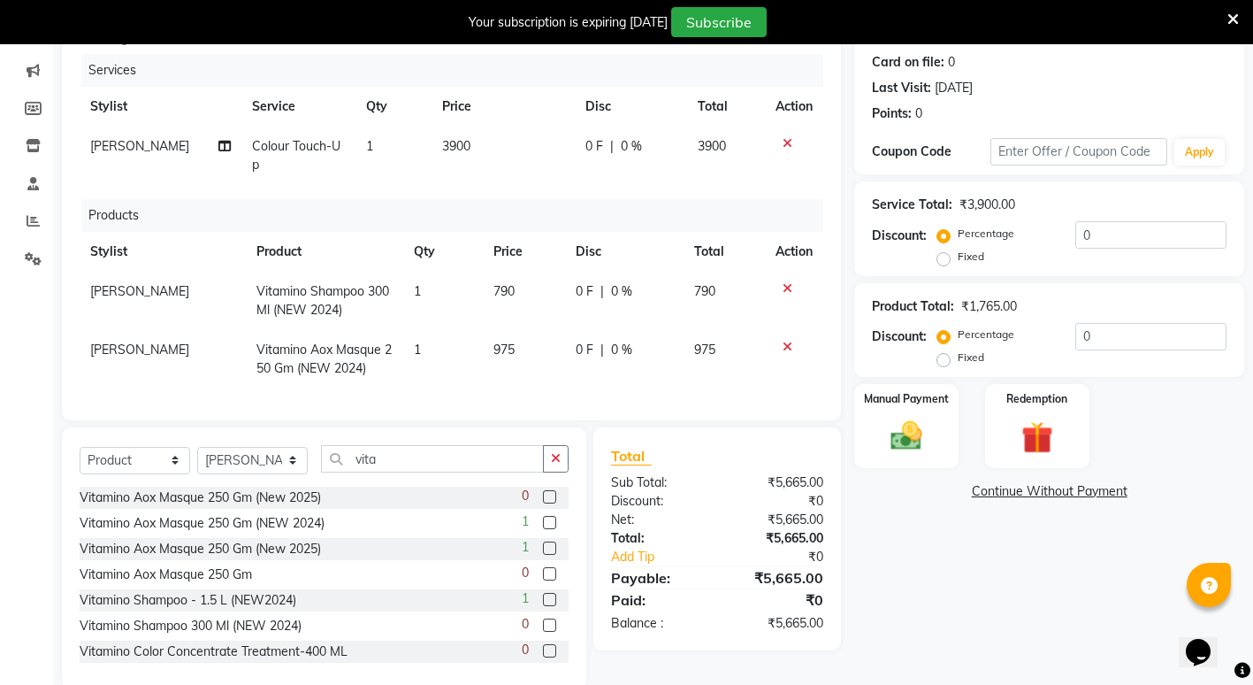
scroll to position [258, 0]
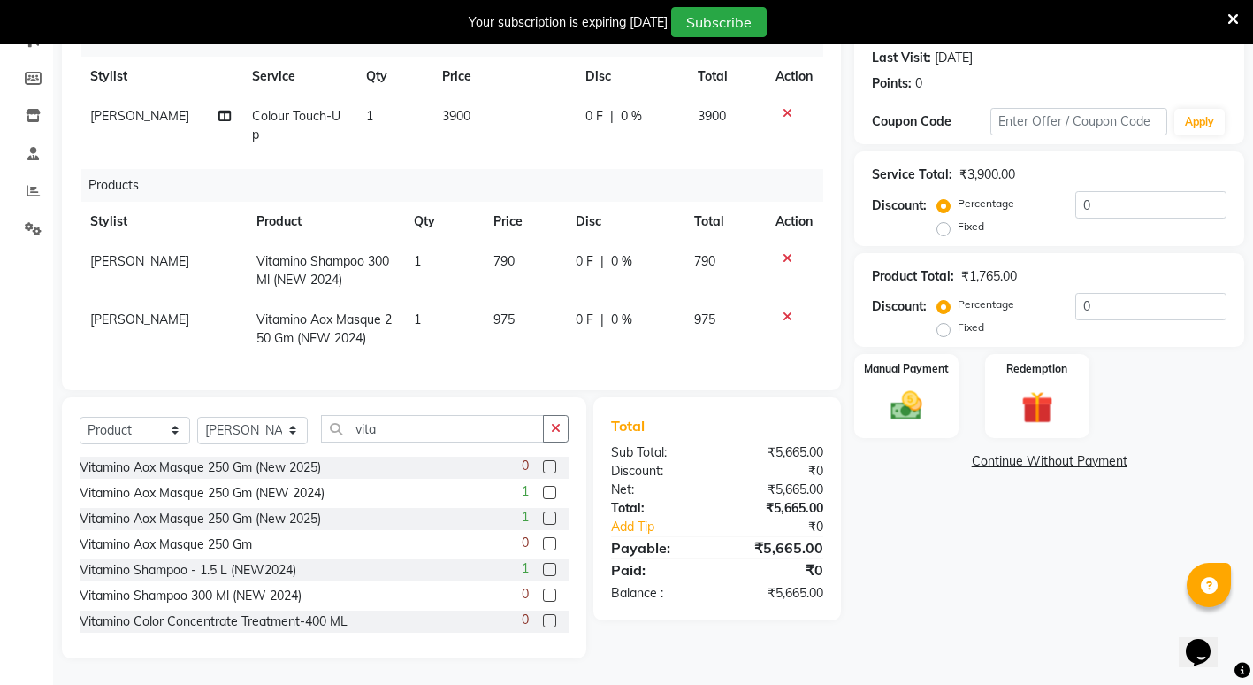
click at [473, 96] on td "3900" at bounding box center [503, 125] width 143 height 58
select select "14375"
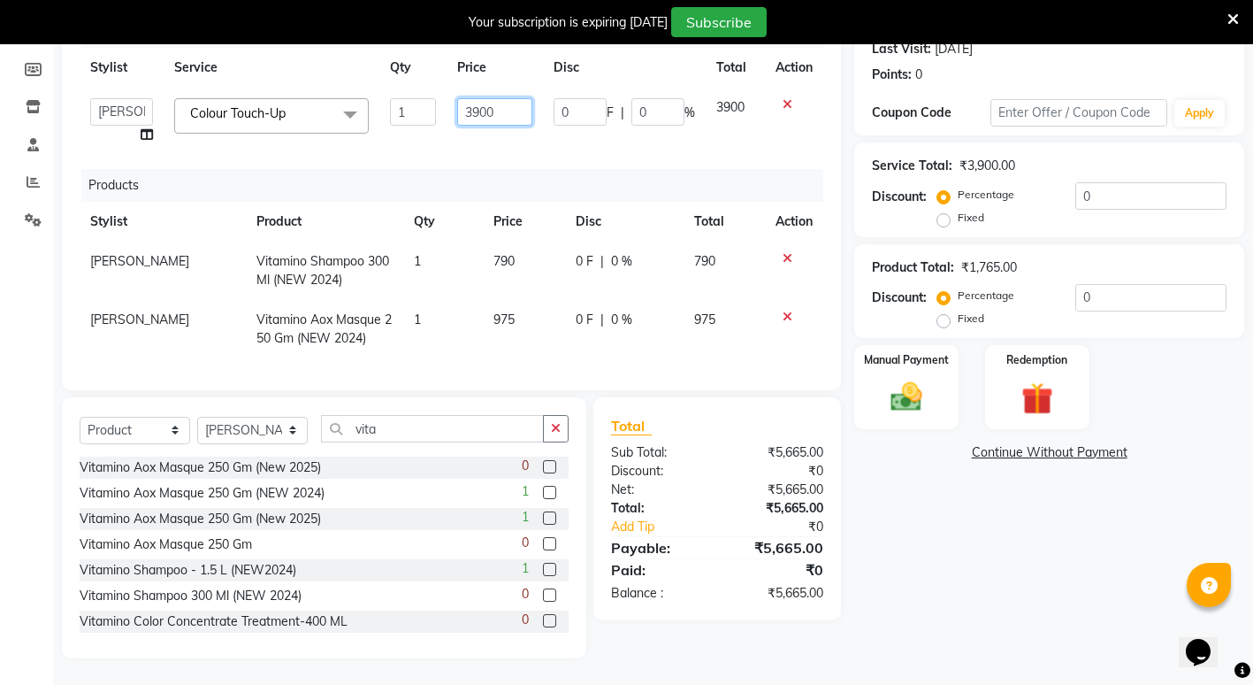
click at [493, 111] on input "3900" at bounding box center [494, 111] width 75 height 27
type input "3835"
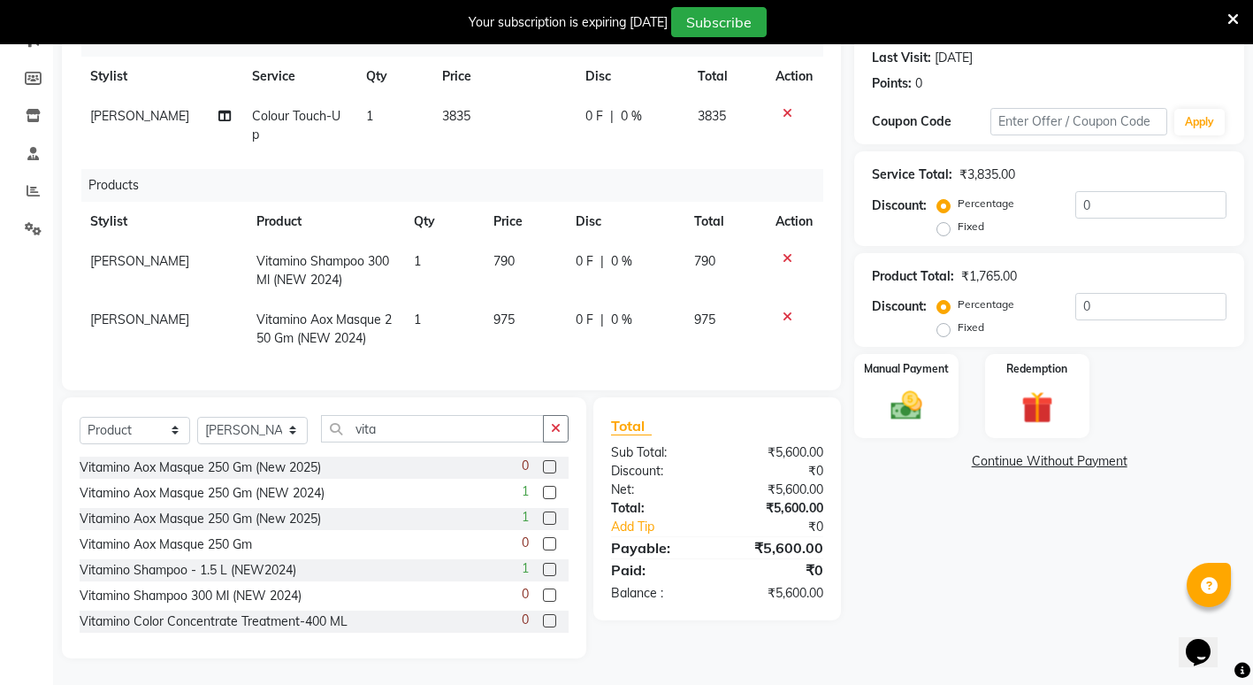
click at [1001, 532] on div "Name: Prachi Paney Membership: No Active Membership Total Visits: 1 Card on fil…" at bounding box center [1055, 295] width 403 height 726
click at [877, 398] on div "Manual Payment" at bounding box center [907, 395] width 108 height 87
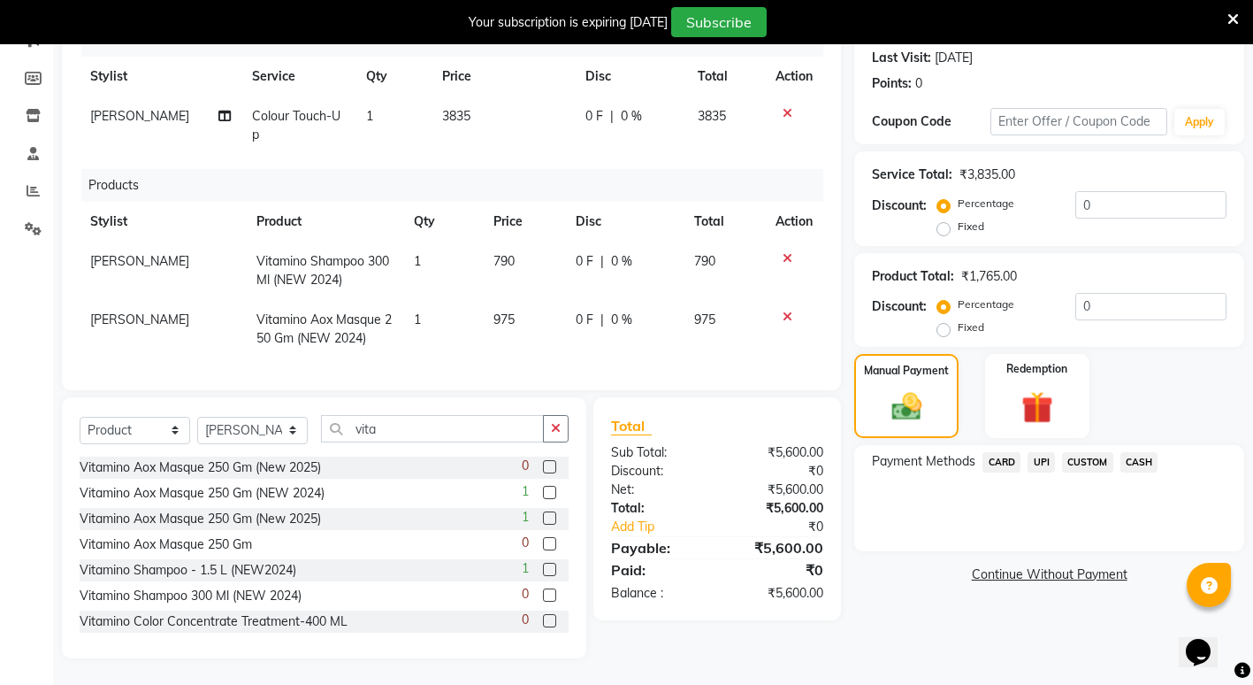
click at [1052, 452] on span "UPI" at bounding box center [1041, 462] width 27 height 20
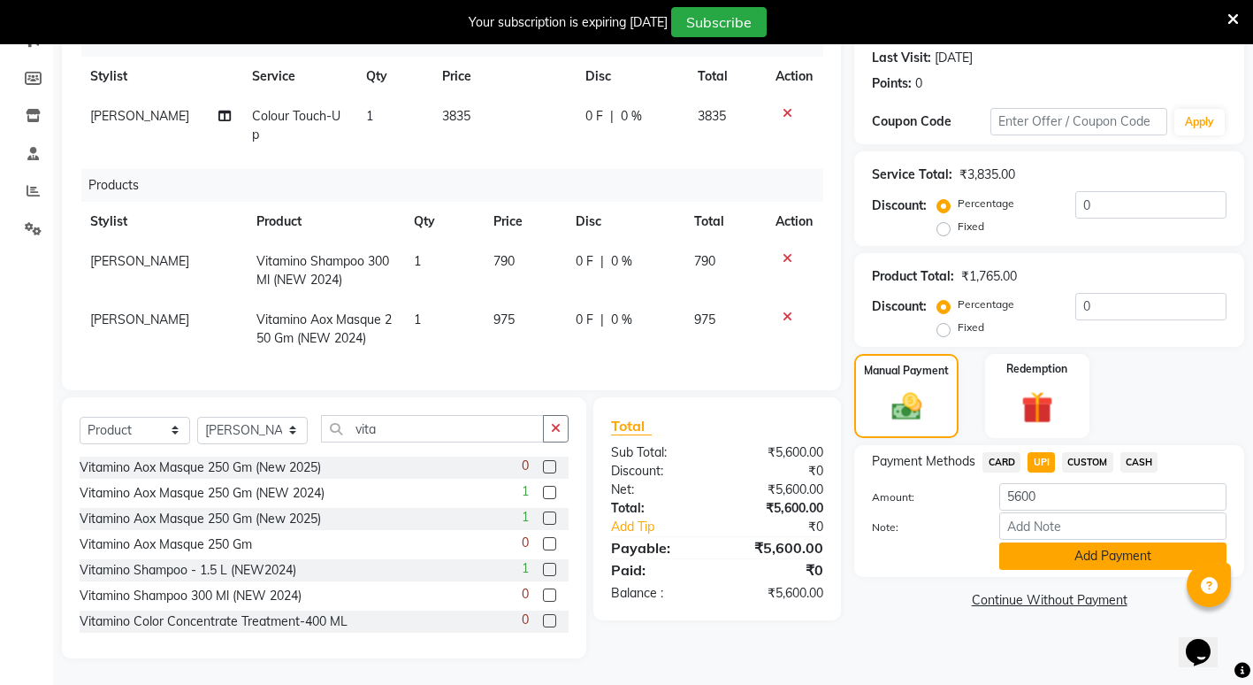
click at [1032, 542] on button "Add Payment" at bounding box center [1112, 555] width 227 height 27
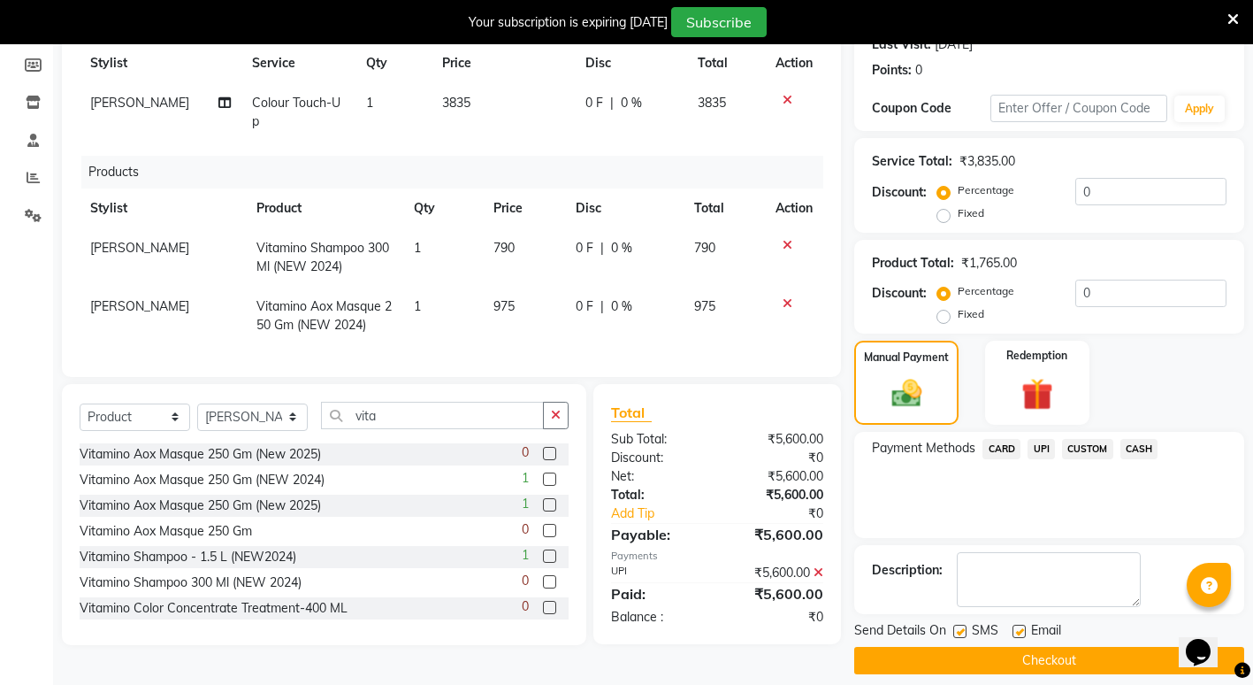
scroll to position [274, 0]
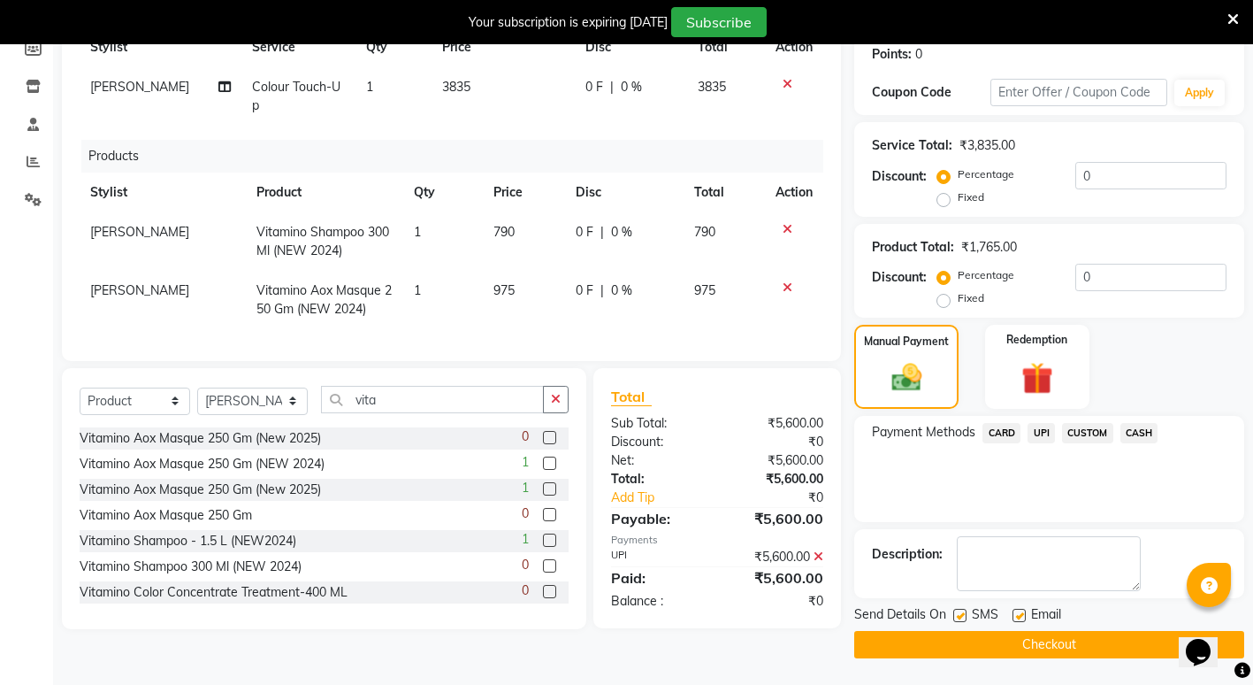
click at [975, 639] on button "Checkout" at bounding box center [1049, 644] width 390 height 27
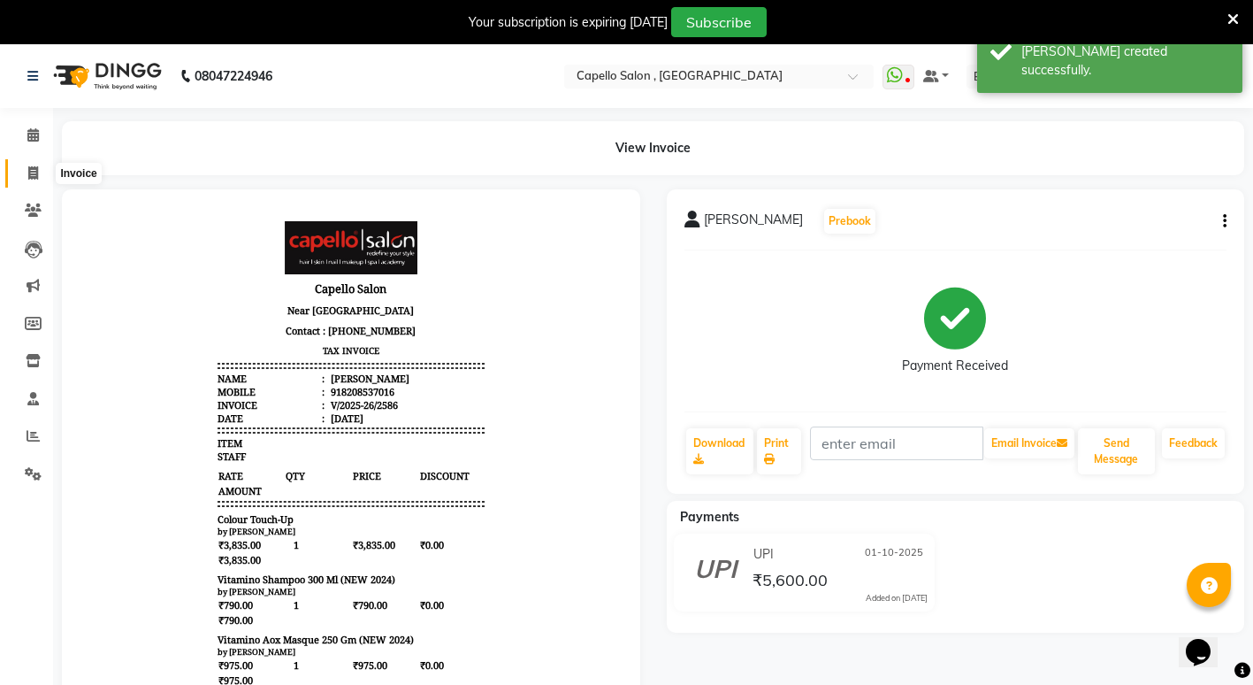
click at [40, 167] on span at bounding box center [33, 174] width 31 height 20
select select "853"
select select "service"
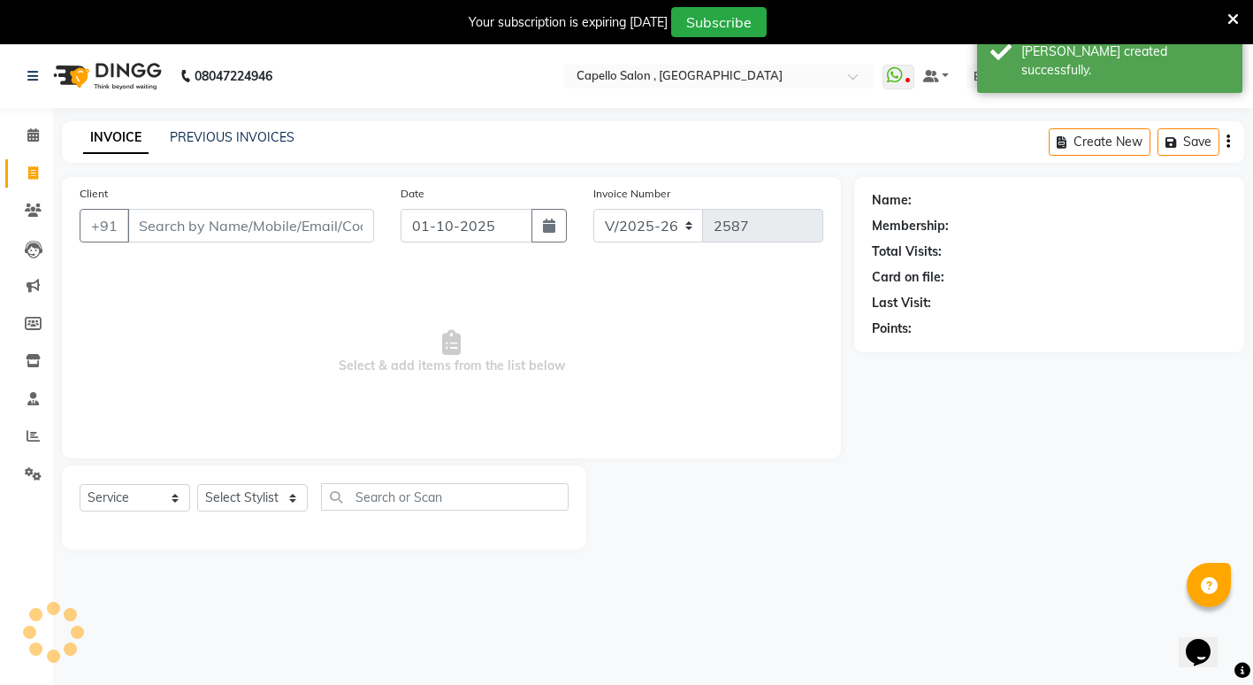
scroll to position [44, 0]
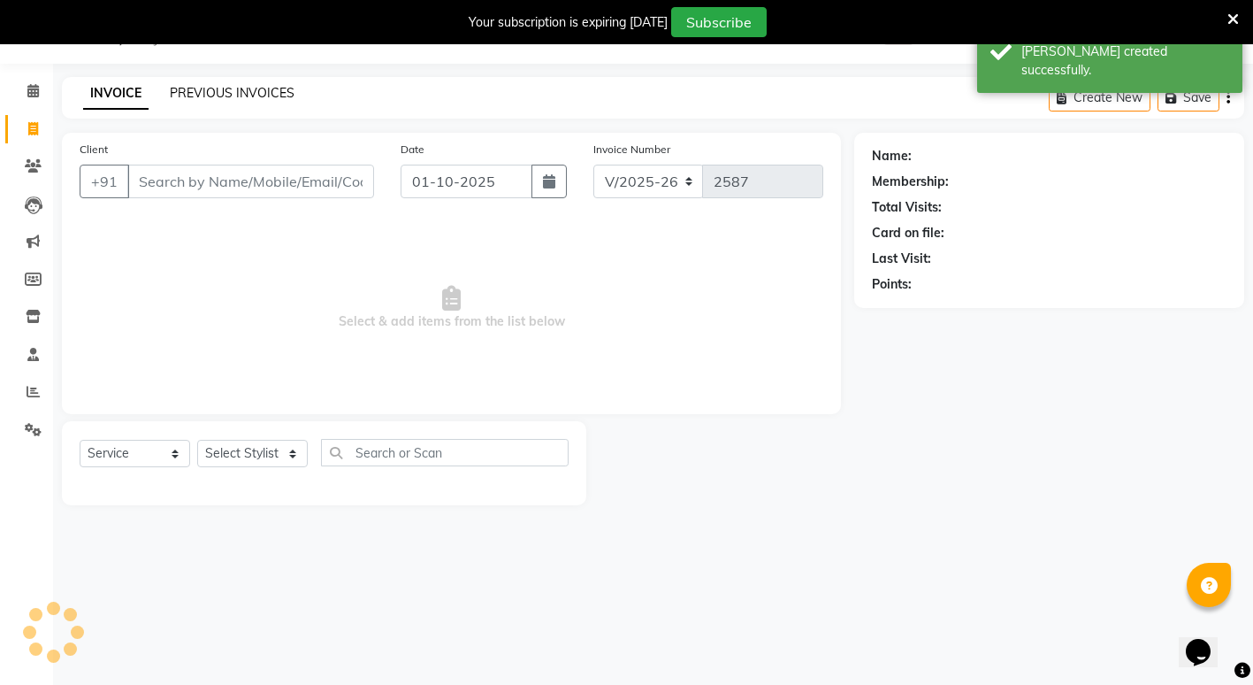
click at [245, 96] on link "PREVIOUS INVOICES" at bounding box center [232, 93] width 125 height 16
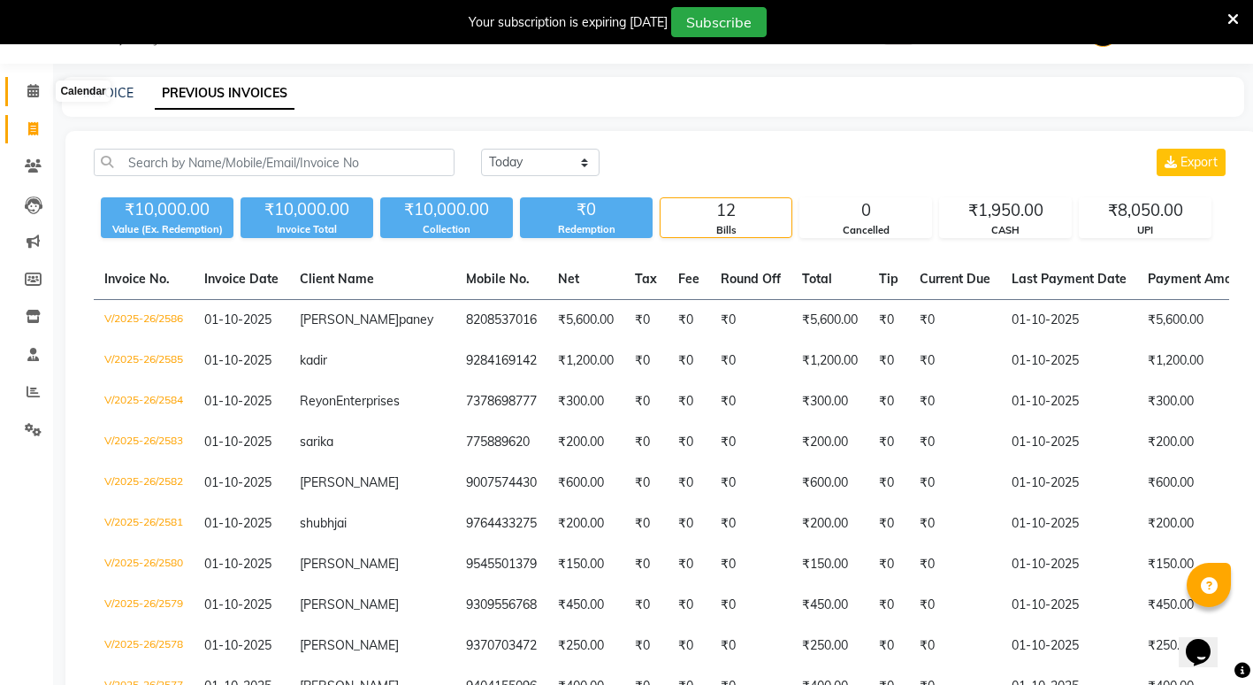
click at [35, 97] on span at bounding box center [33, 91] width 31 height 20
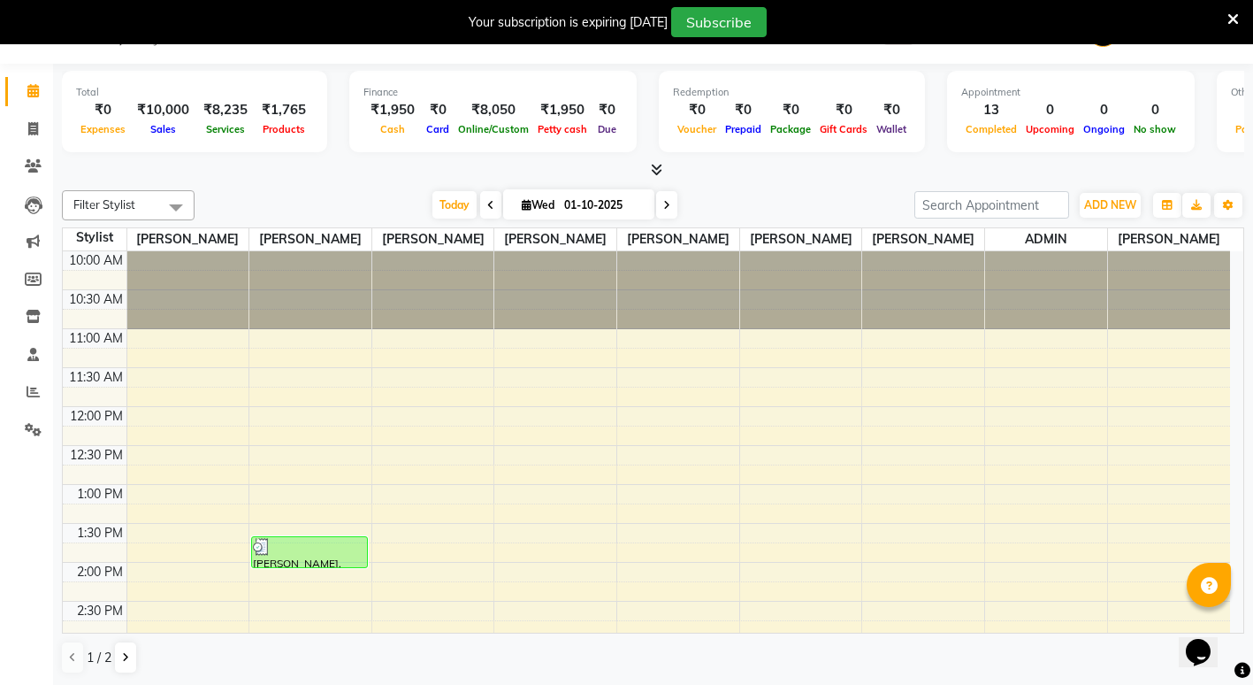
click at [0, 0] on html "08047224946 Select Location × Capello Salon , Gondia WhatsApp Status ✕ Status: …" at bounding box center [626, 298] width 1253 height 685
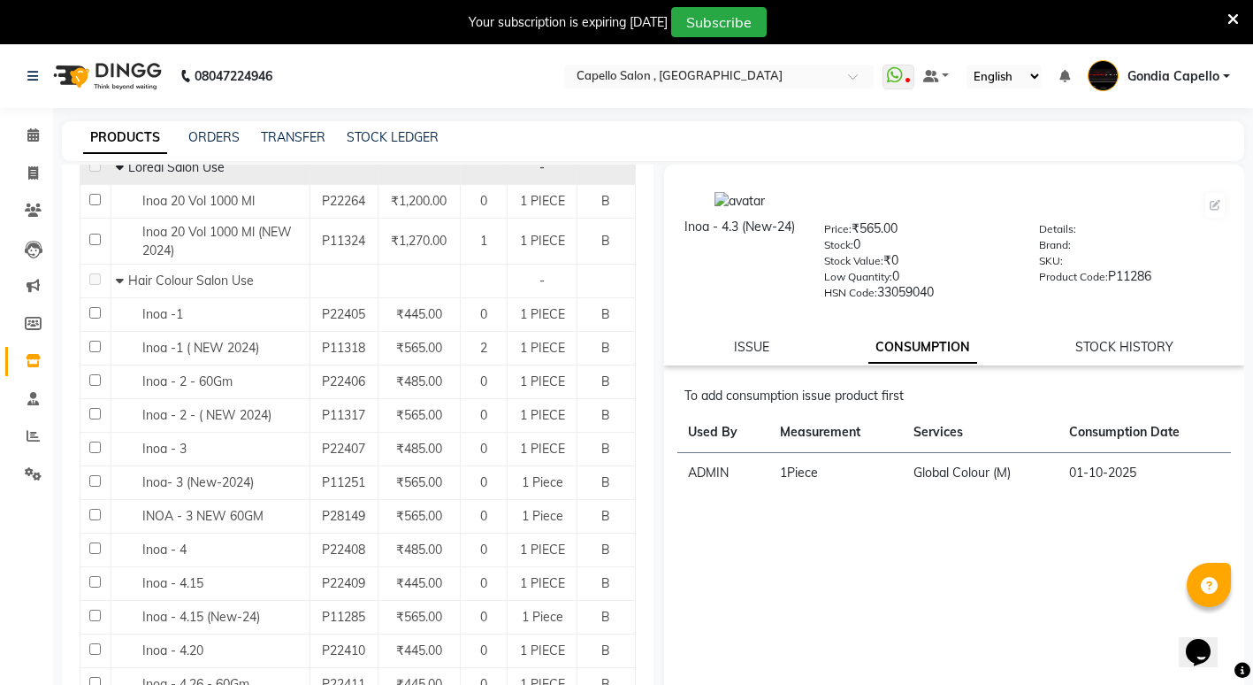
scroll to position [177, 0]
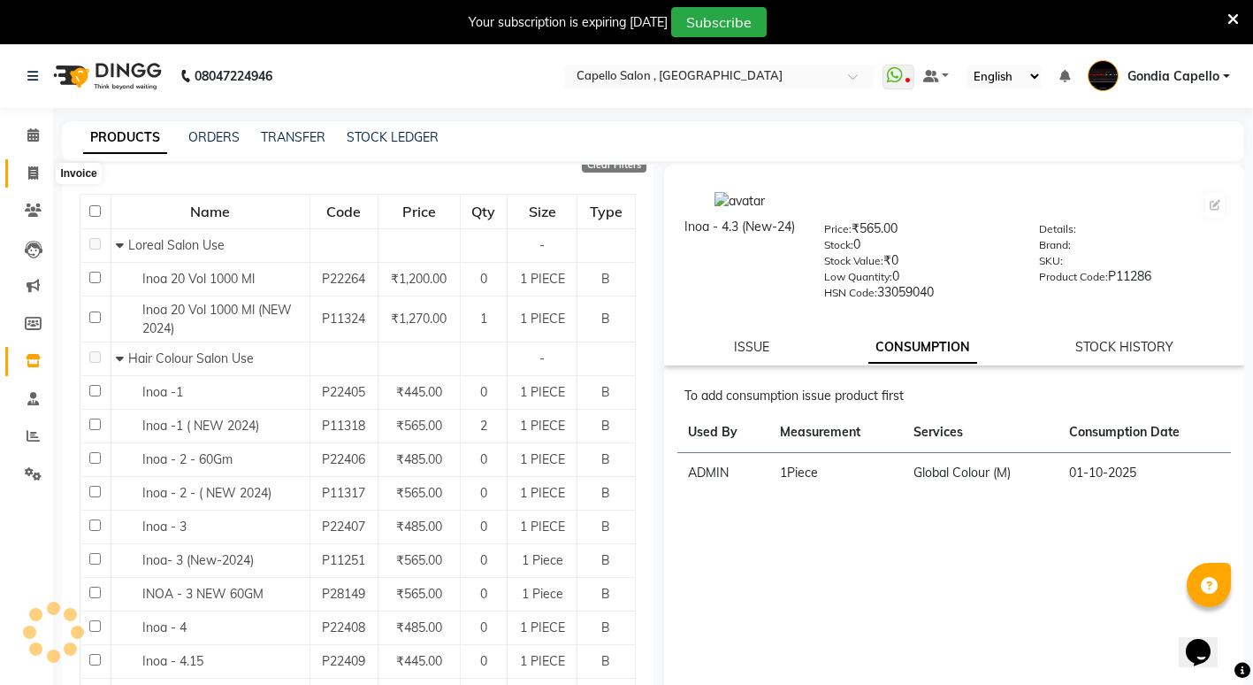
click at [35, 169] on icon at bounding box center [33, 172] width 10 height 13
select select "service"
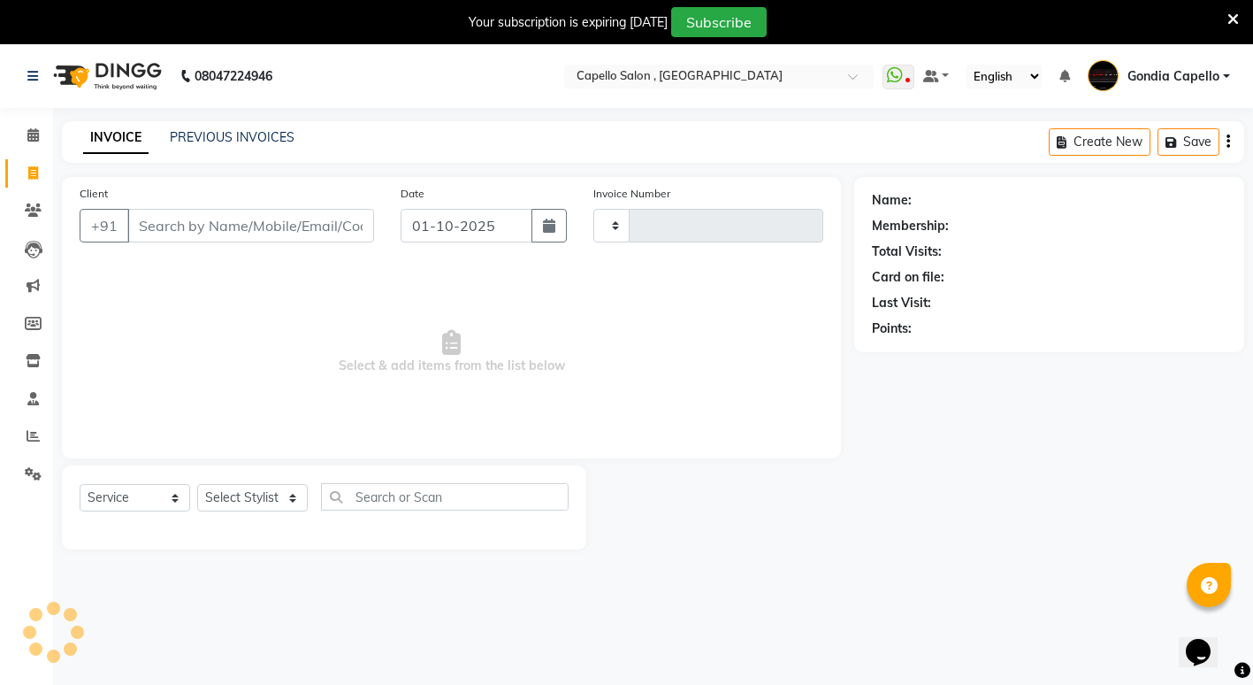
type input "2584"
select select "853"
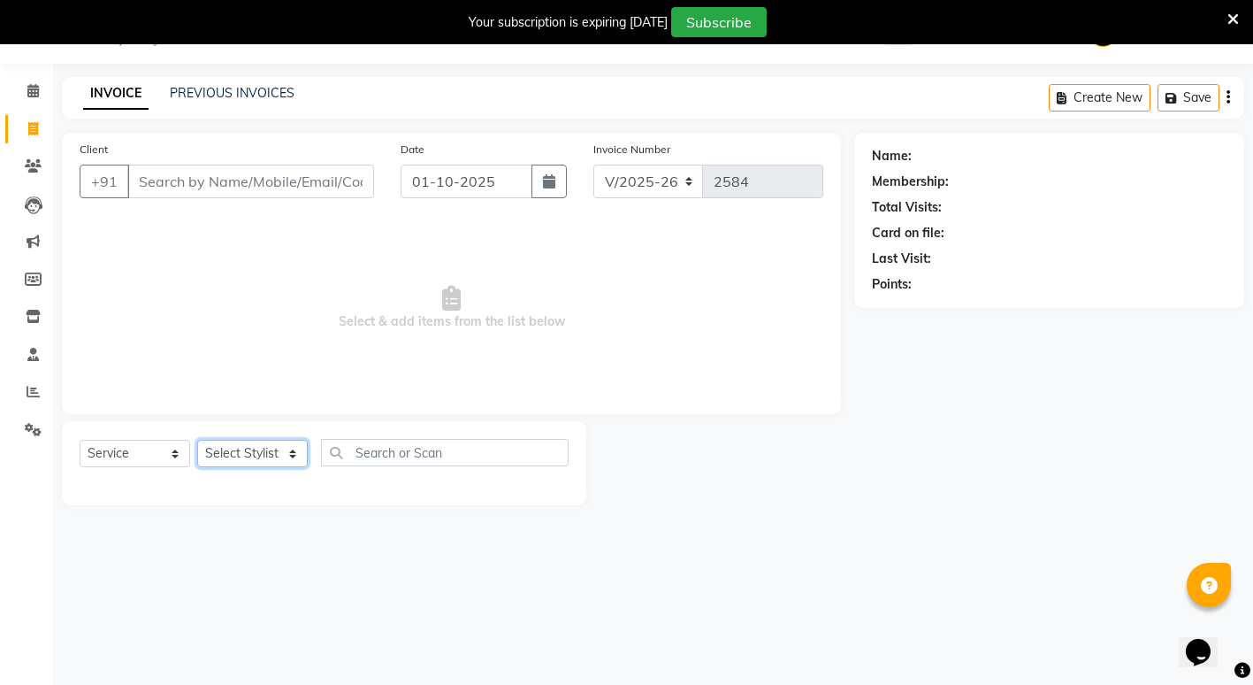
click at [301, 452] on select "Select Stylist ADMIN ANIKET BAGDE BHASKAR KAWDE GAURAV KHOBRAGADE Gondia Capell…" at bounding box center [252, 453] width 111 height 27
select select "14375"
click at [197, 440] on select "Select Stylist ADMIN ANIKET BAGDE BHASKAR KAWDE GAURAV KHOBRAGADE Gondia Capell…" at bounding box center [252, 453] width 111 height 27
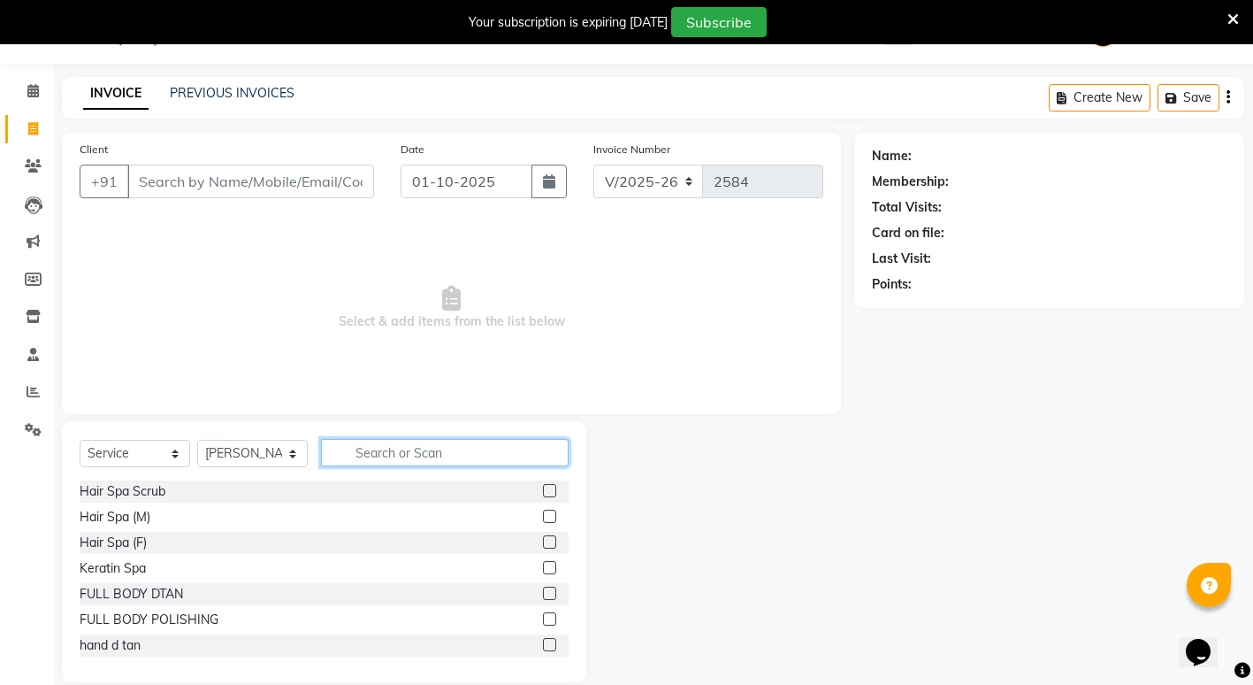
click at [400, 443] on input "text" at bounding box center [445, 452] width 248 height 27
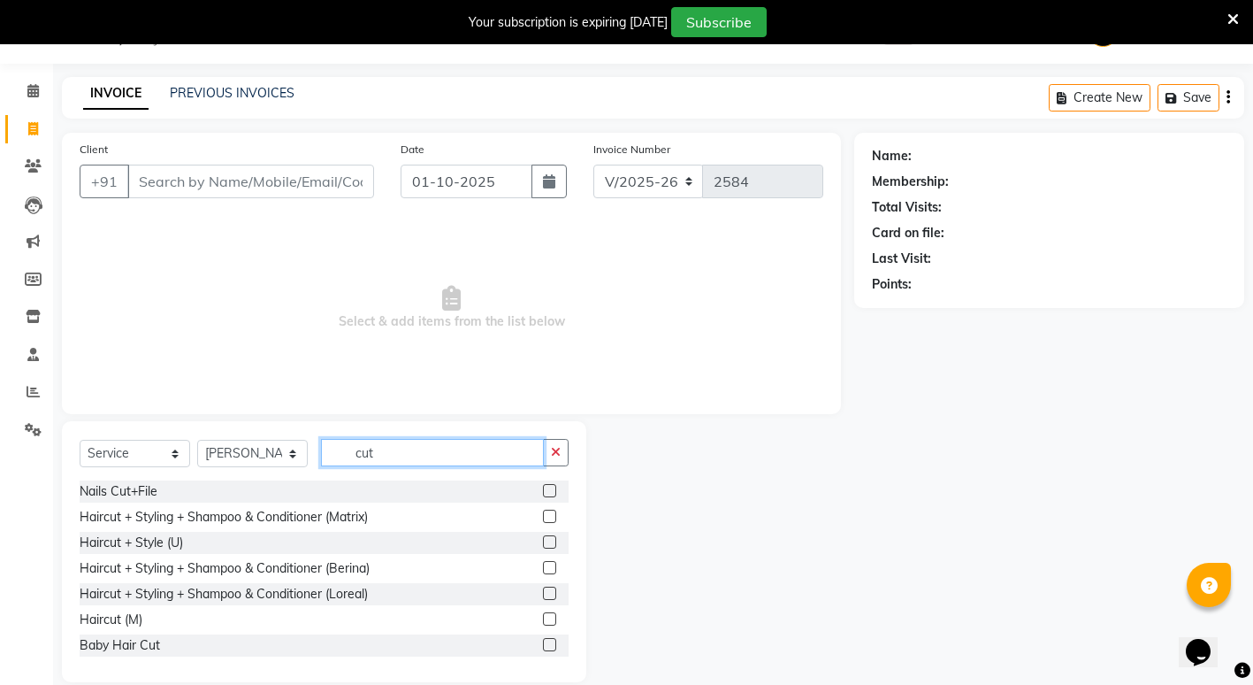
type input "cut"
click at [543, 616] on label at bounding box center [549, 618] width 13 height 13
click at [543, 616] on input "checkbox" at bounding box center [548, 619] width 11 height 11
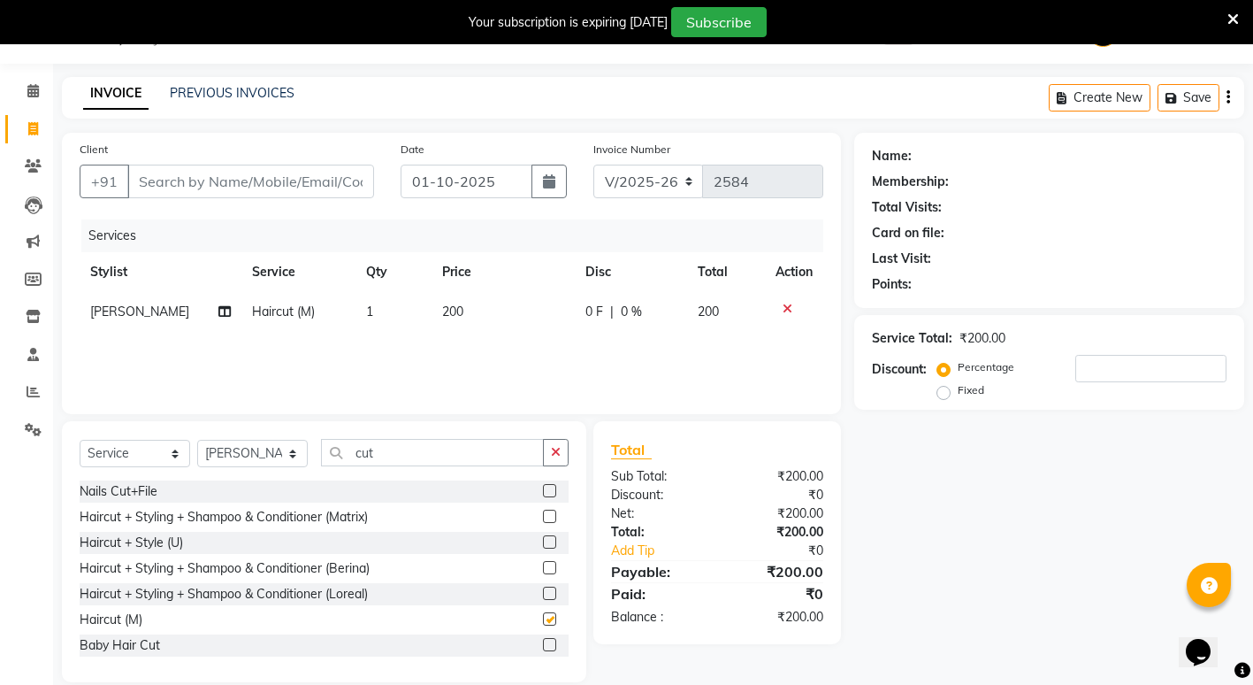
checkbox input "false"
click at [432, 469] on div "Select Service Product Membership Package Voucher Prepaid Gift Card Select Styl…" at bounding box center [324, 460] width 489 height 42
click at [426, 453] on input "cut" at bounding box center [432, 452] width 223 height 27
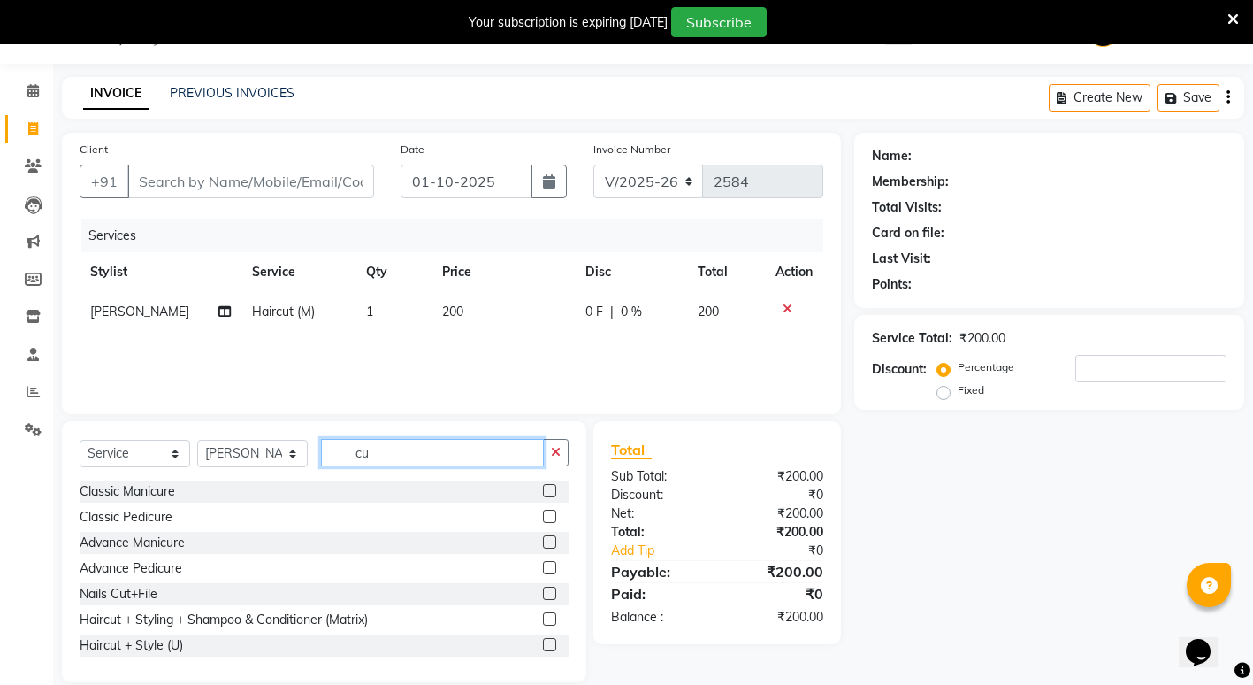
type input "c"
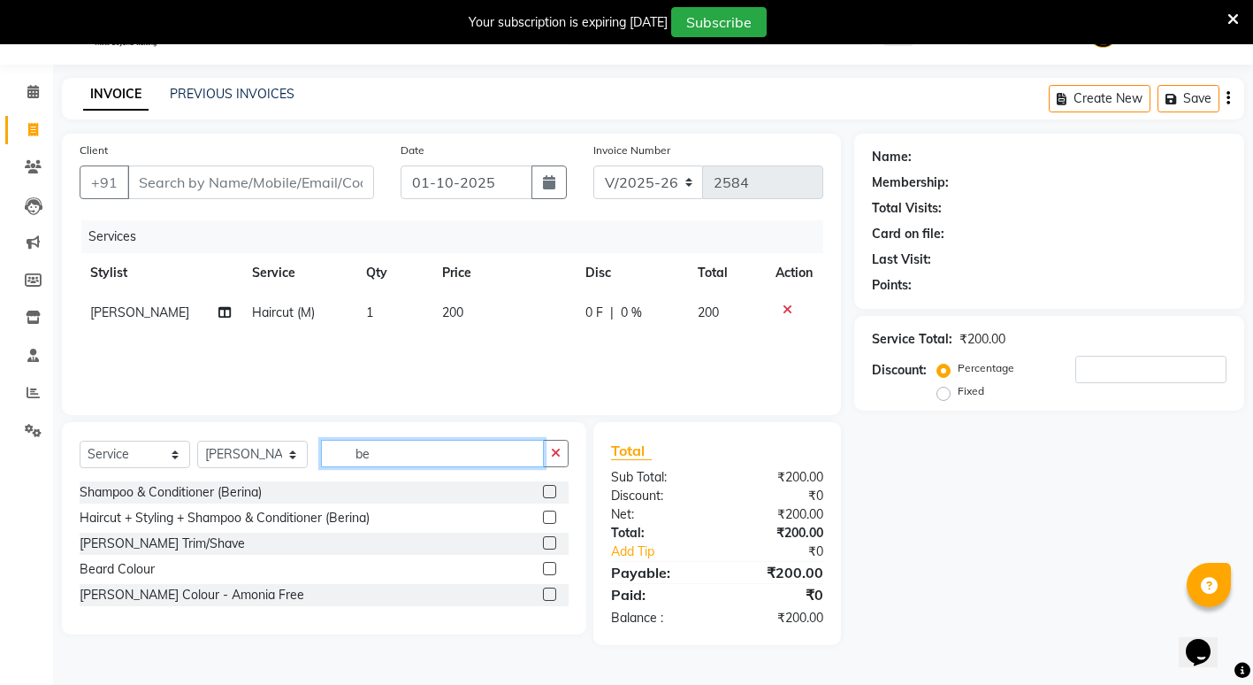
scroll to position [0, 0]
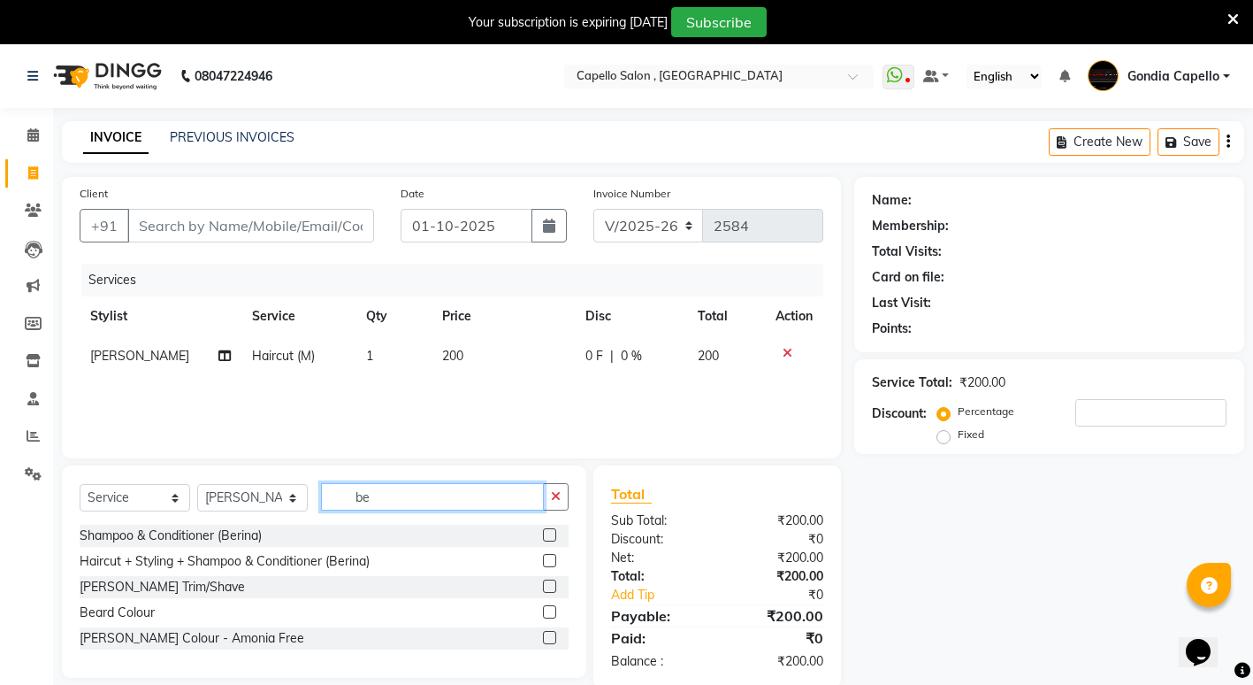
type input "be"
click at [549, 581] on label at bounding box center [549, 585] width 13 height 13
click at [549, 581] on input "checkbox" at bounding box center [548, 586] width 11 height 11
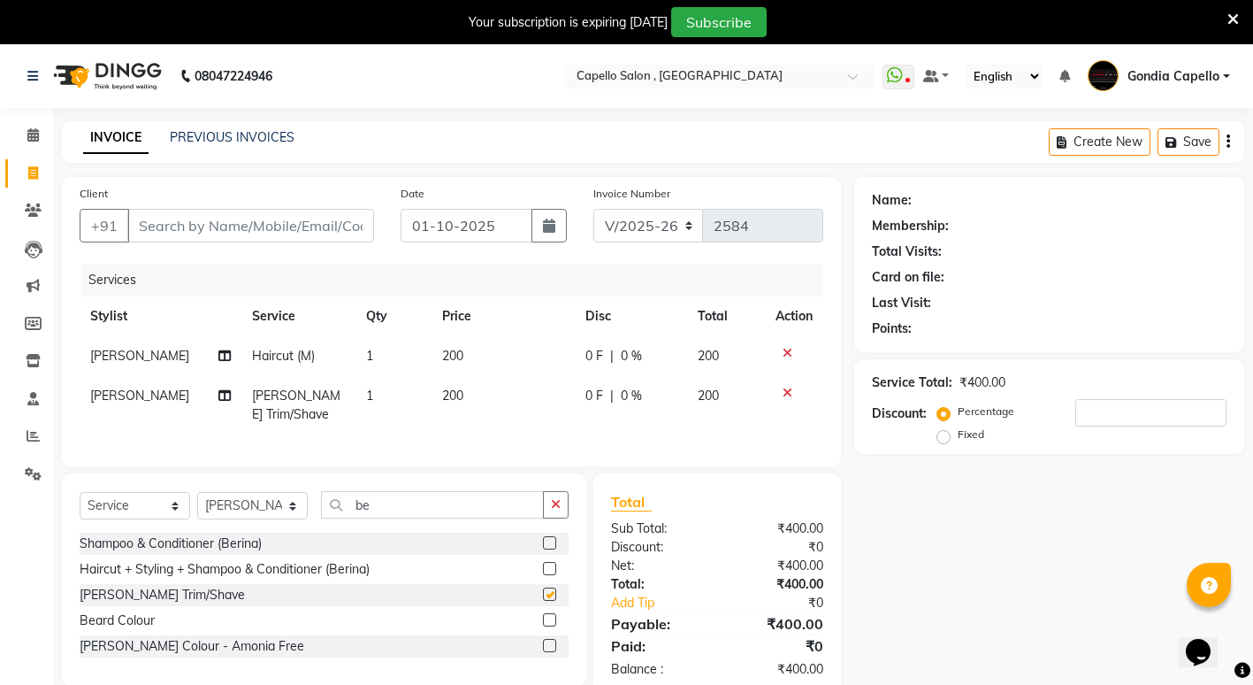
checkbox input "false"
click at [462, 509] on input "be" at bounding box center [432, 504] width 223 height 27
click at [401, 518] on input "be" at bounding box center [432, 504] width 223 height 27
type input "b"
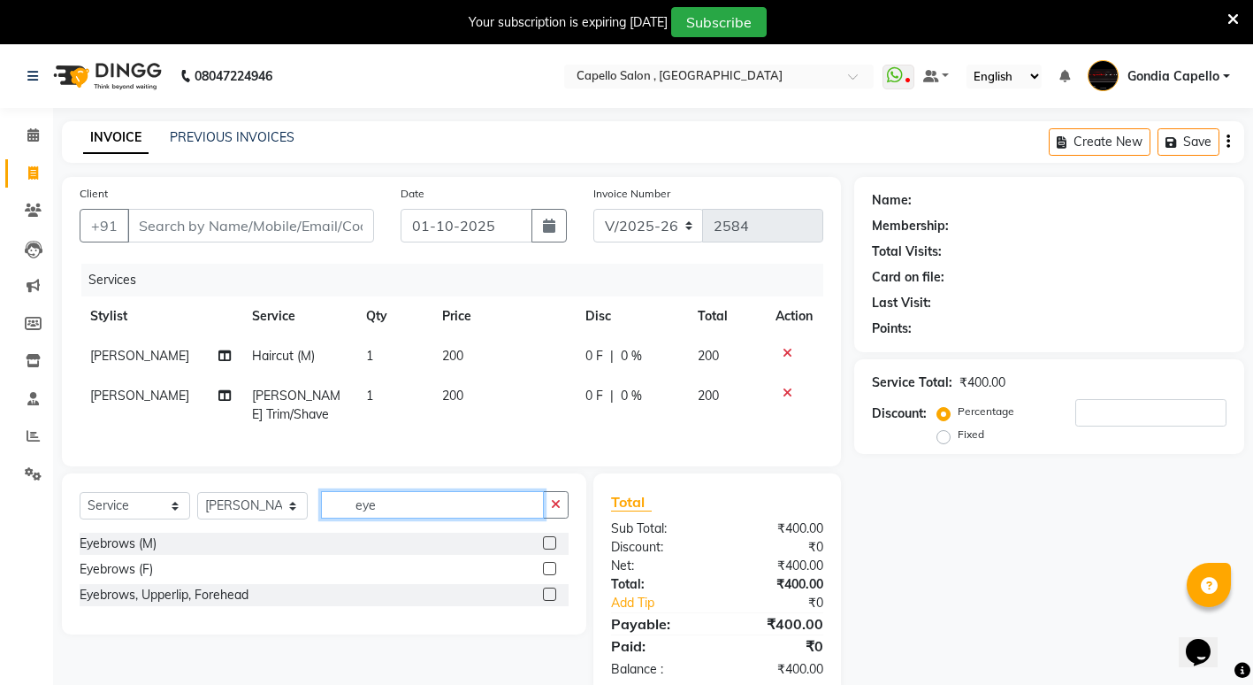
type input "eye"
click at [546, 549] on label at bounding box center [549, 542] width 13 height 13
click at [546, 549] on input "checkbox" at bounding box center [548, 543] width 11 height 11
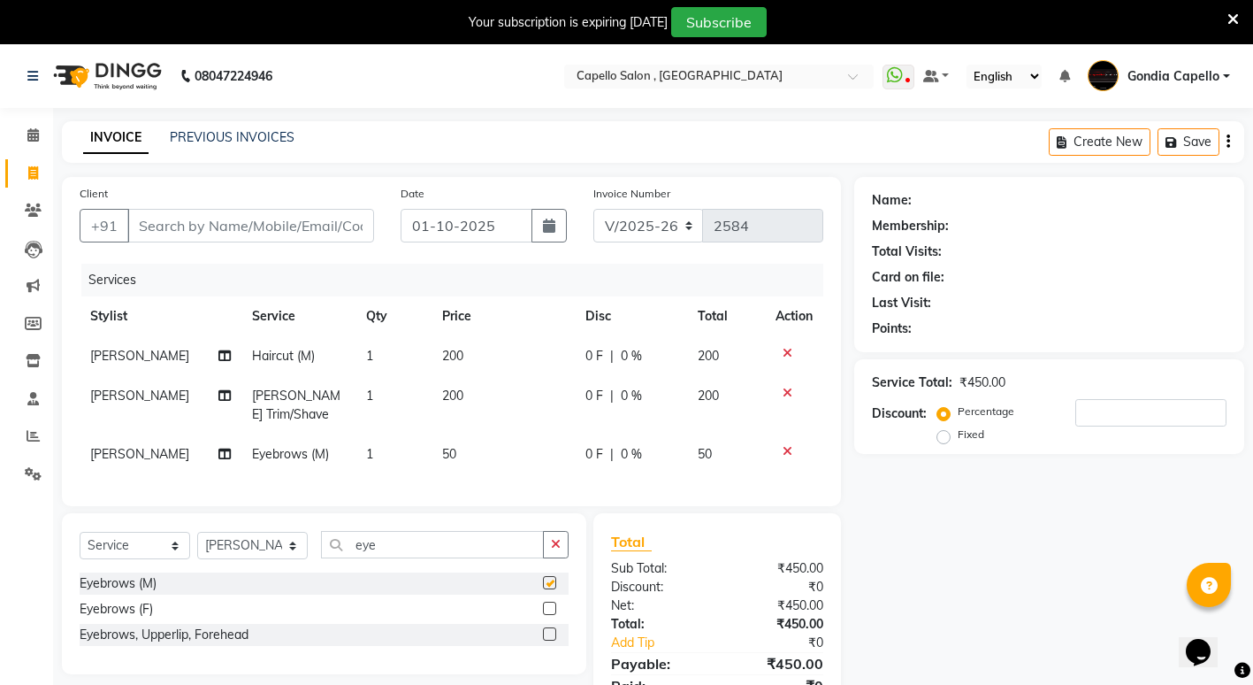
checkbox input "false"
click at [197, 218] on input "Client" at bounding box center [250, 226] width 247 height 34
type input "7"
type input "0"
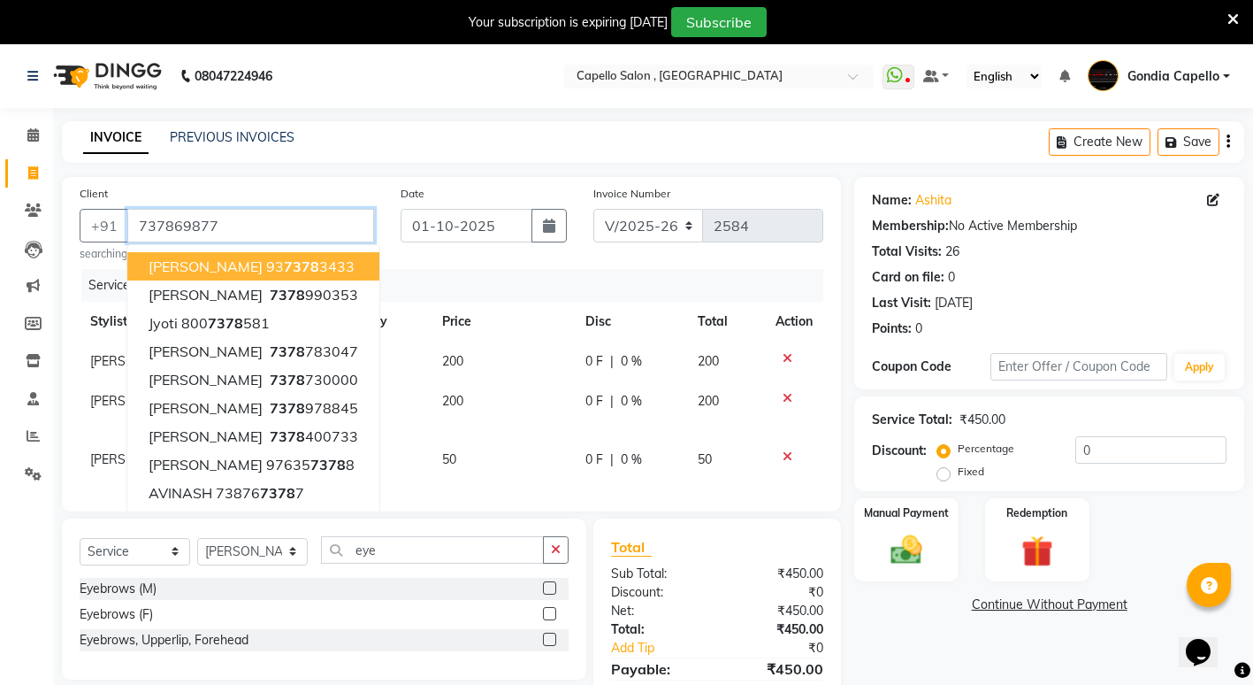
click at [269, 228] on input "737869877" at bounding box center [250, 226] width 247 height 34
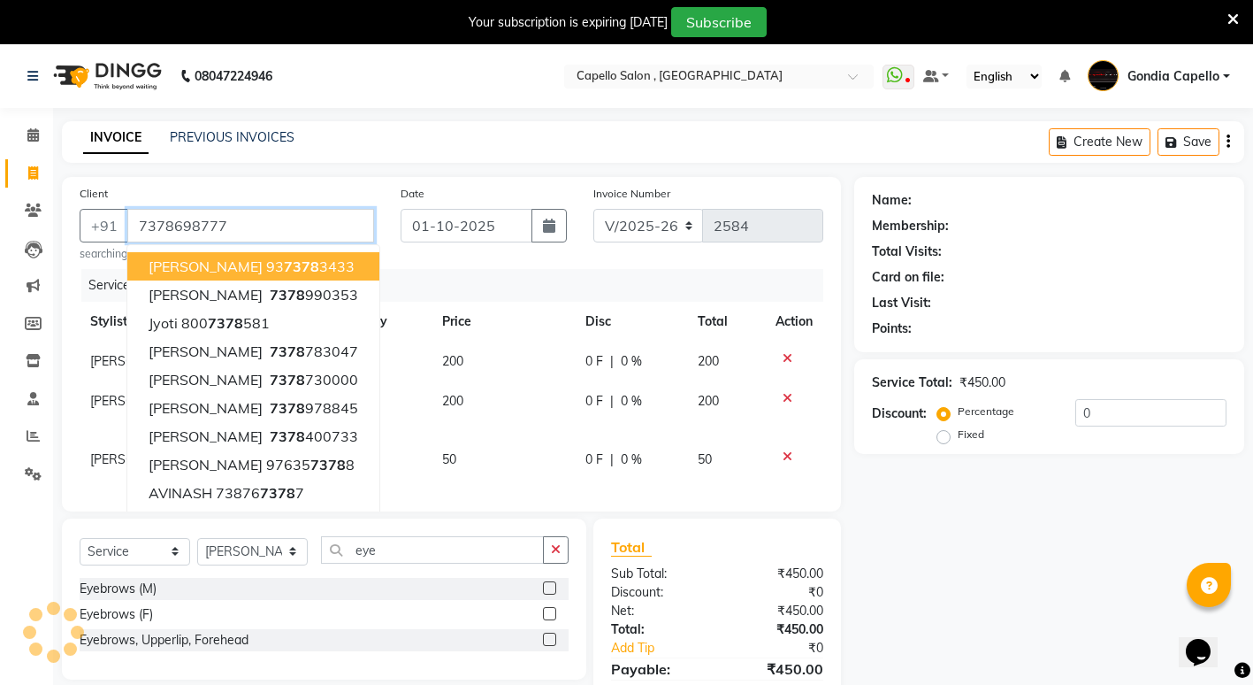
type input "7378698777"
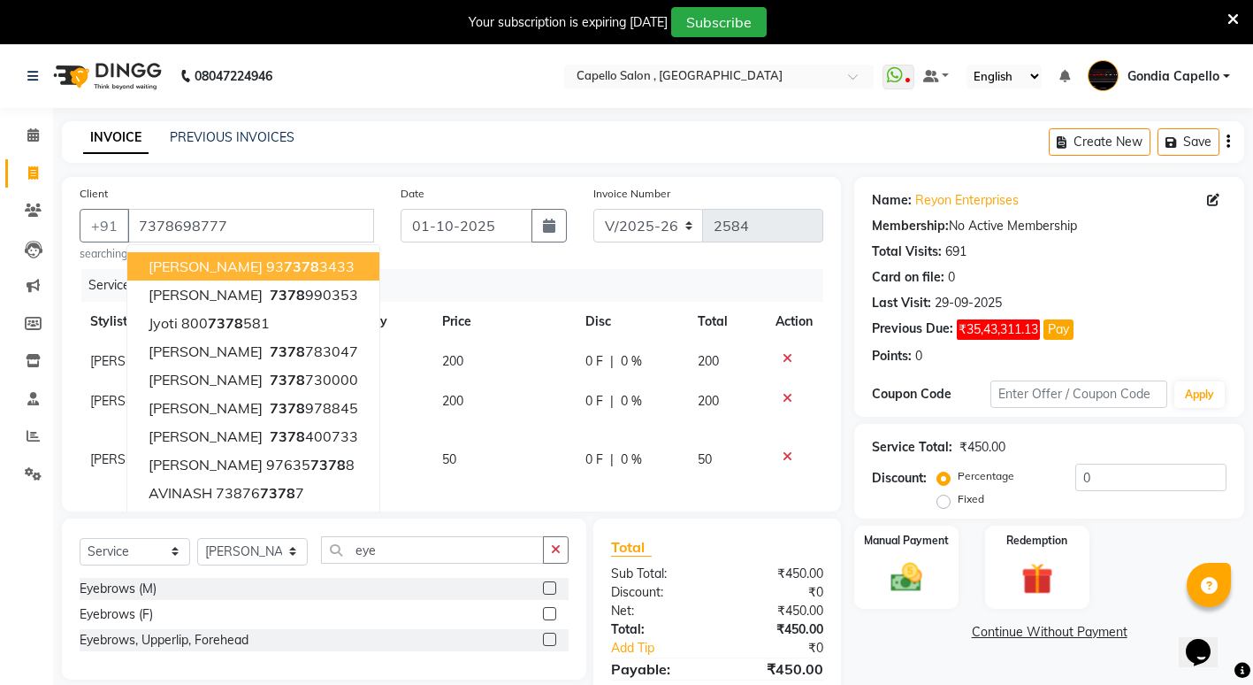
scroll to position [96, 0]
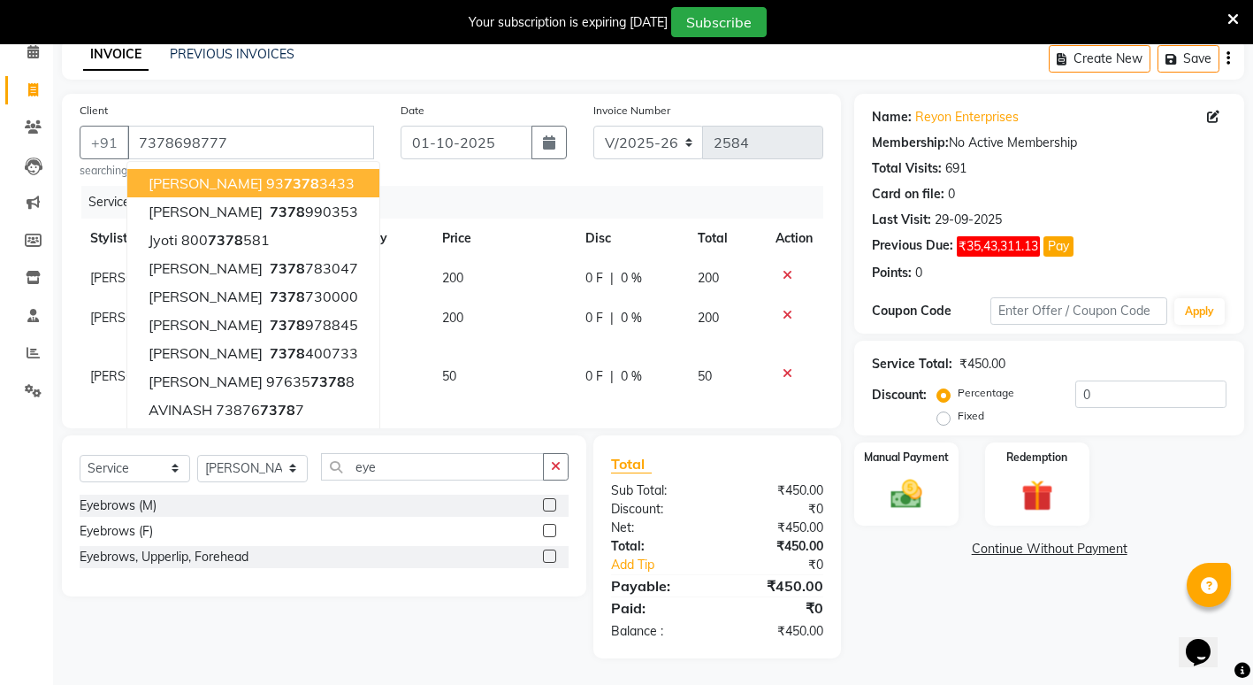
click at [935, 623] on div "Name: Reyon Enterprises Membership: No Active Membership Total Visits: 691 Card…" at bounding box center [1055, 376] width 403 height 564
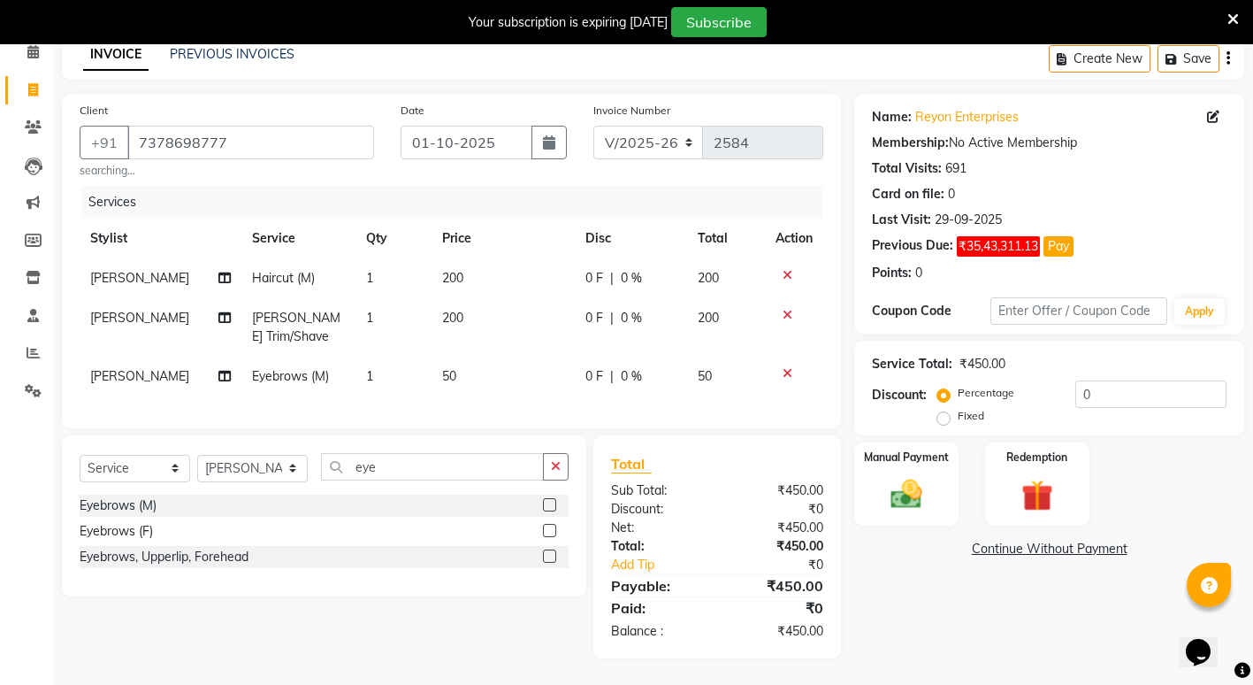
click at [471, 258] on td "200" at bounding box center [503, 278] width 143 height 40
select select "14375"
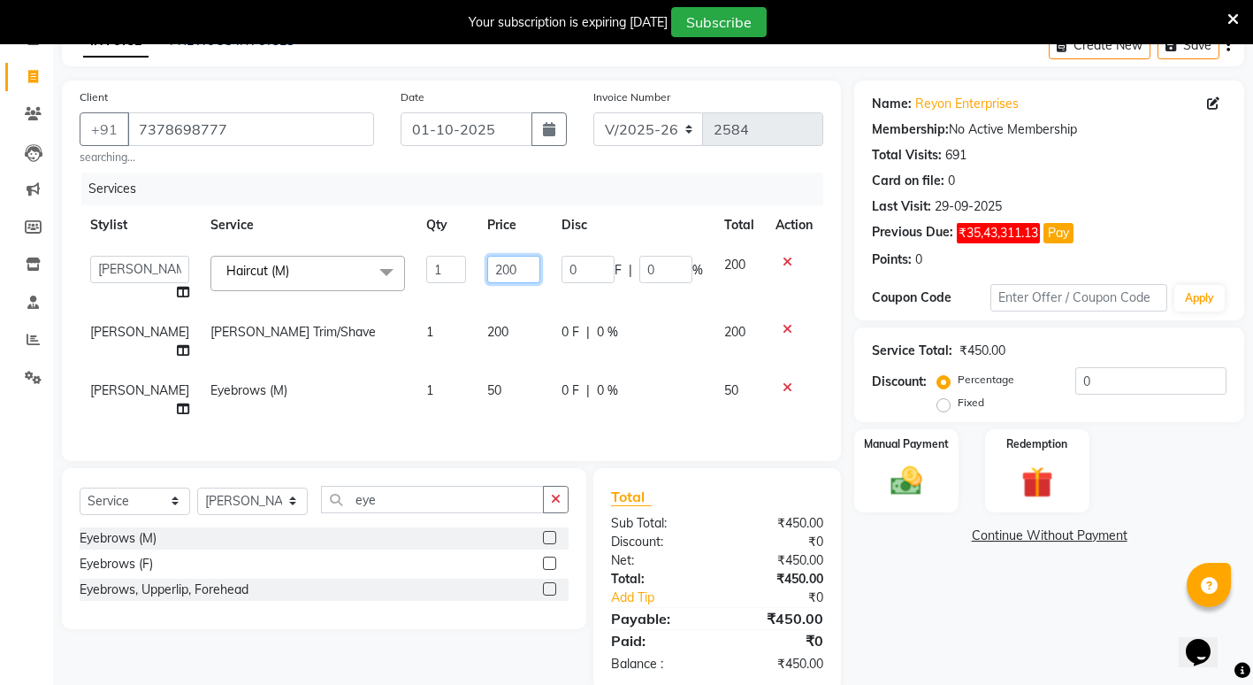
click at [493, 269] on input "200" at bounding box center [513, 269] width 53 height 27
type input "2"
type input "1"
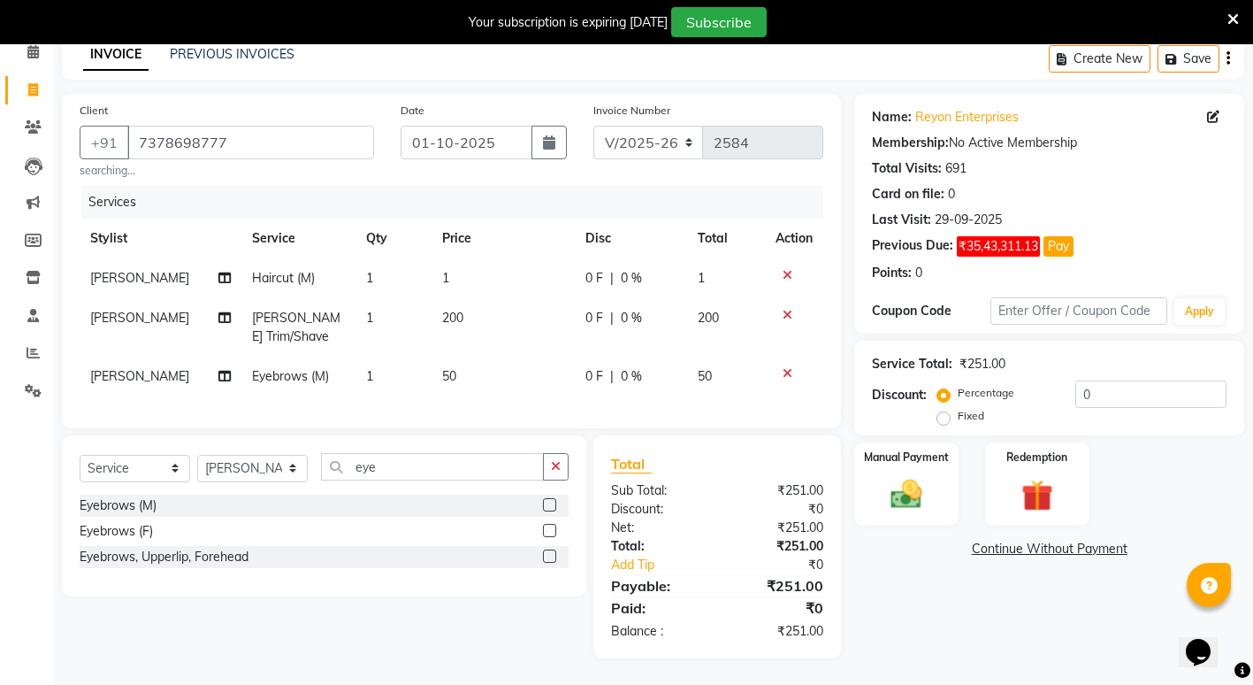
click at [786, 269] on icon at bounding box center [788, 275] width 10 height 12
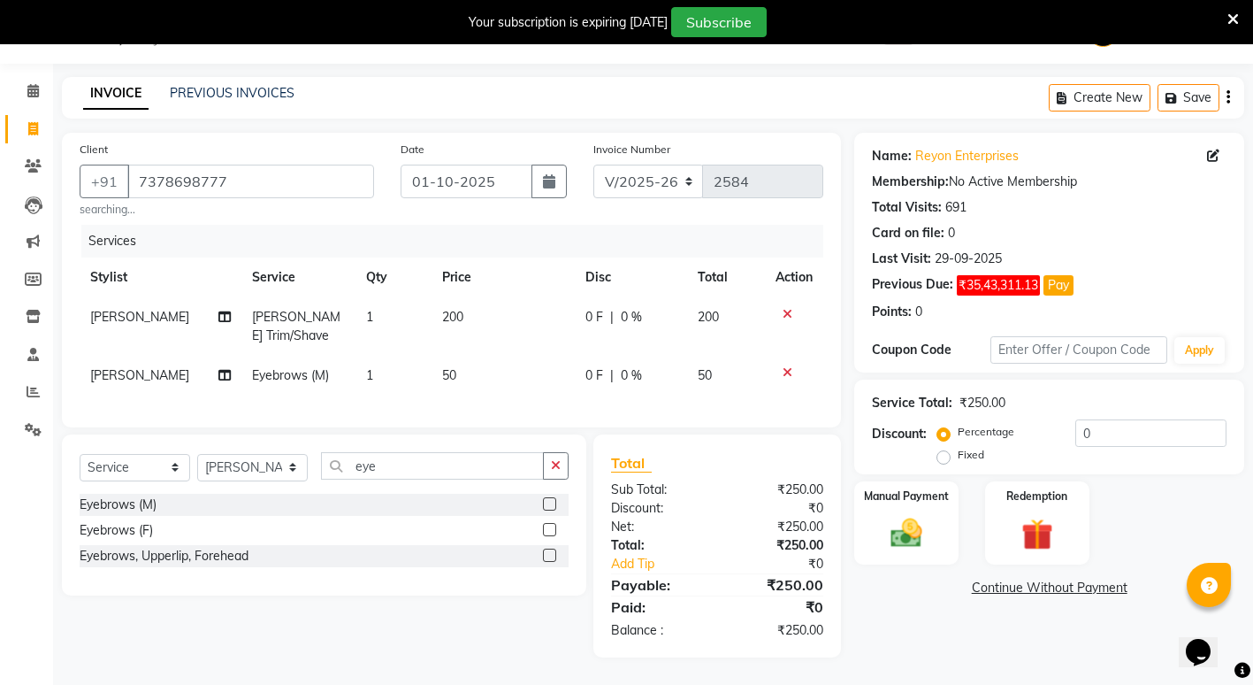
click at [447, 309] on span "200" at bounding box center [452, 317] width 21 height 16
select select "14375"
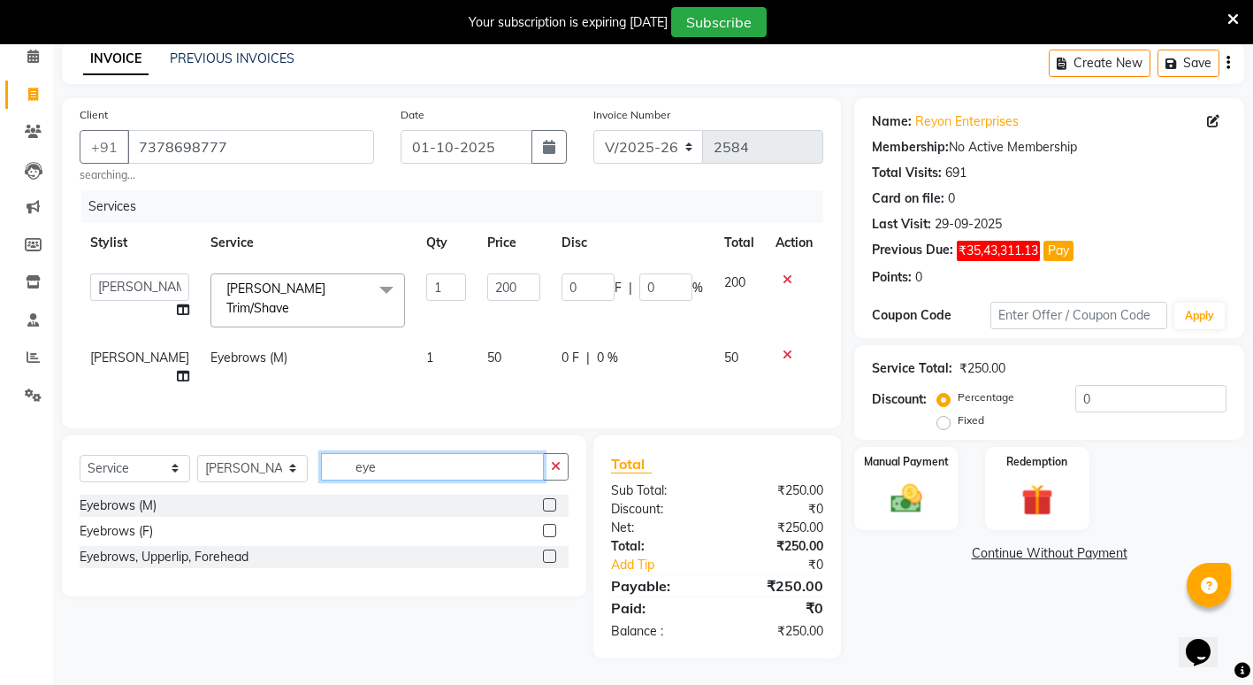
click at [408, 476] on input "eye" at bounding box center [432, 466] width 223 height 27
type input "e"
type input "fo"
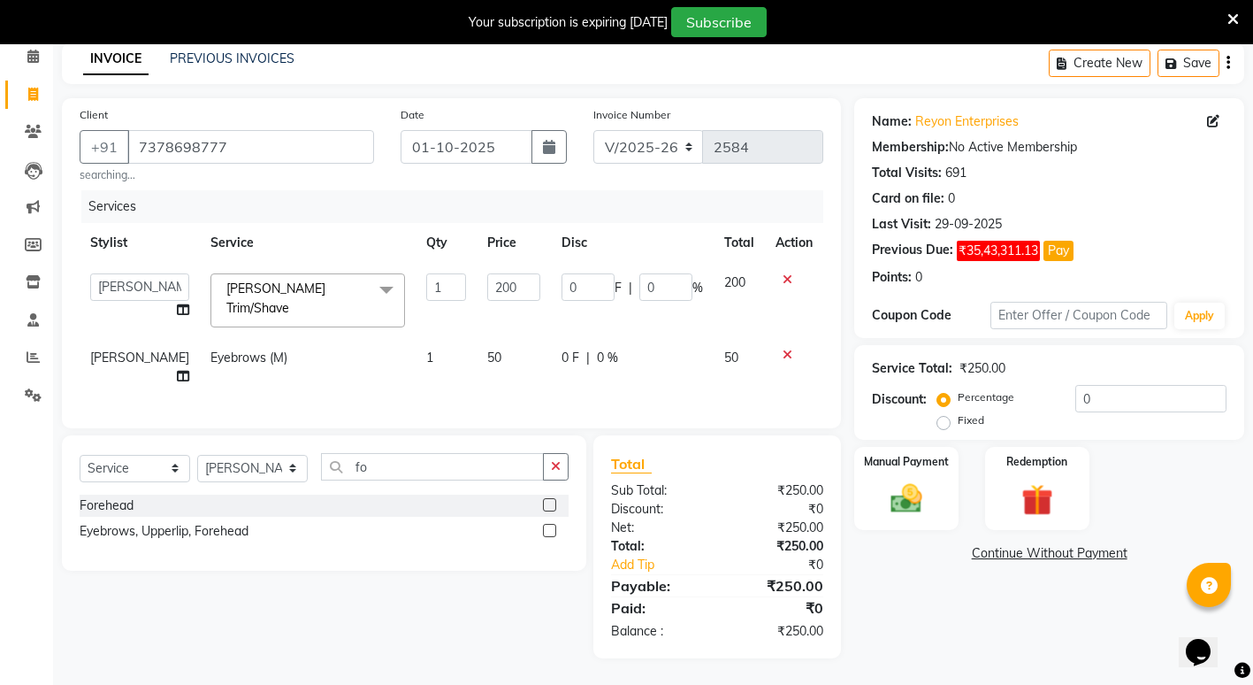
click at [547, 505] on label at bounding box center [549, 504] width 13 height 13
click at [547, 505] on input "checkbox" at bounding box center [548, 505] width 11 height 11
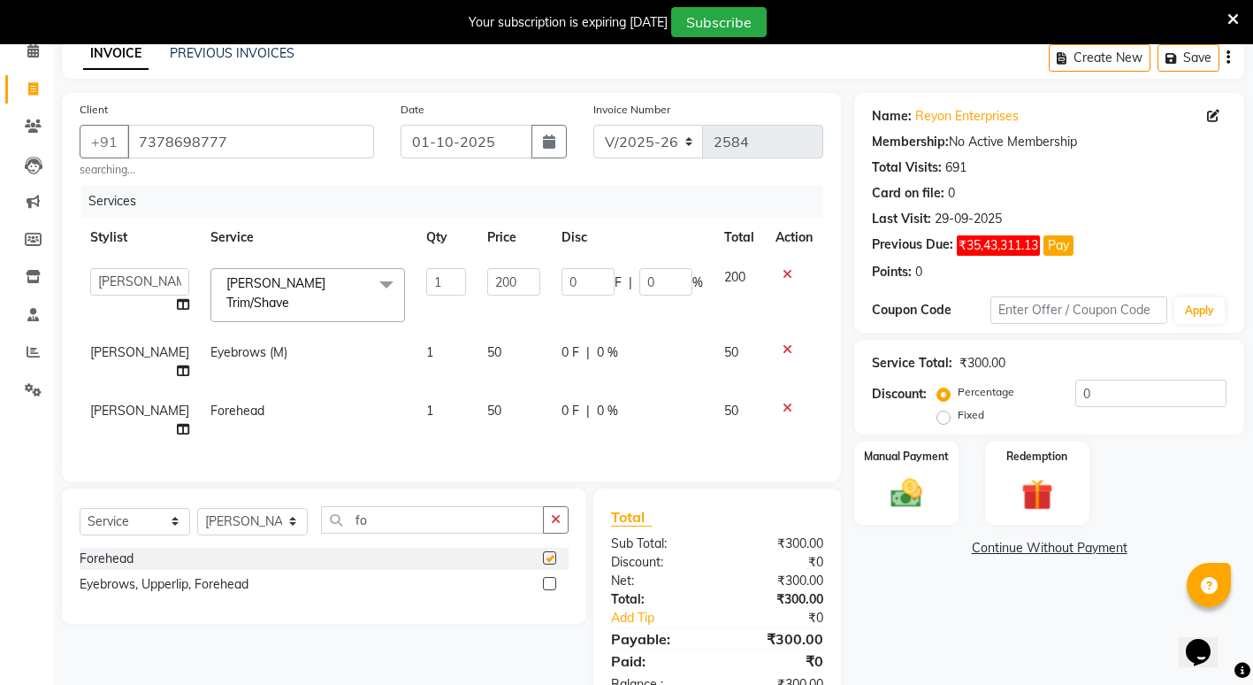
checkbox input "false"
click at [919, 616] on div "Name: Reyon Enterprises Membership: No Active Membership Total Visits: 691 Card…" at bounding box center [1055, 402] width 403 height 618
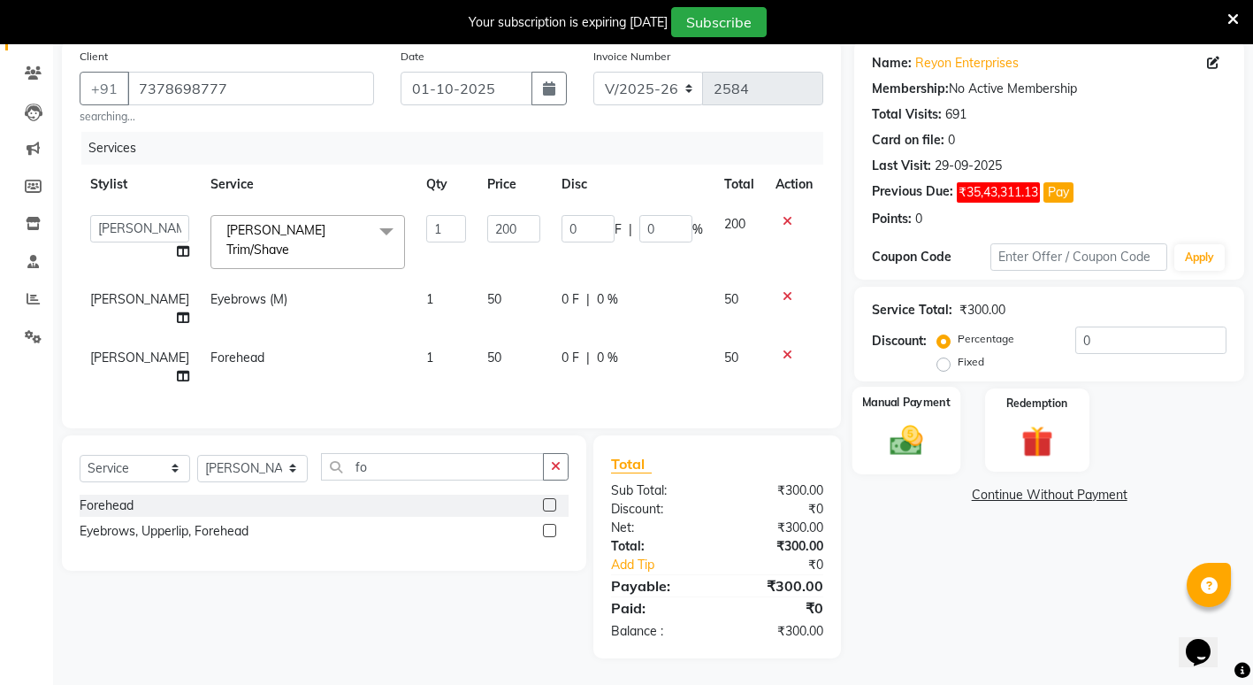
click at [891, 428] on img at bounding box center [907, 440] width 54 height 38
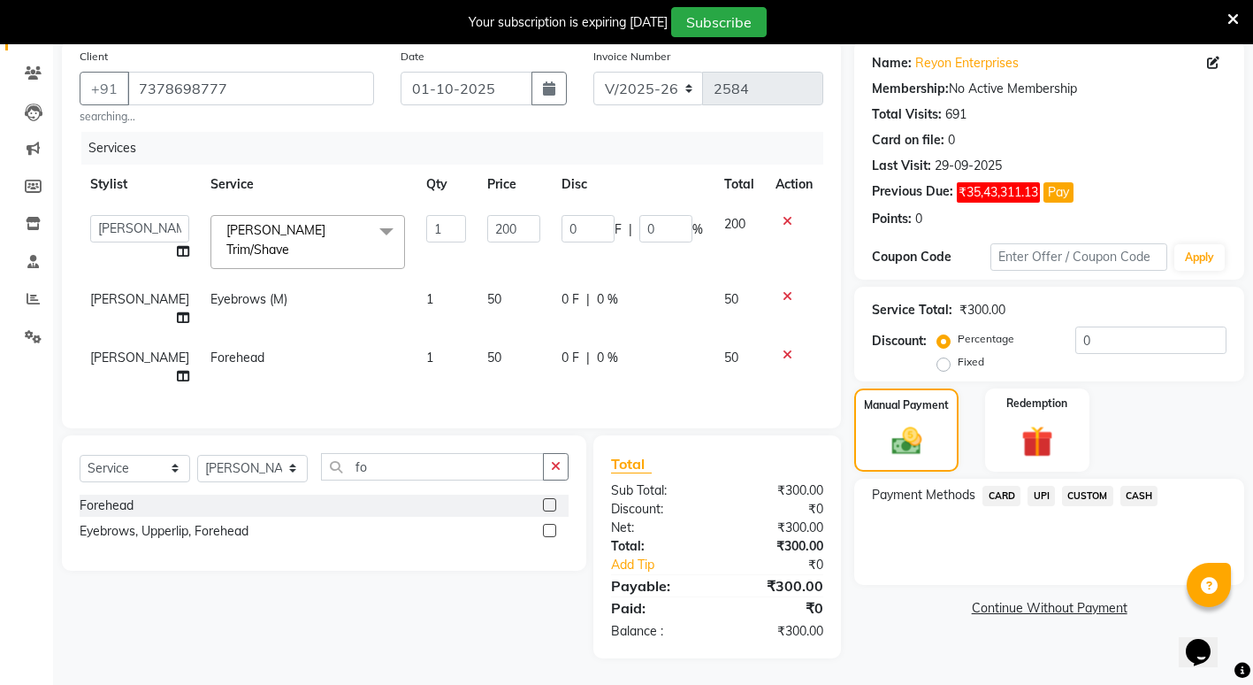
click at [1144, 489] on span "CASH" at bounding box center [1140, 496] width 38 height 20
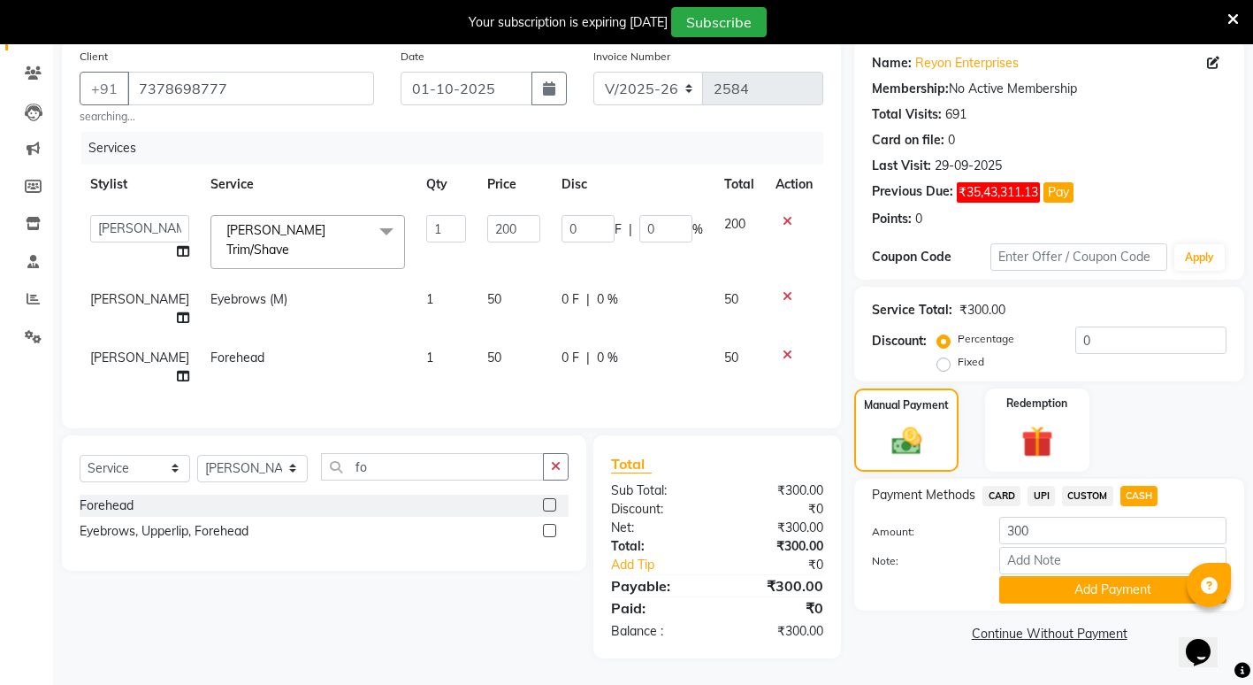
click at [1040, 579] on button "Add Payment" at bounding box center [1112, 589] width 227 height 27
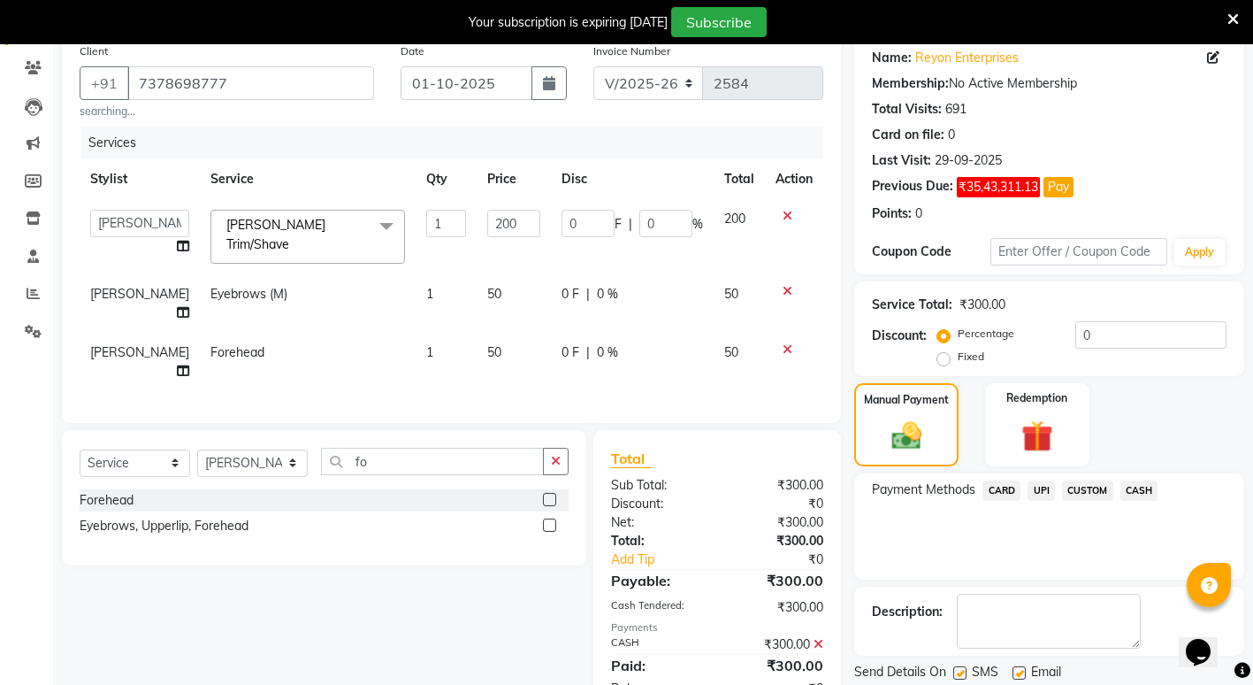
scroll to position [205, 0]
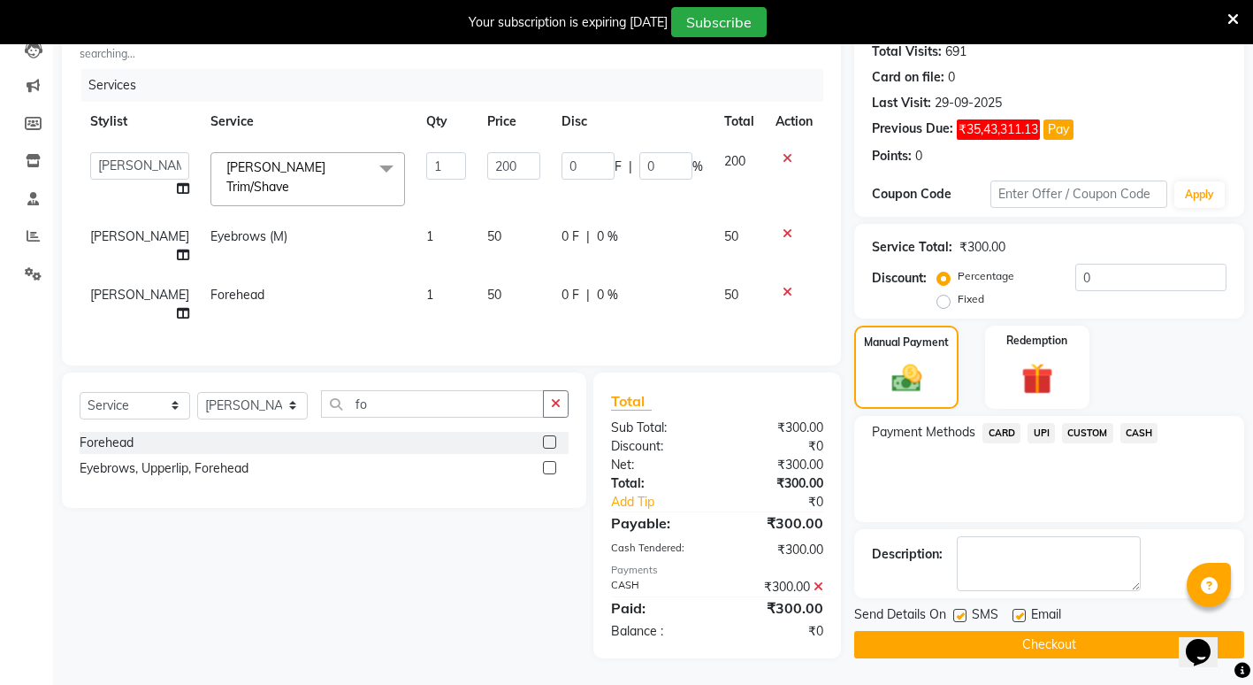
click at [925, 635] on button "Checkout" at bounding box center [1049, 644] width 390 height 27
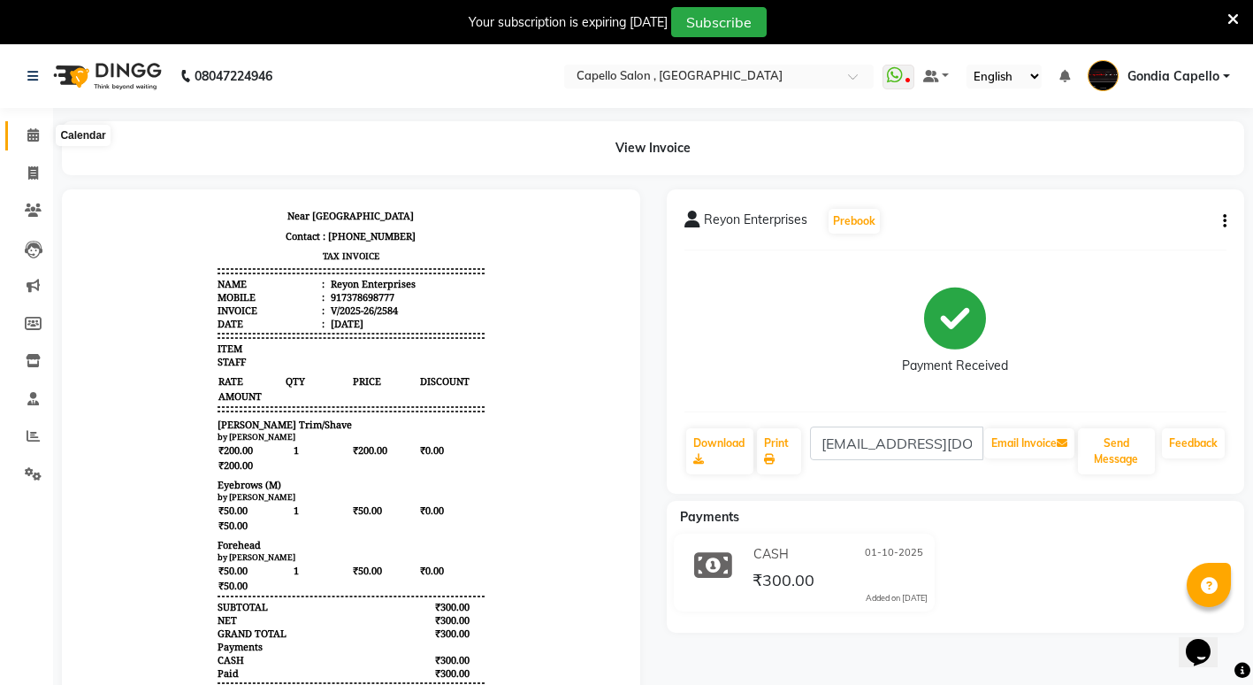
click at [36, 130] on icon at bounding box center [32, 134] width 11 height 13
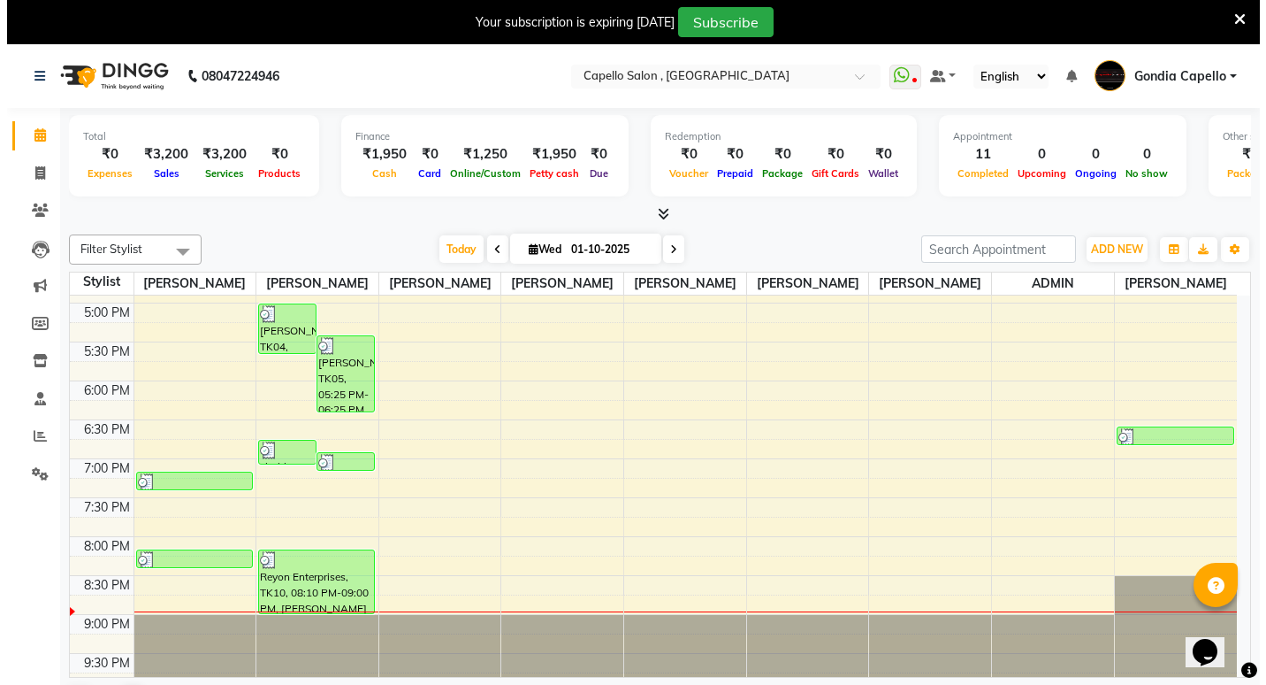
scroll to position [570, 0]
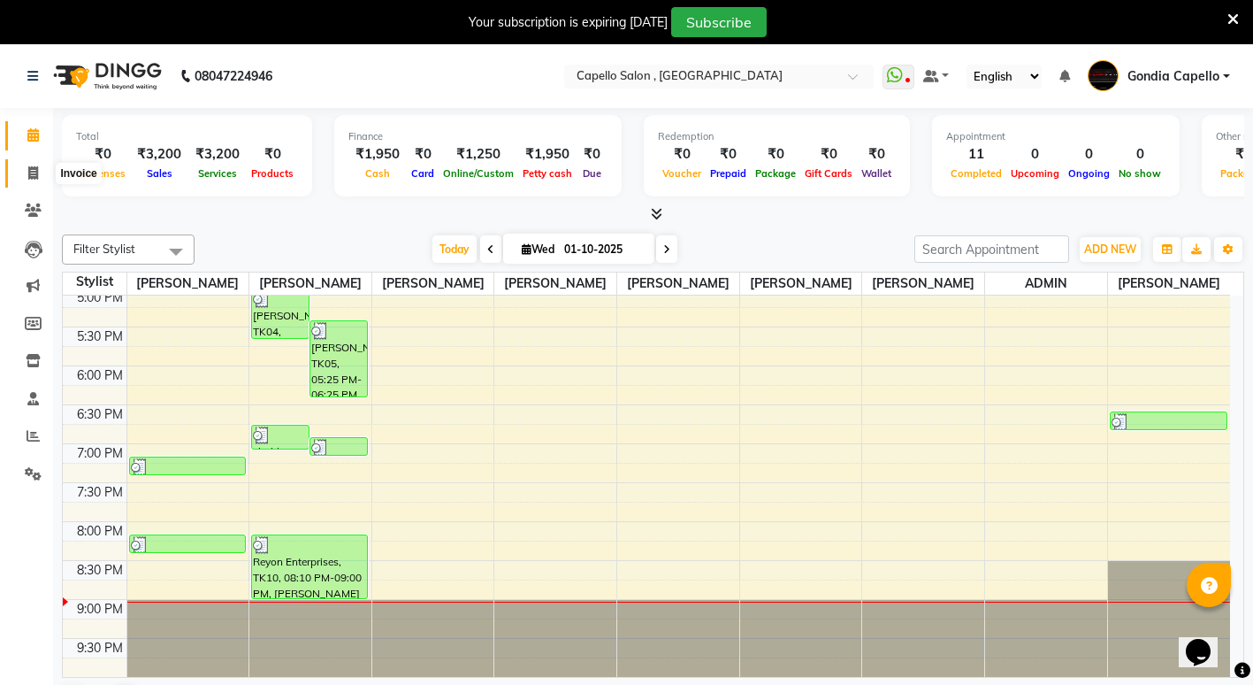
click at [32, 172] on icon at bounding box center [33, 172] width 10 height 13
select select "853"
select select "service"
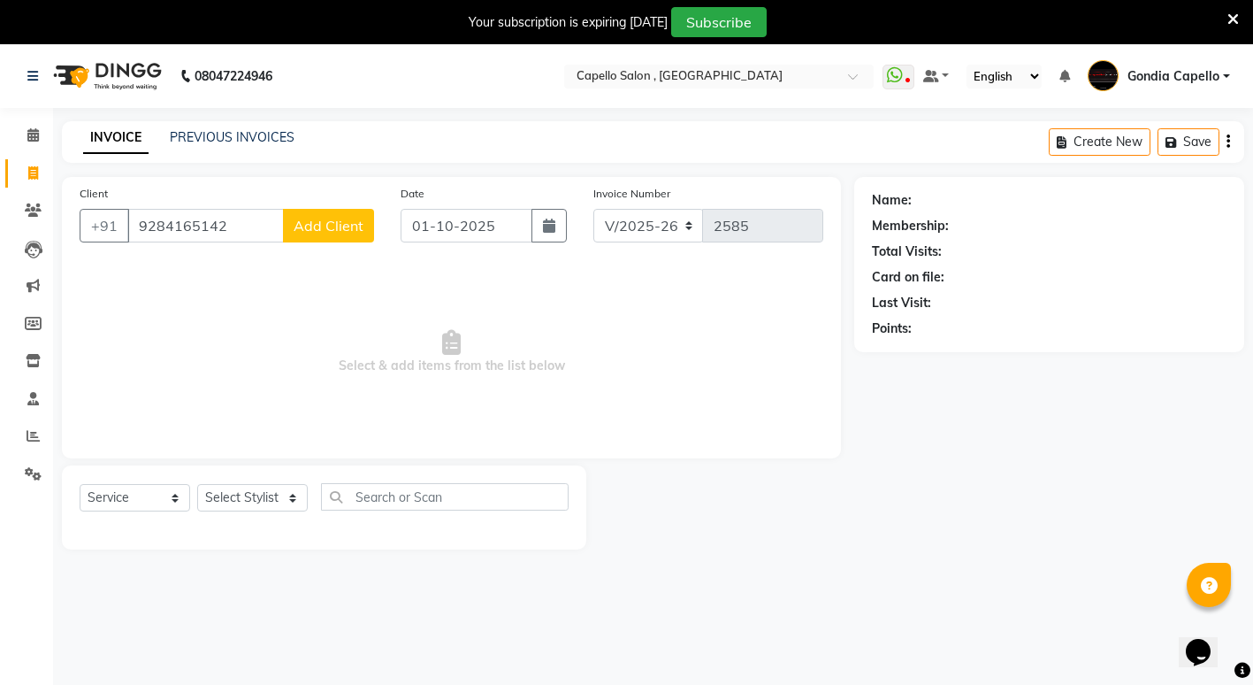
type input "9284165142"
click at [325, 235] on button "Add Client" at bounding box center [328, 226] width 91 height 34
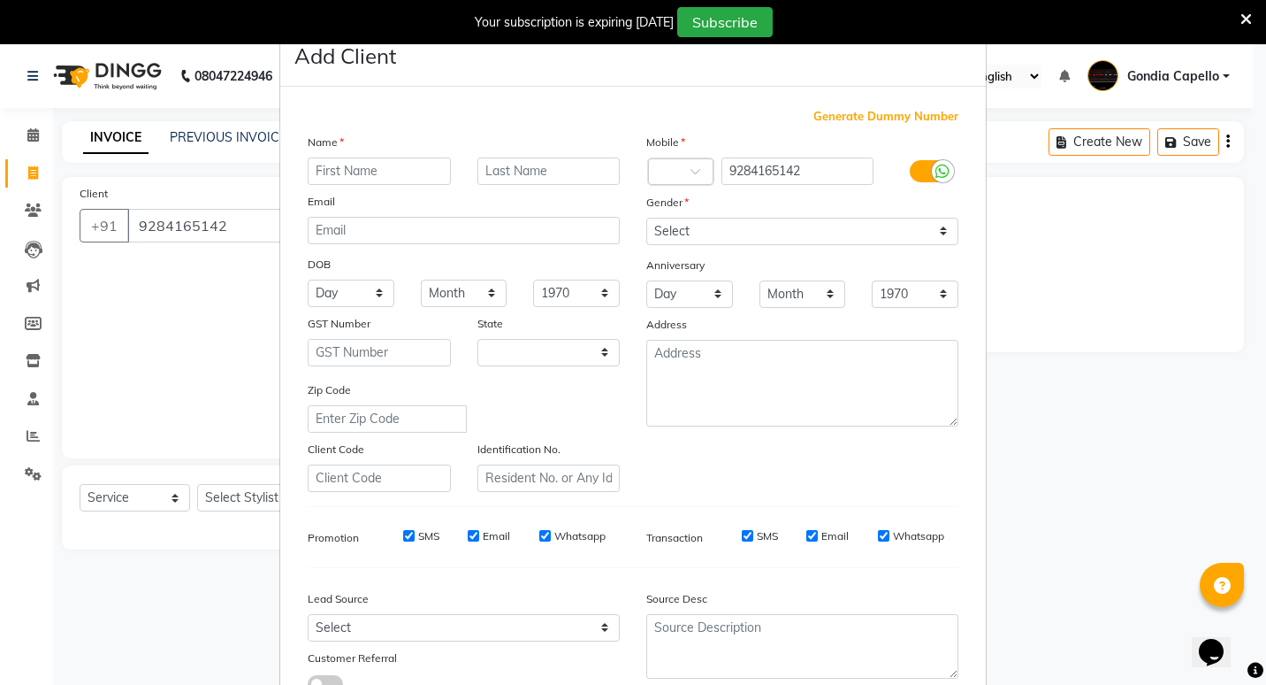
select select "22"
click at [196, 218] on ngb-modal-window "Add Client Generate Dummy Number Name Email DOB Day 01 02 03 04 05 06 07 08 09 …" at bounding box center [633, 342] width 1266 height 685
click at [196, 228] on ngb-modal-window "Add Client Generate Dummy Number Name Email DOB Day 01 02 03 04 05 06 07 08 09 …" at bounding box center [633, 342] width 1266 height 685
click at [196, 225] on ngb-modal-window "Add Client Generate Dummy Number Name Email DOB Day 01 02 03 04 05 06 07 08 09 …" at bounding box center [633, 342] width 1266 height 685
click at [1036, 444] on ngb-modal-window "Add Client Generate Dummy Number Name Email DOB Day 01 02 03 04 05 06 07 08 09 …" at bounding box center [633, 342] width 1266 height 685
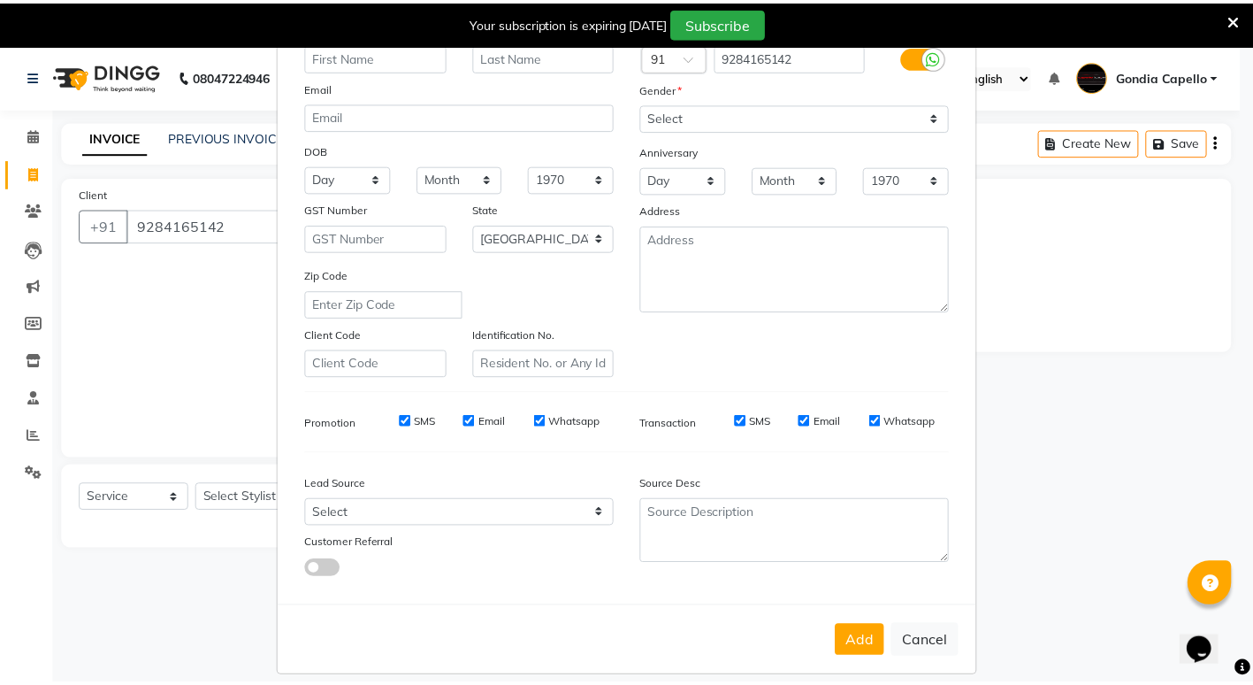
scroll to position [132, 0]
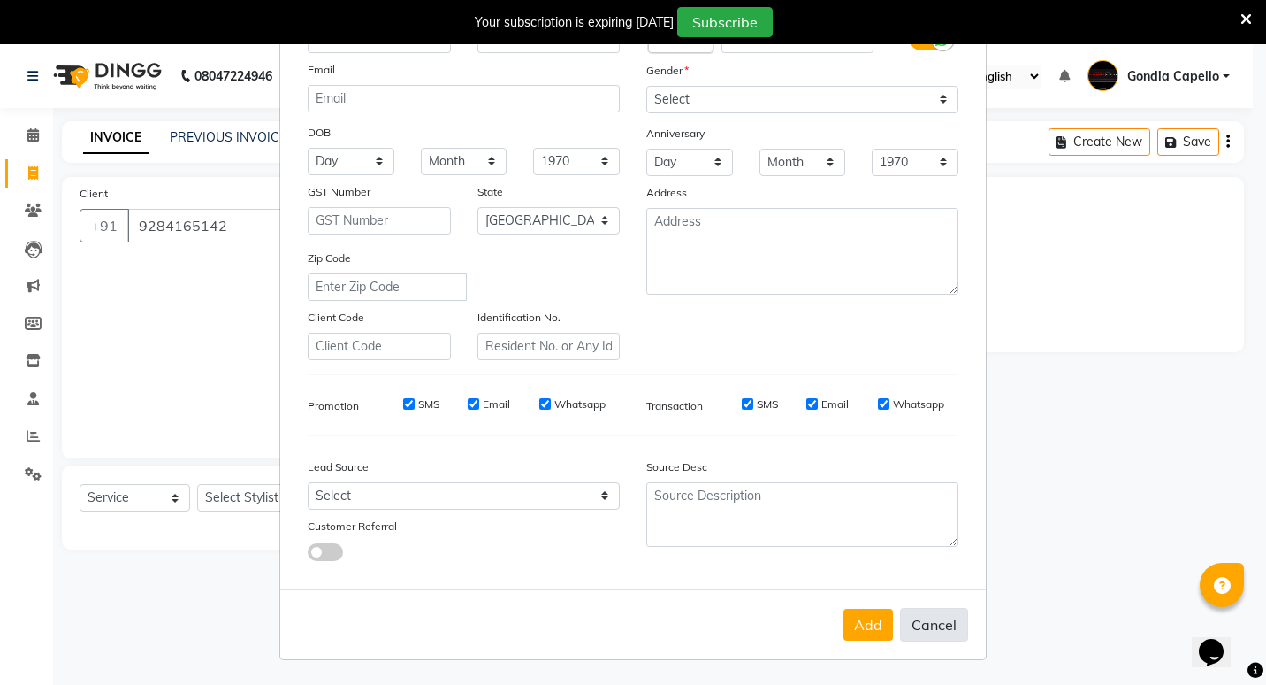
click at [931, 628] on button "Cancel" at bounding box center [934, 625] width 68 height 34
select select
select select "null"
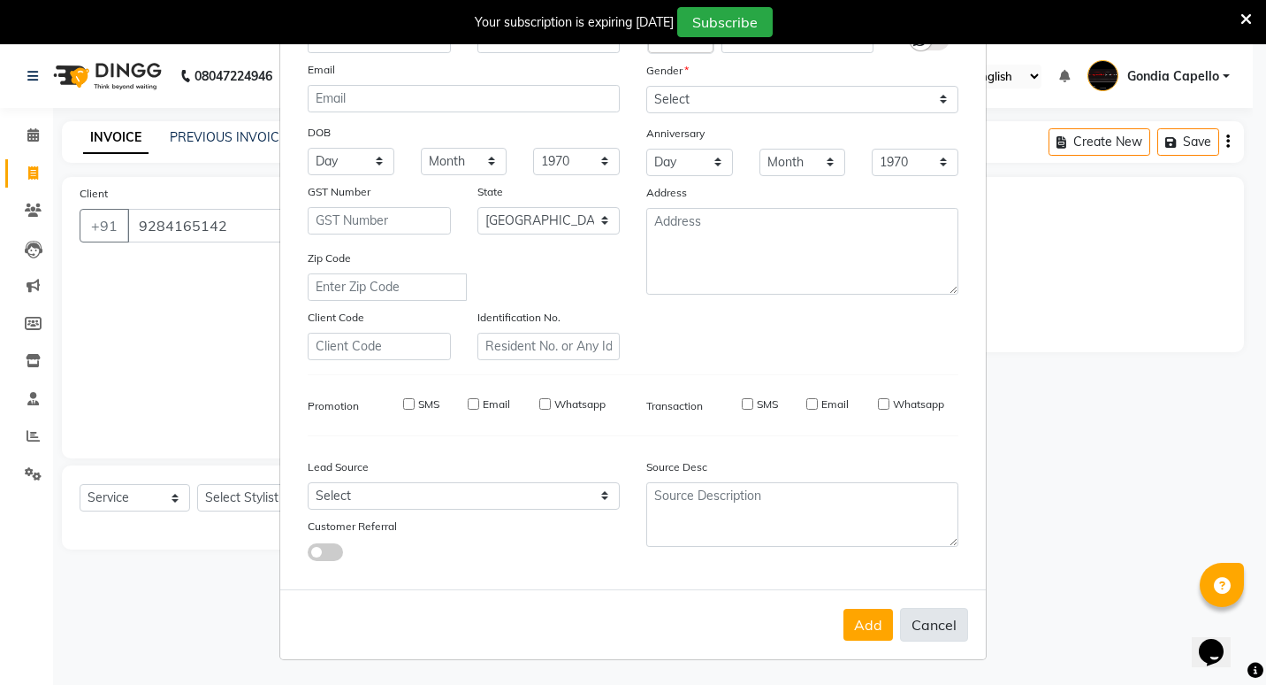
select select
checkbox input "false"
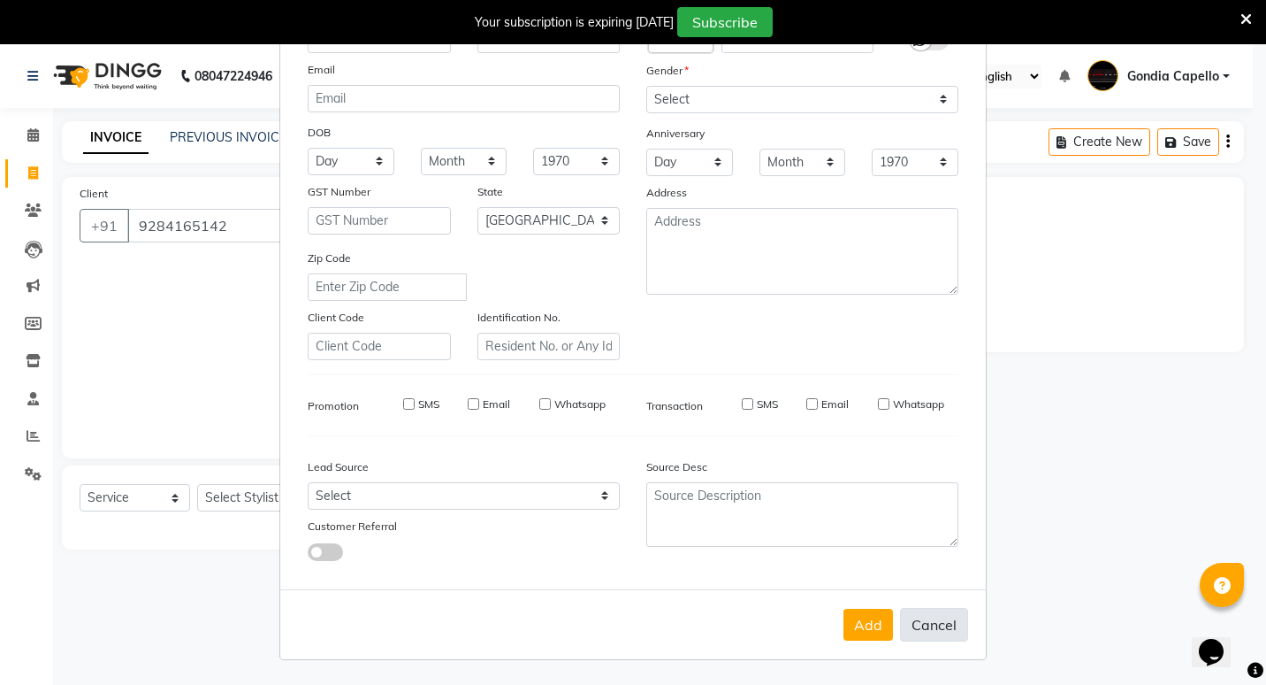
checkbox input "false"
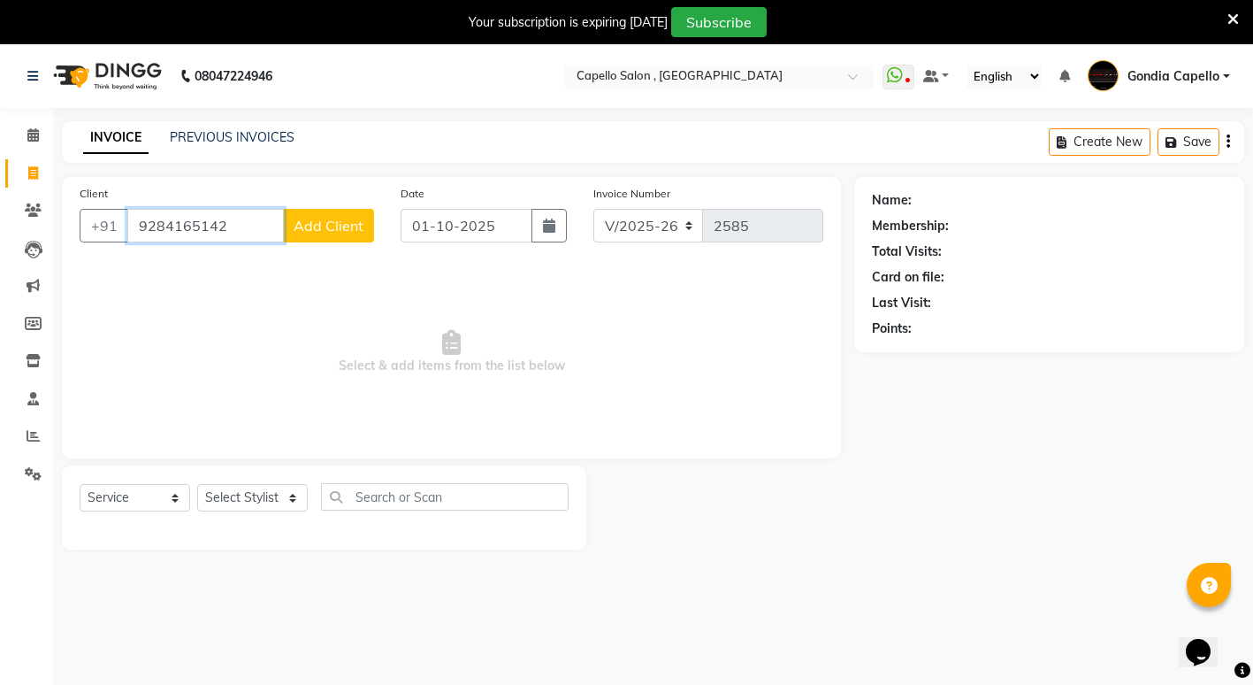
click at [197, 223] on input "9284165142" at bounding box center [205, 226] width 157 height 34
type input "9284169142"
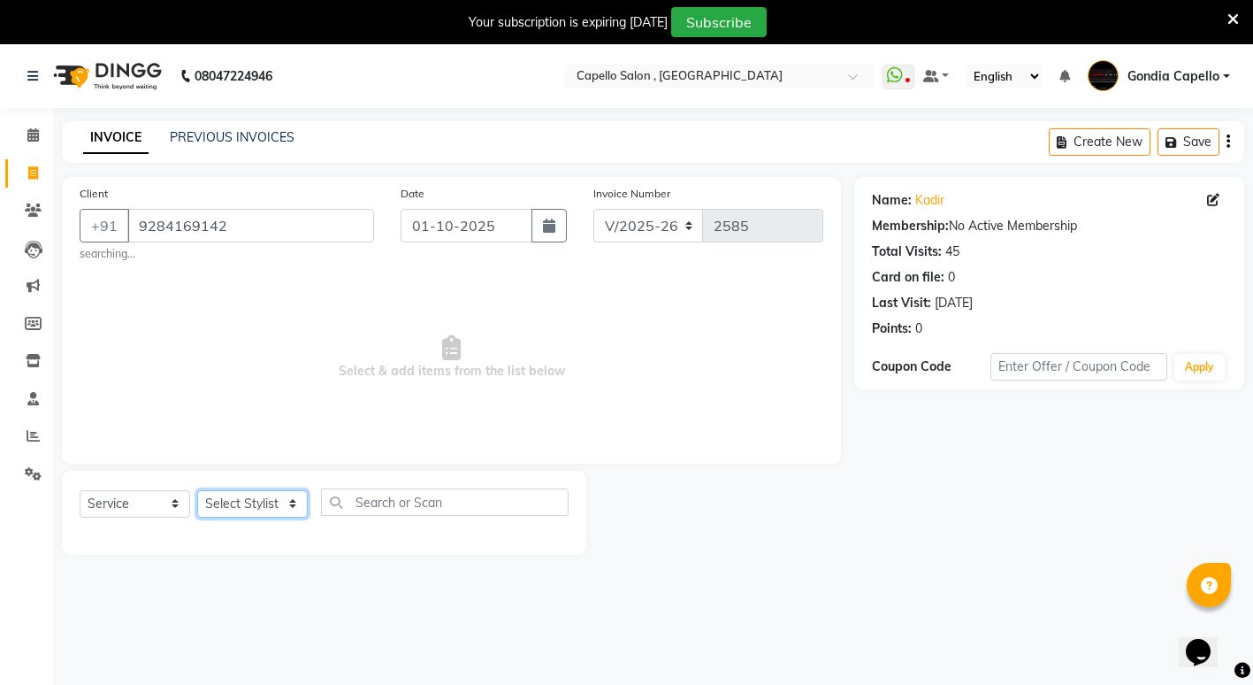
click at [289, 508] on select "Select Stylist ADMIN ANIKET BAGDE BHASKAR KAWDE GAURAV KHOBRAGADE Gondia Capell…" at bounding box center [252, 503] width 111 height 27
select select "14375"
click at [197, 490] on select "Select Stylist ADMIN ANIKET BAGDE BHASKAR KAWDE GAURAV KHOBRAGADE Gondia Capell…" at bounding box center [252, 503] width 111 height 27
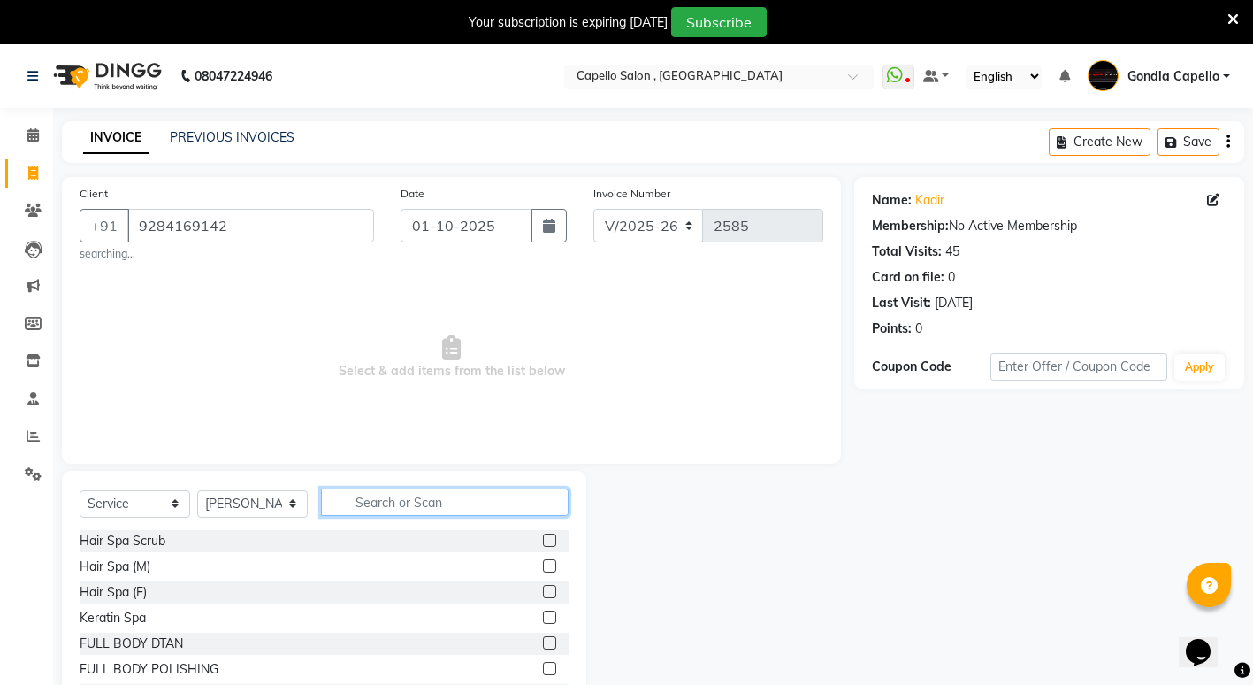
click at [427, 509] on input "text" at bounding box center [445, 501] width 248 height 27
type input "colo"
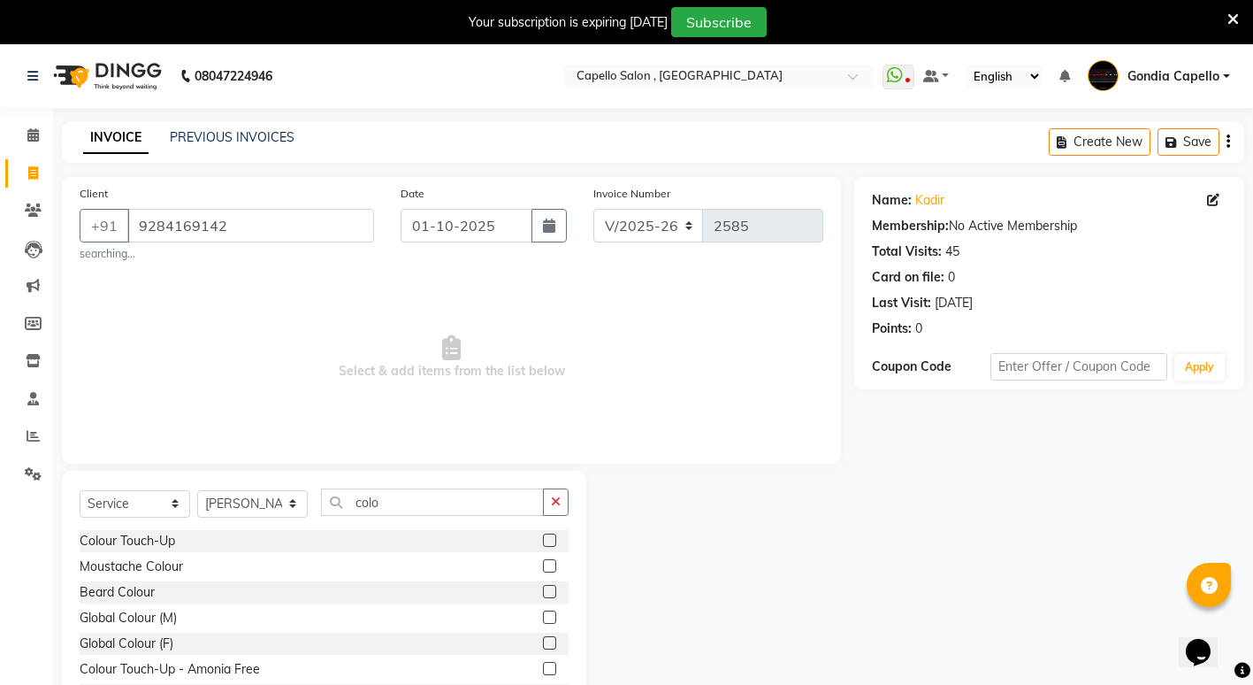
click at [543, 543] on label at bounding box center [549, 539] width 13 height 13
click at [543, 543] on input "checkbox" at bounding box center [548, 540] width 11 height 11
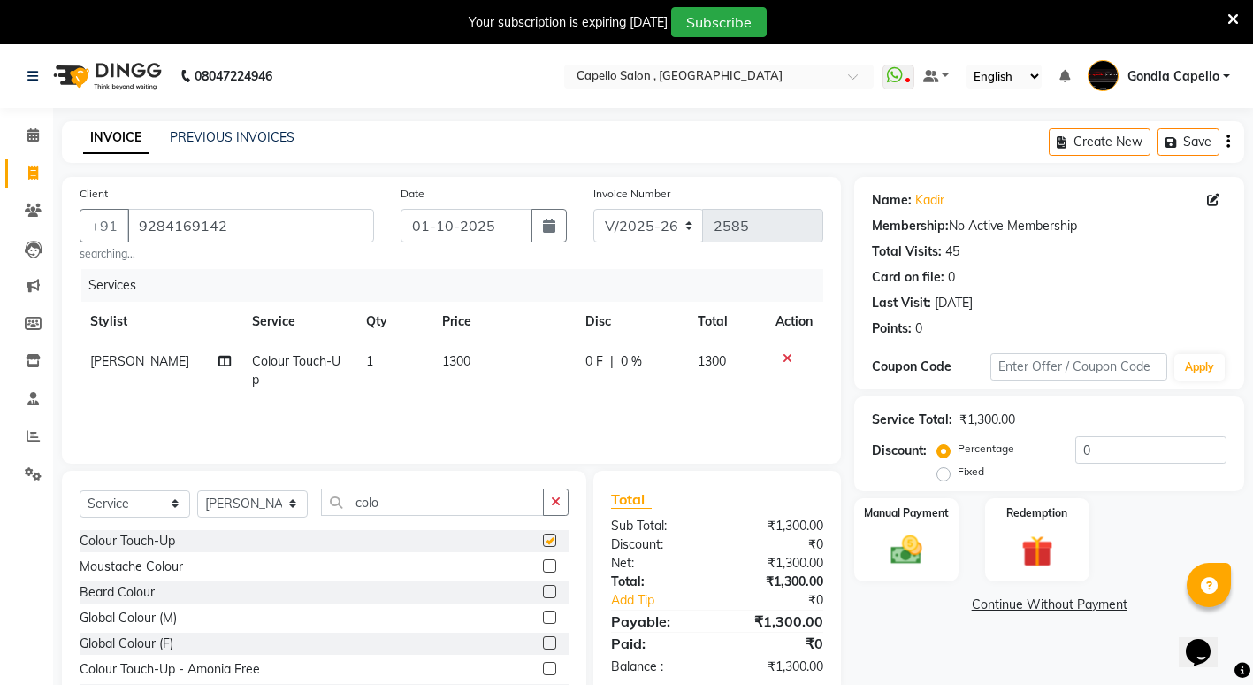
checkbox input "false"
click at [473, 353] on td "1300" at bounding box center [503, 370] width 143 height 58
select select "14375"
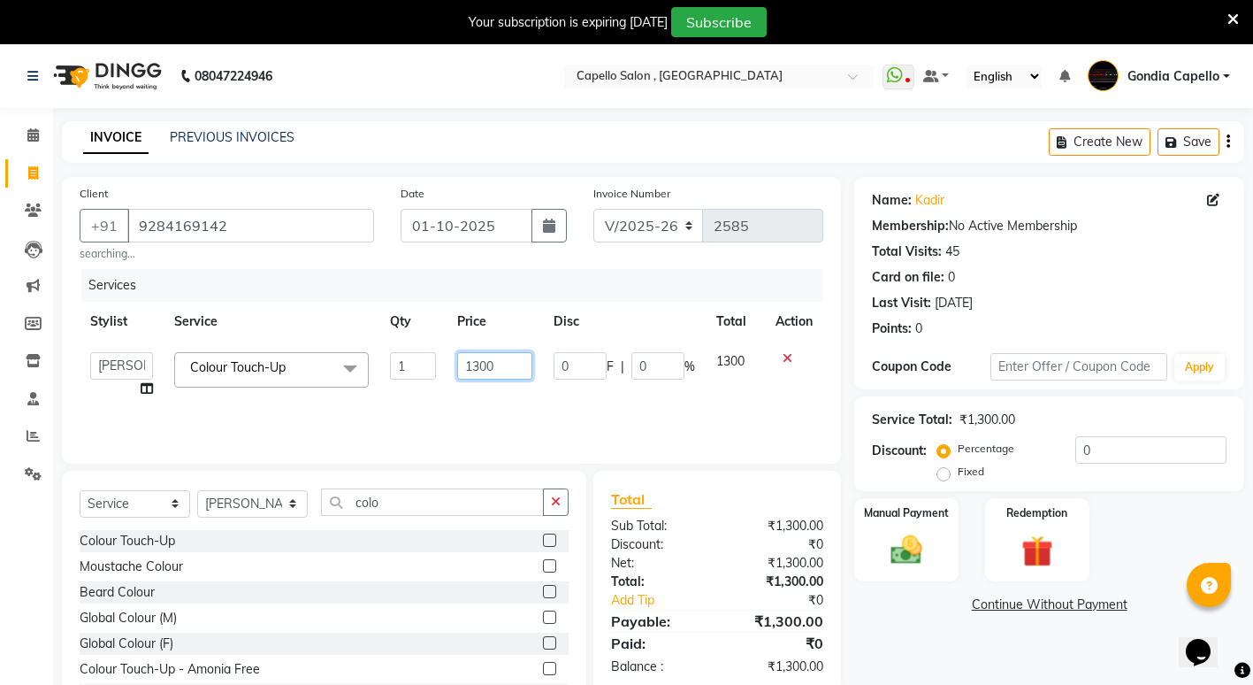
click at [495, 366] on input "1300" at bounding box center [494, 365] width 75 height 27
type input "1000"
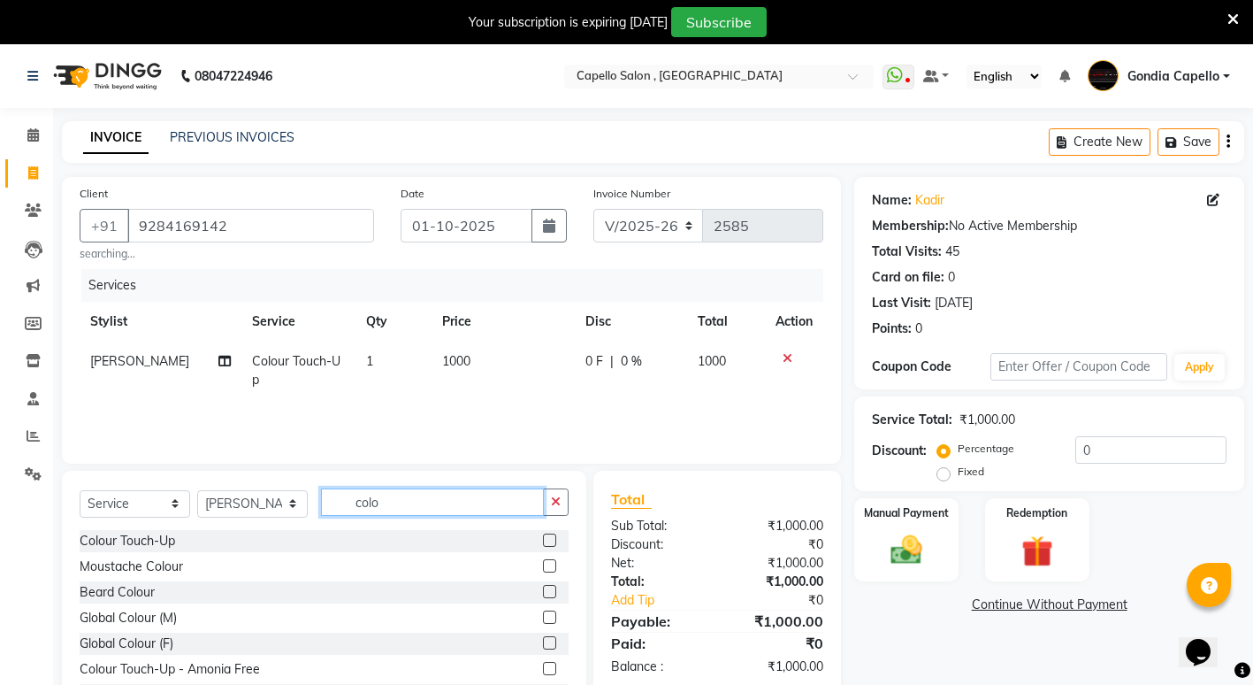
click at [432, 500] on input "colo" at bounding box center [432, 501] width 223 height 27
type input "c"
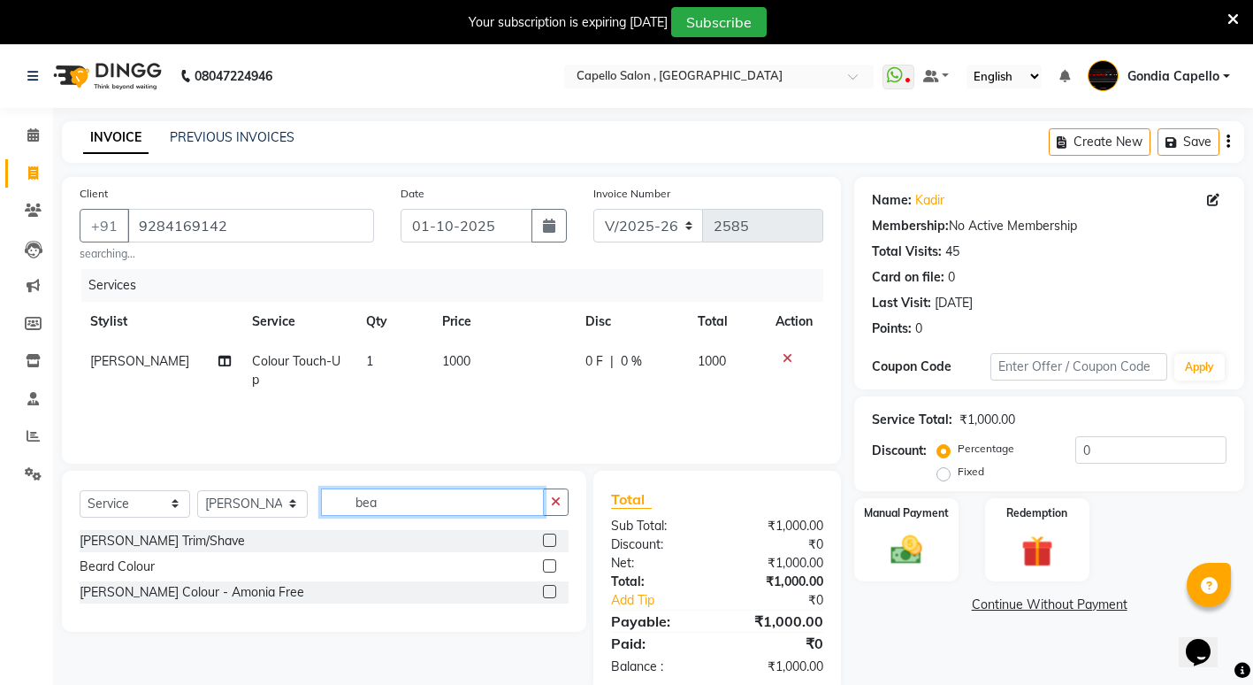
type input "bea"
click at [552, 536] on label at bounding box center [549, 539] width 13 height 13
click at [552, 536] on input "checkbox" at bounding box center [548, 540] width 11 height 11
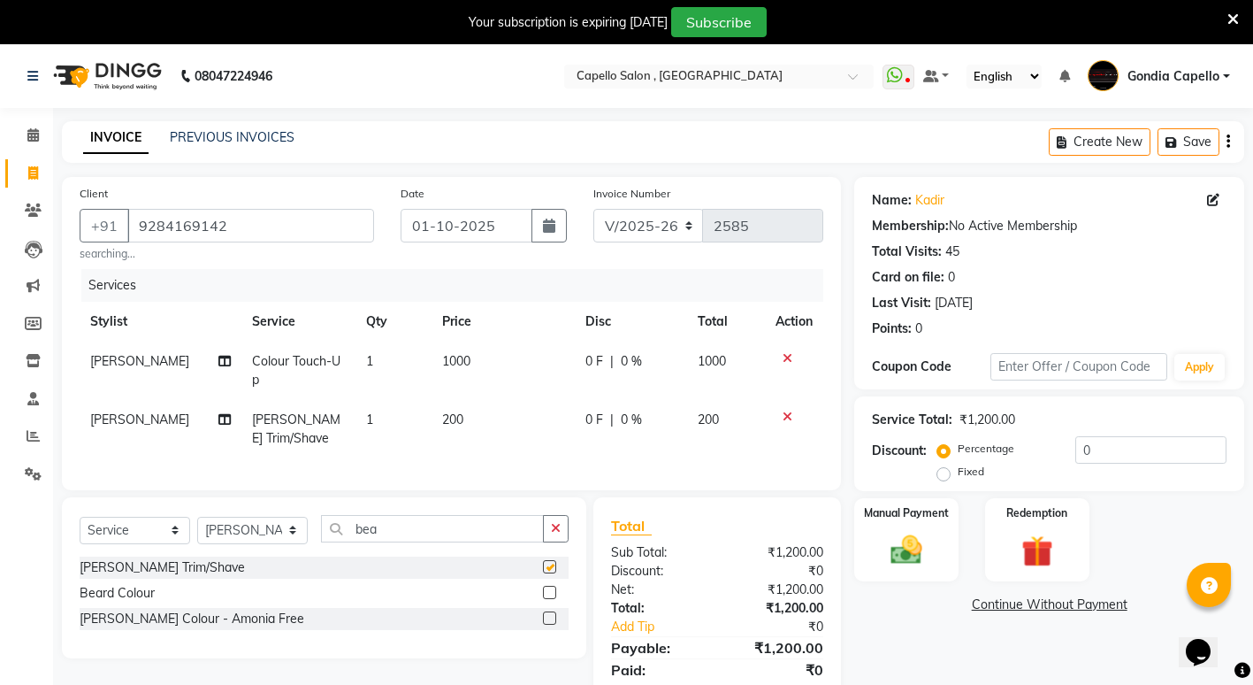
checkbox input "false"
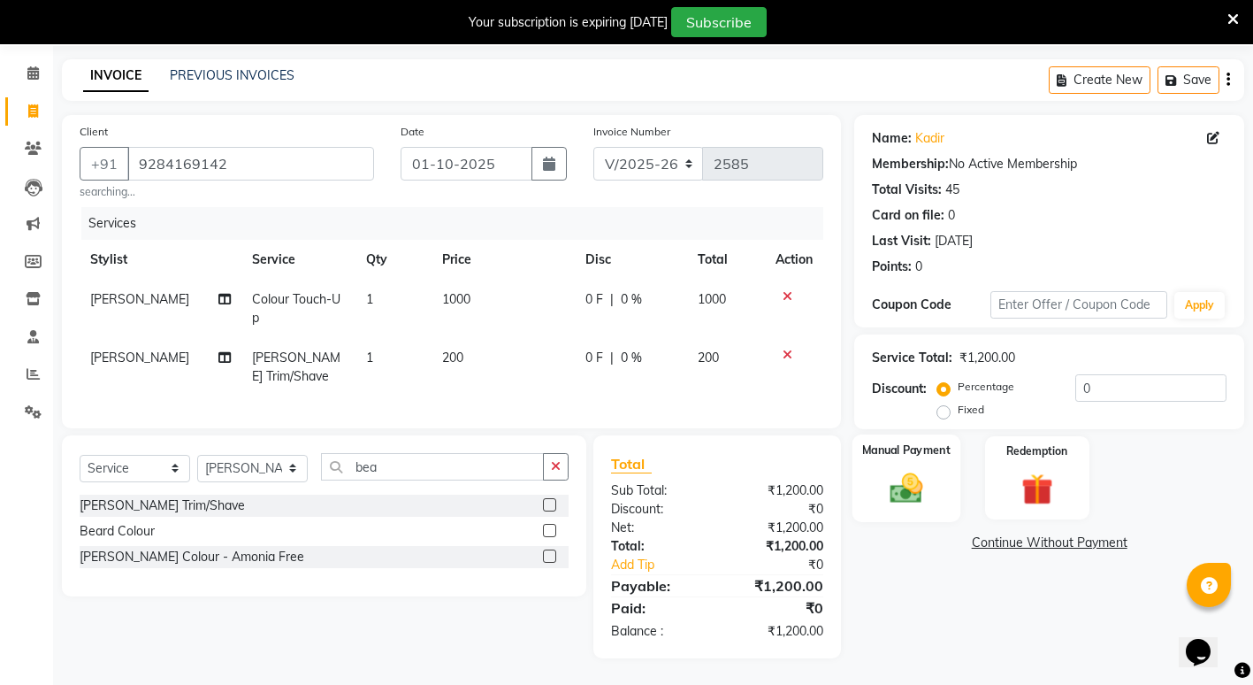
click at [914, 478] on img at bounding box center [907, 488] width 54 height 38
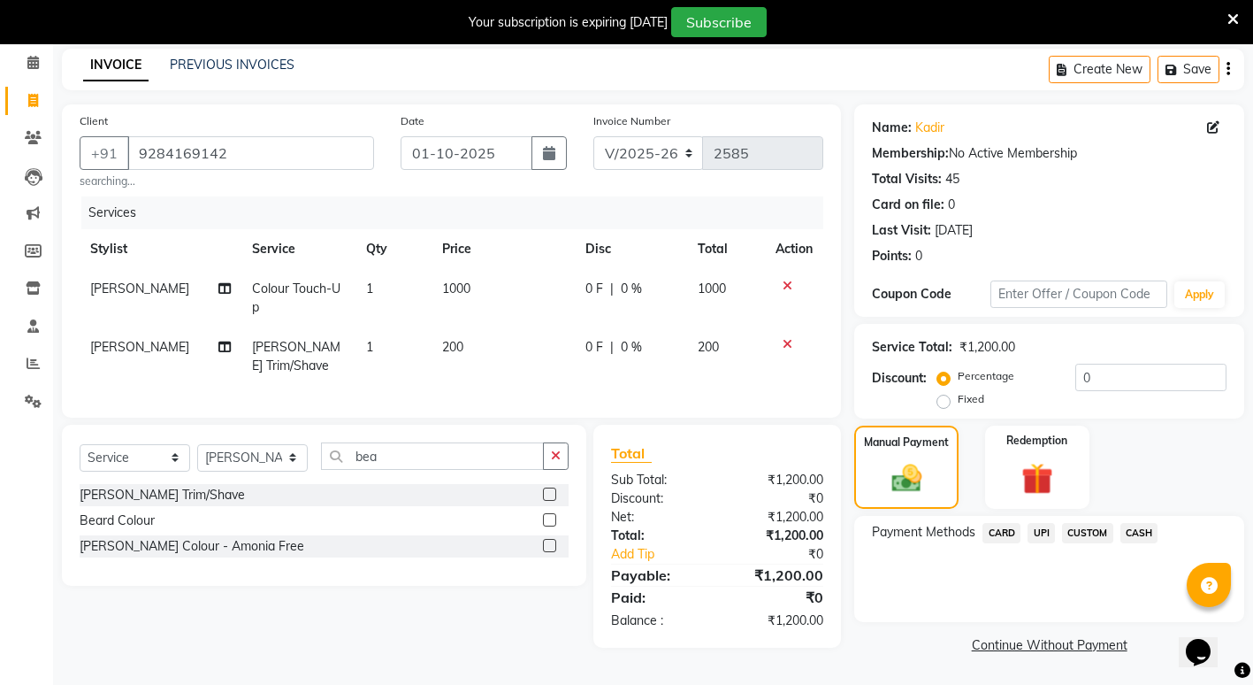
click at [1039, 532] on span "UPI" at bounding box center [1041, 533] width 27 height 20
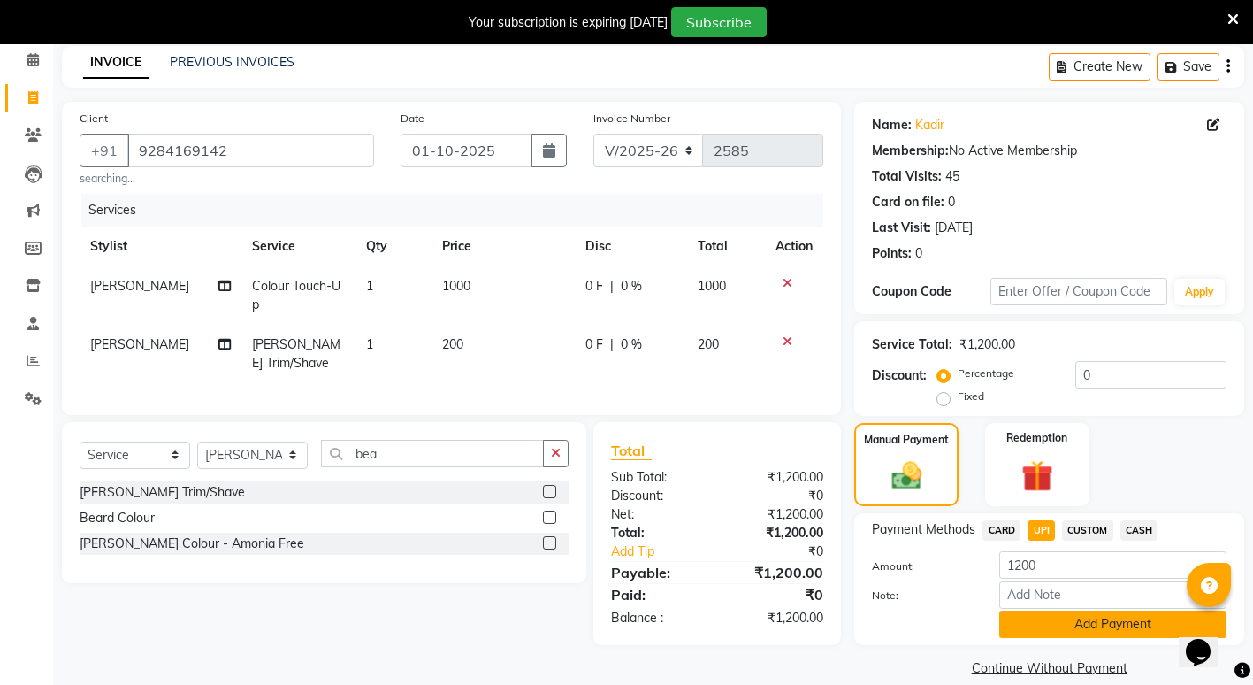
click at [1067, 627] on button "Add Payment" at bounding box center [1112, 623] width 227 height 27
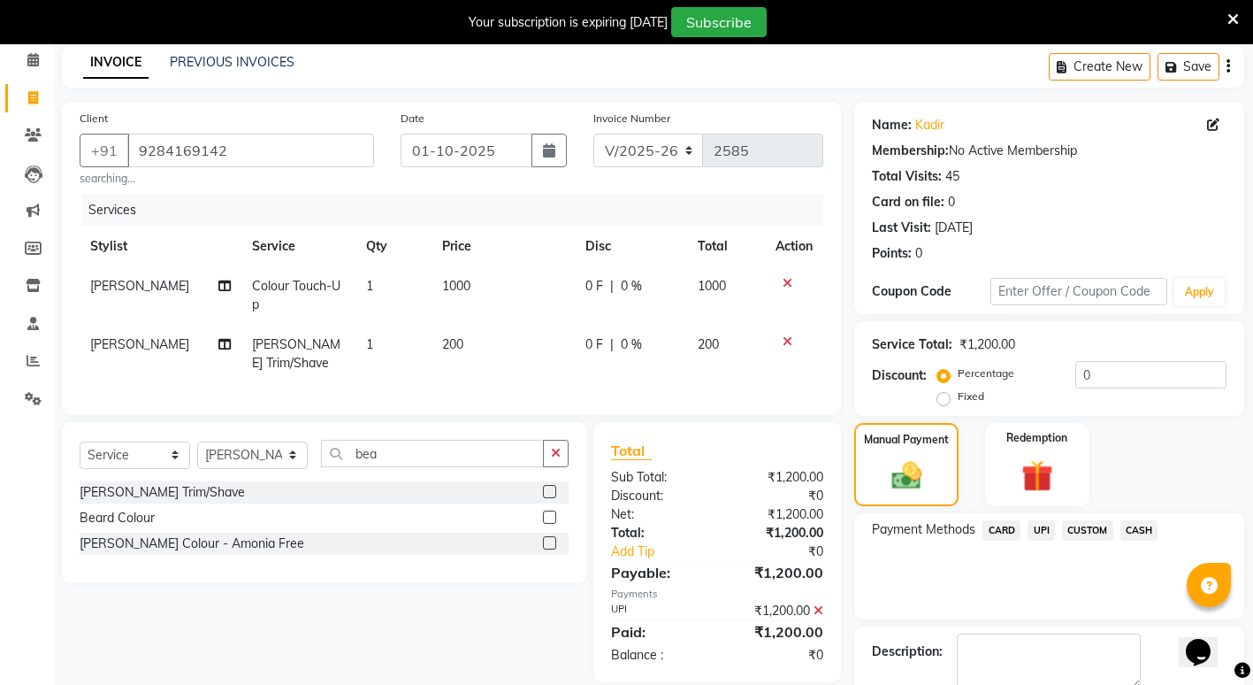
scroll to position [172, 0]
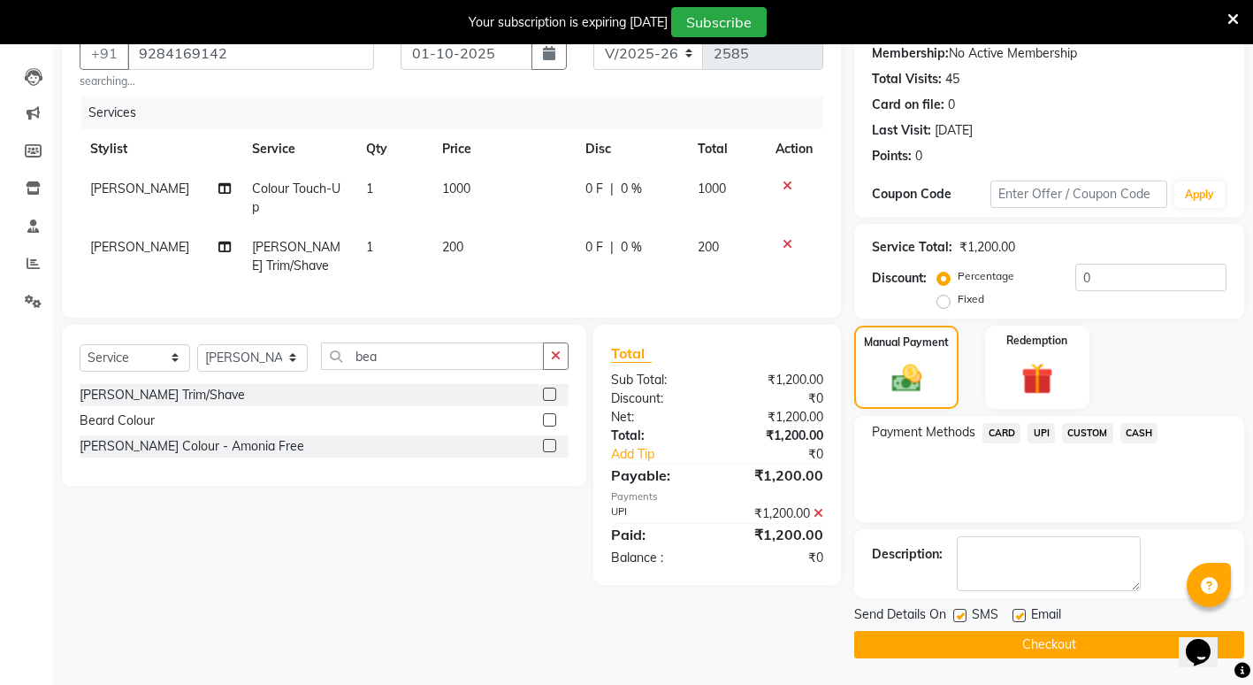
click at [1054, 645] on button "Checkout" at bounding box center [1049, 644] width 390 height 27
